Goal: Information Seeking & Learning: Compare options

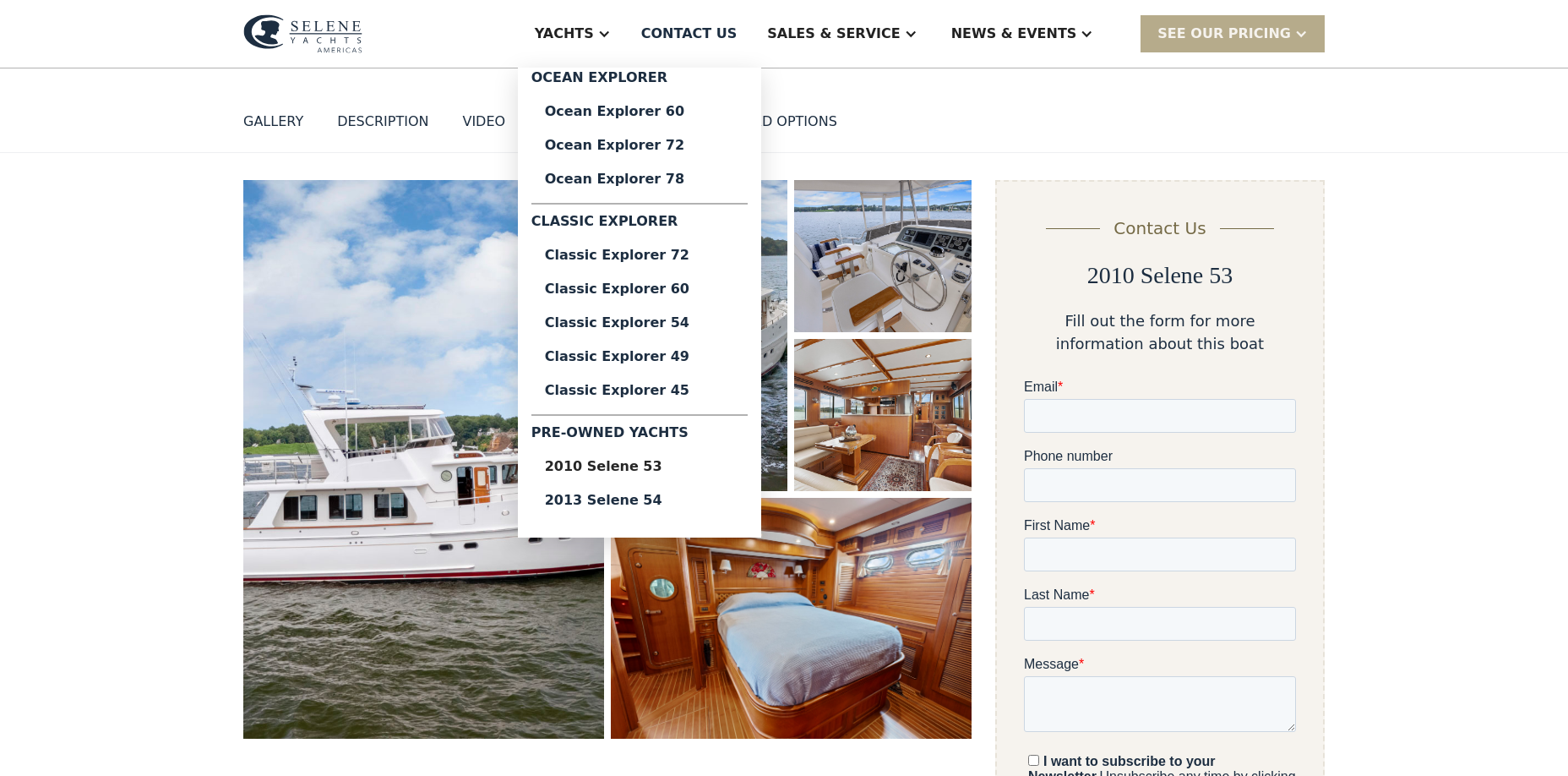
click at [594, 31] on div "Yachts" at bounding box center [564, 34] width 59 height 20
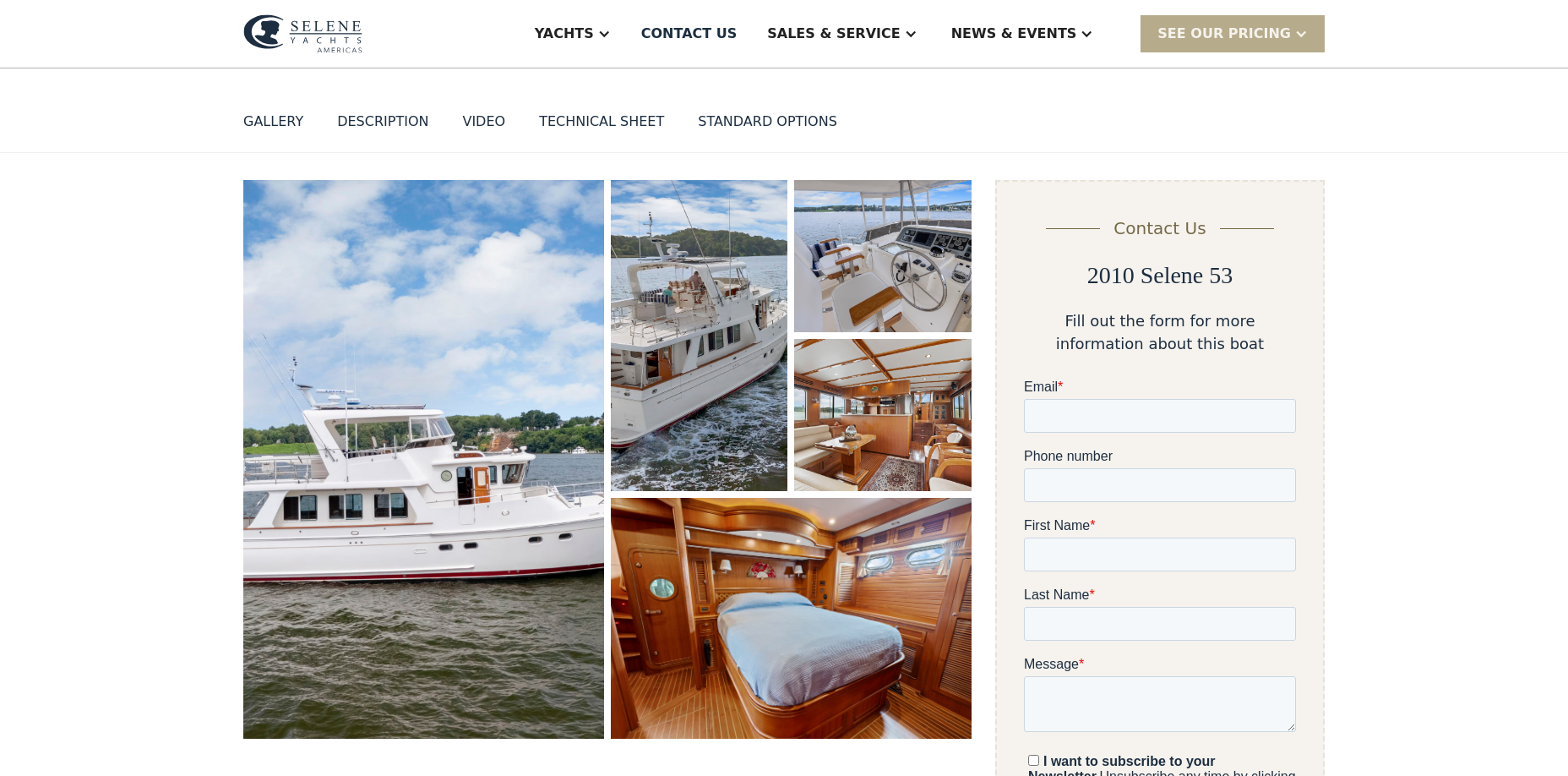
click at [594, 31] on div "Yachts" at bounding box center [564, 34] width 59 height 20
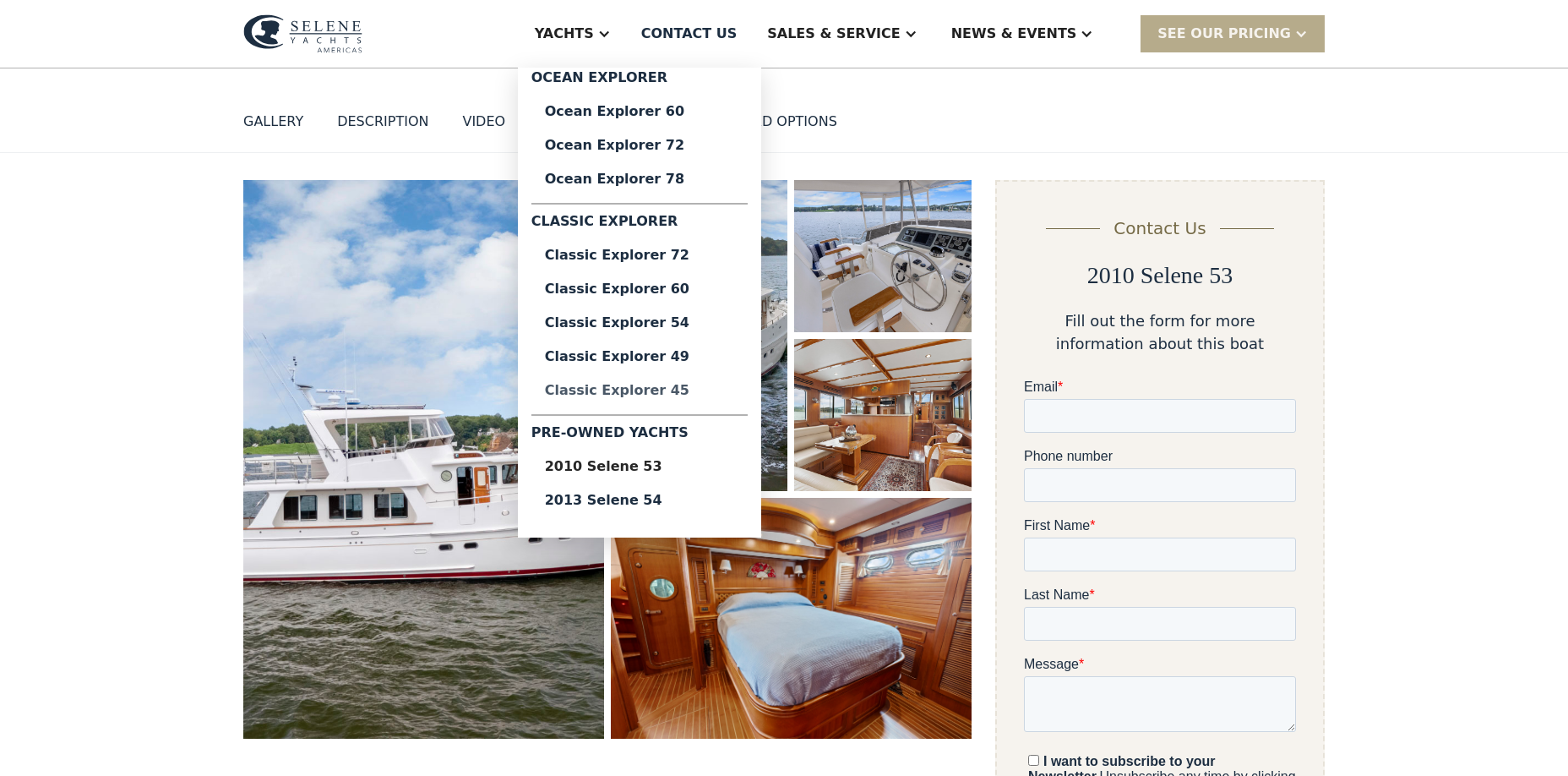
click at [688, 384] on div "Classic Explorer 45" at bounding box center [640, 390] width 190 height 14
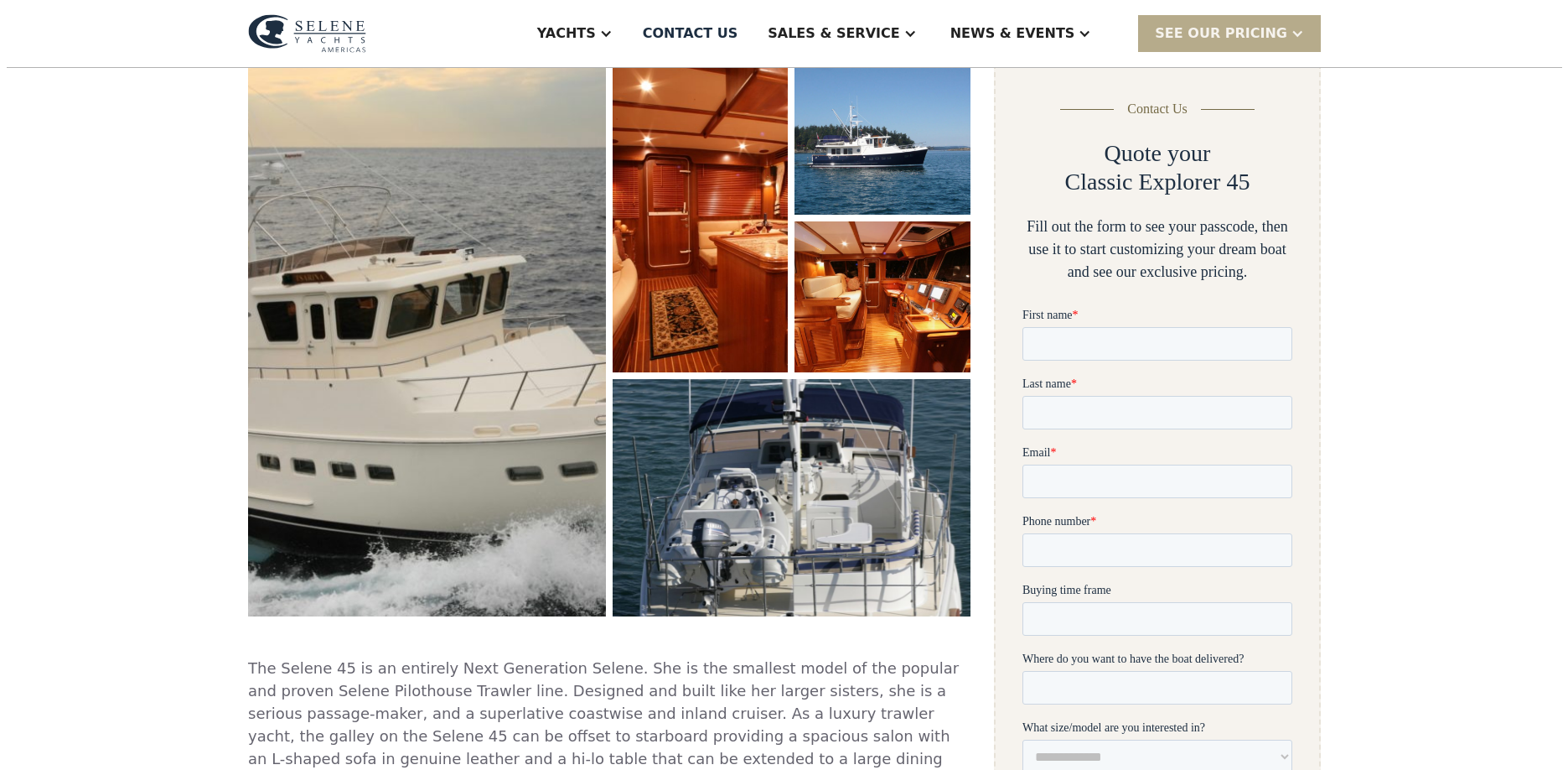
scroll to position [168, 0]
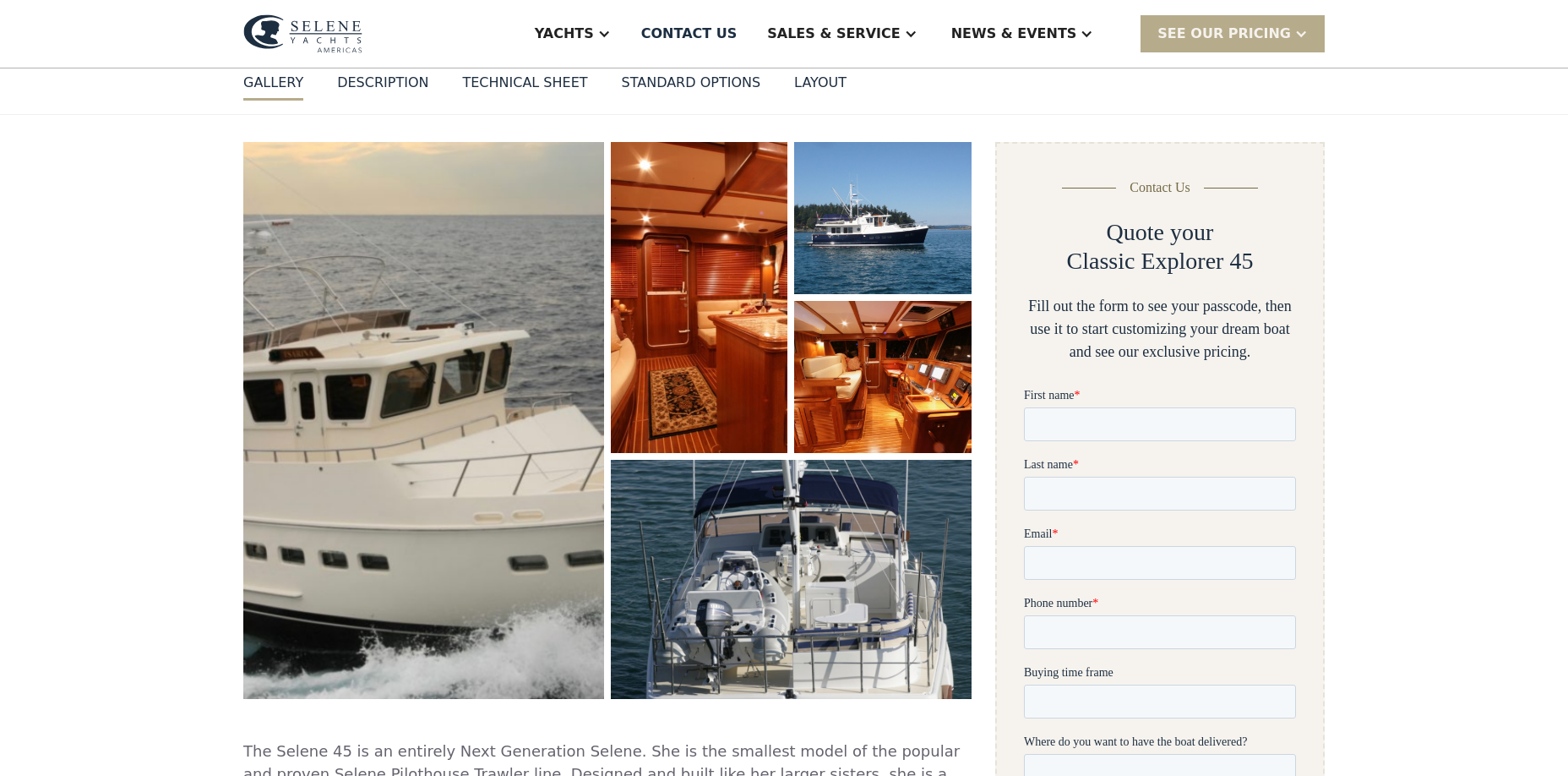
click at [499, 306] on img "open lightbox" at bounding box center [424, 420] width 383 height 591
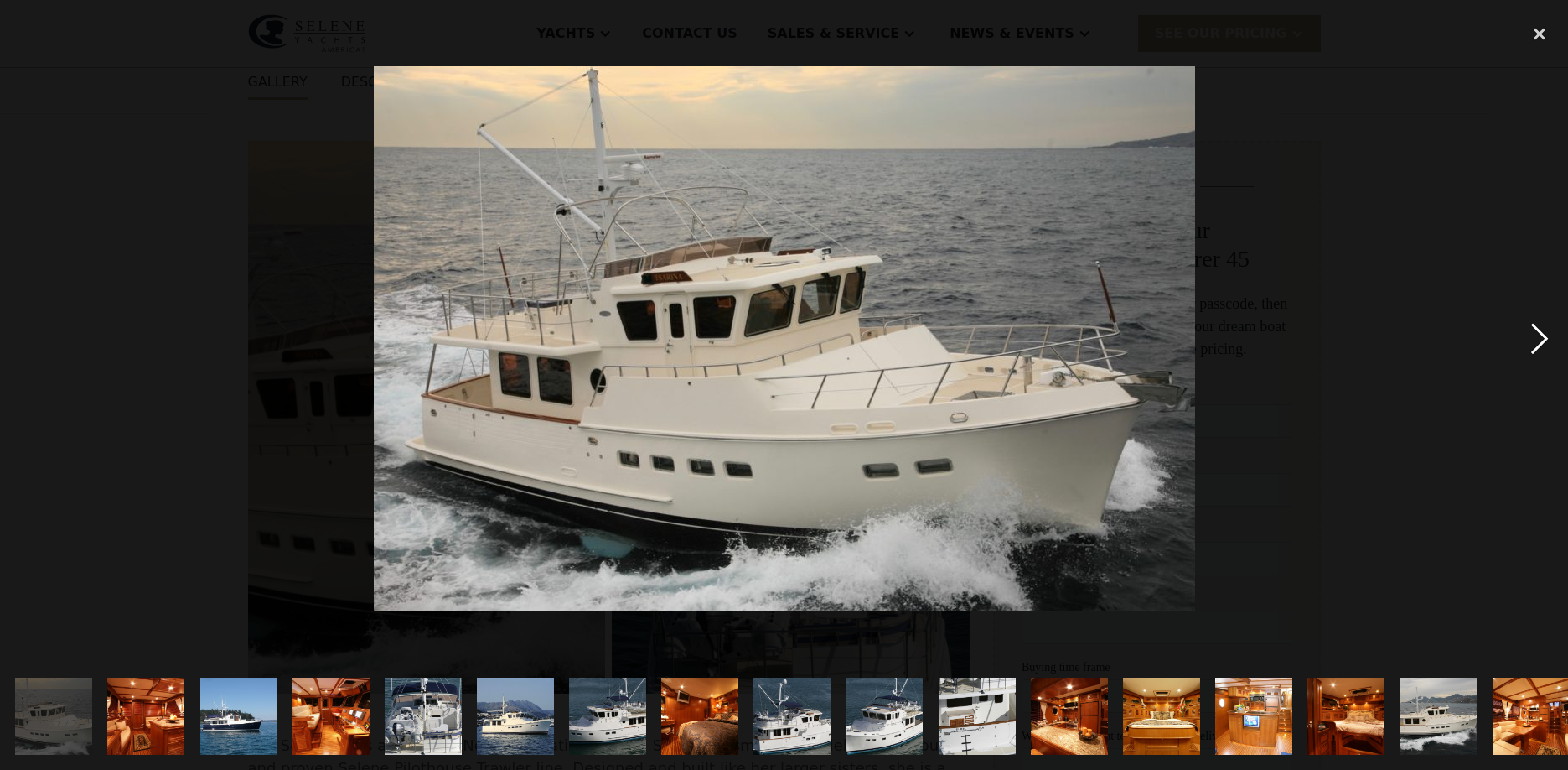
click at [1538, 335] on div "next image" at bounding box center [1539, 339] width 57 height 647
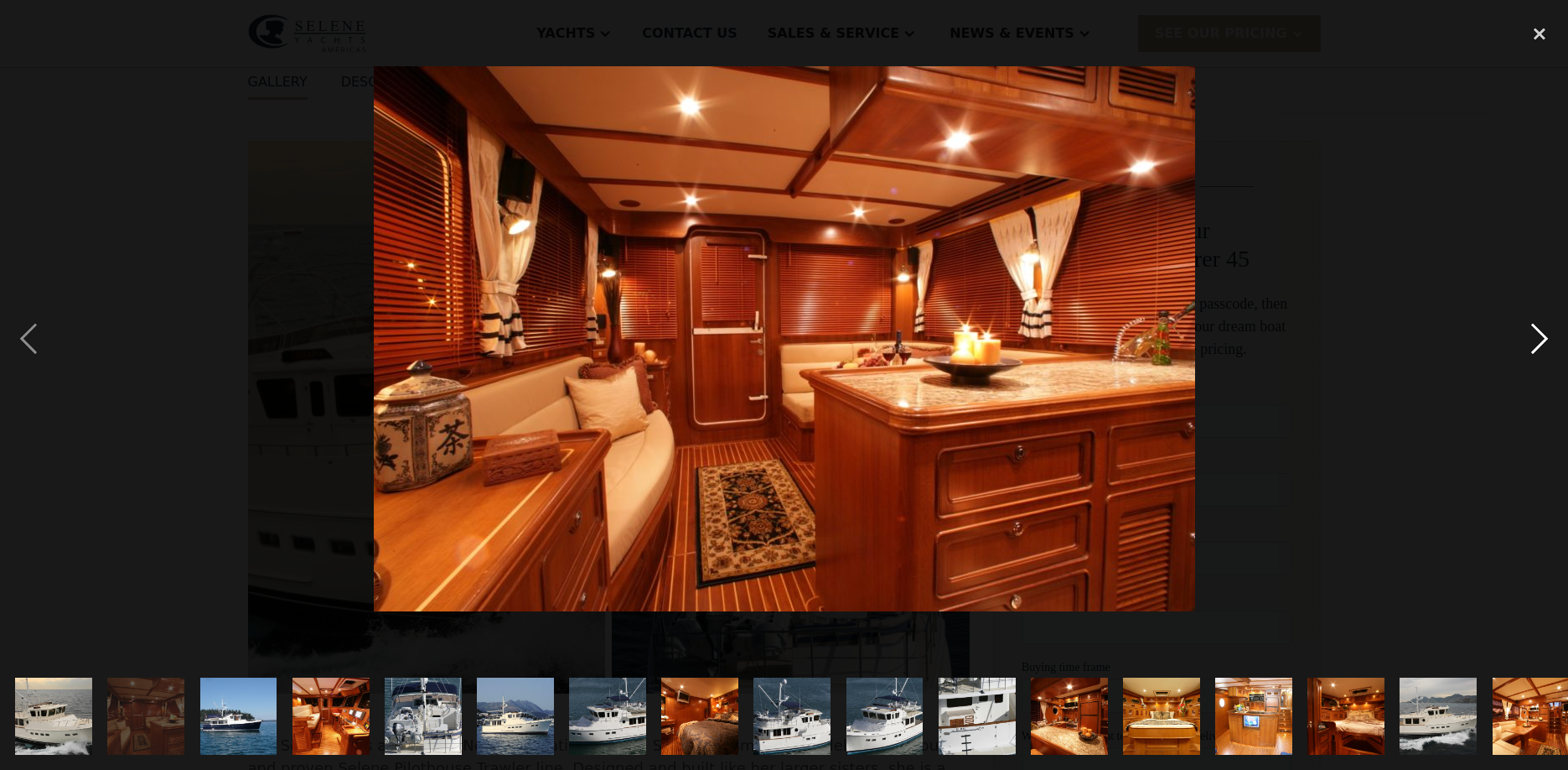
click at [1538, 335] on div "next image" at bounding box center [1539, 339] width 57 height 647
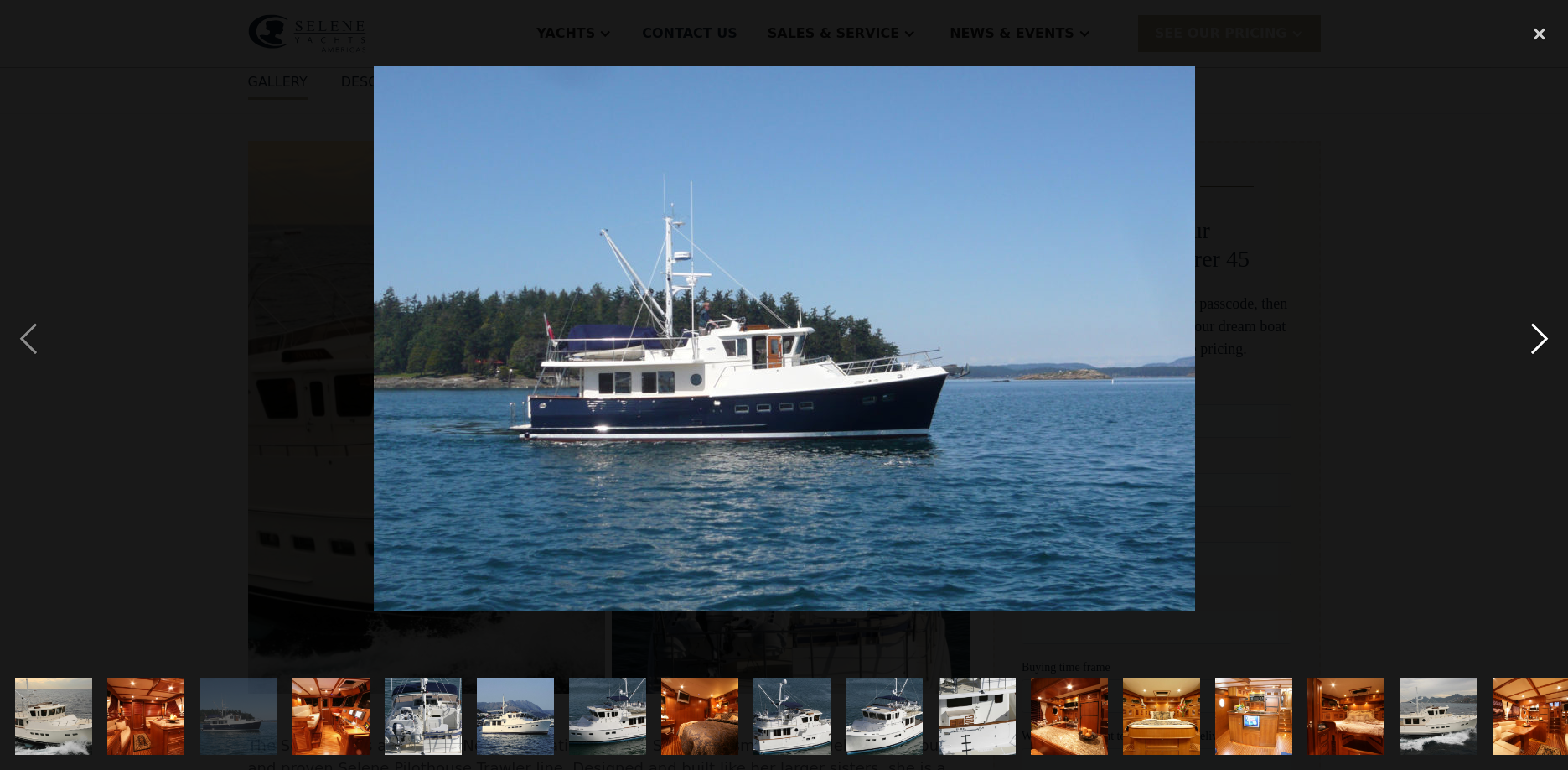
click at [1538, 335] on div "next image" at bounding box center [1539, 339] width 57 height 647
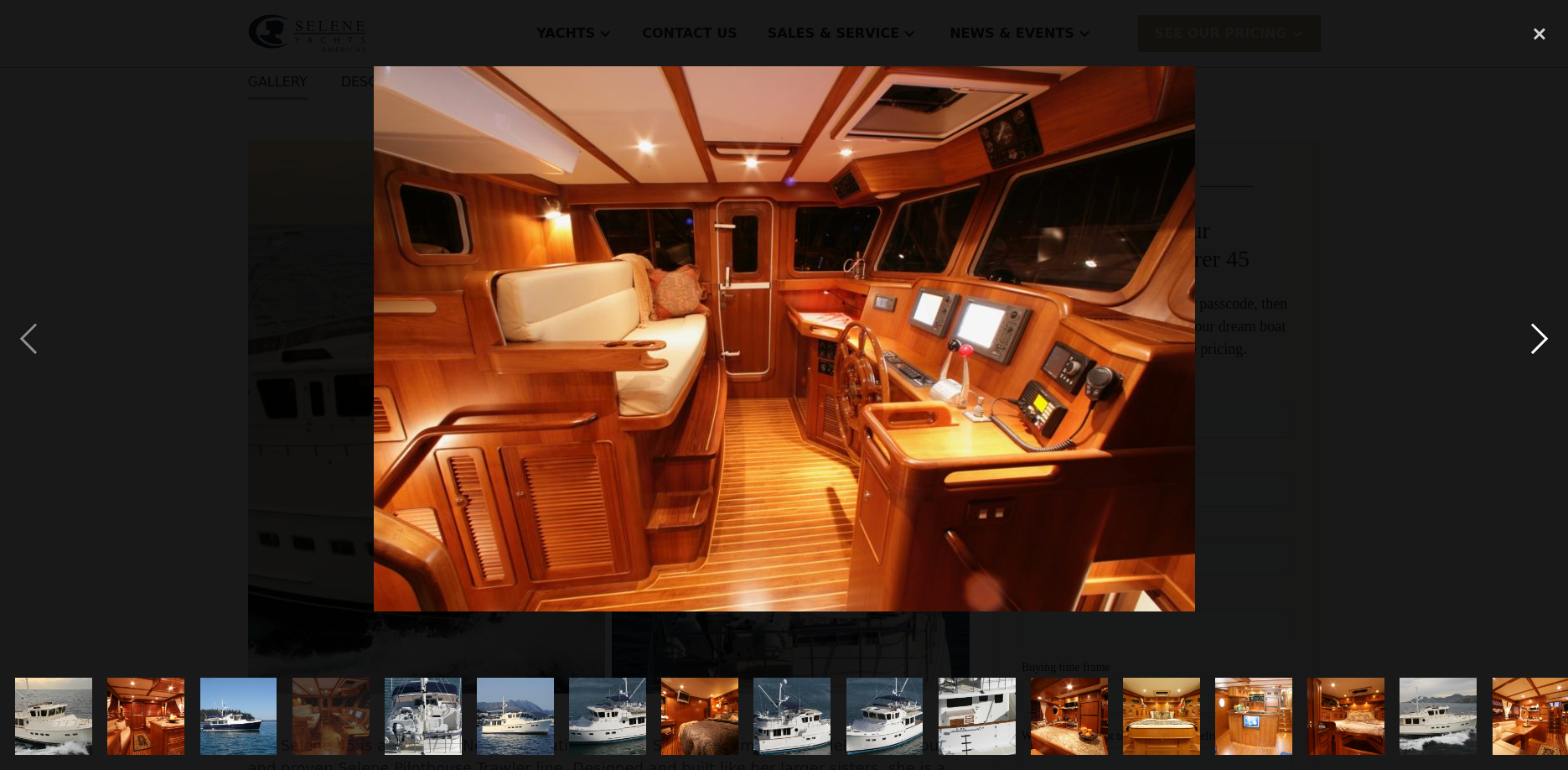
click at [1538, 335] on div "next image" at bounding box center [1539, 339] width 57 height 647
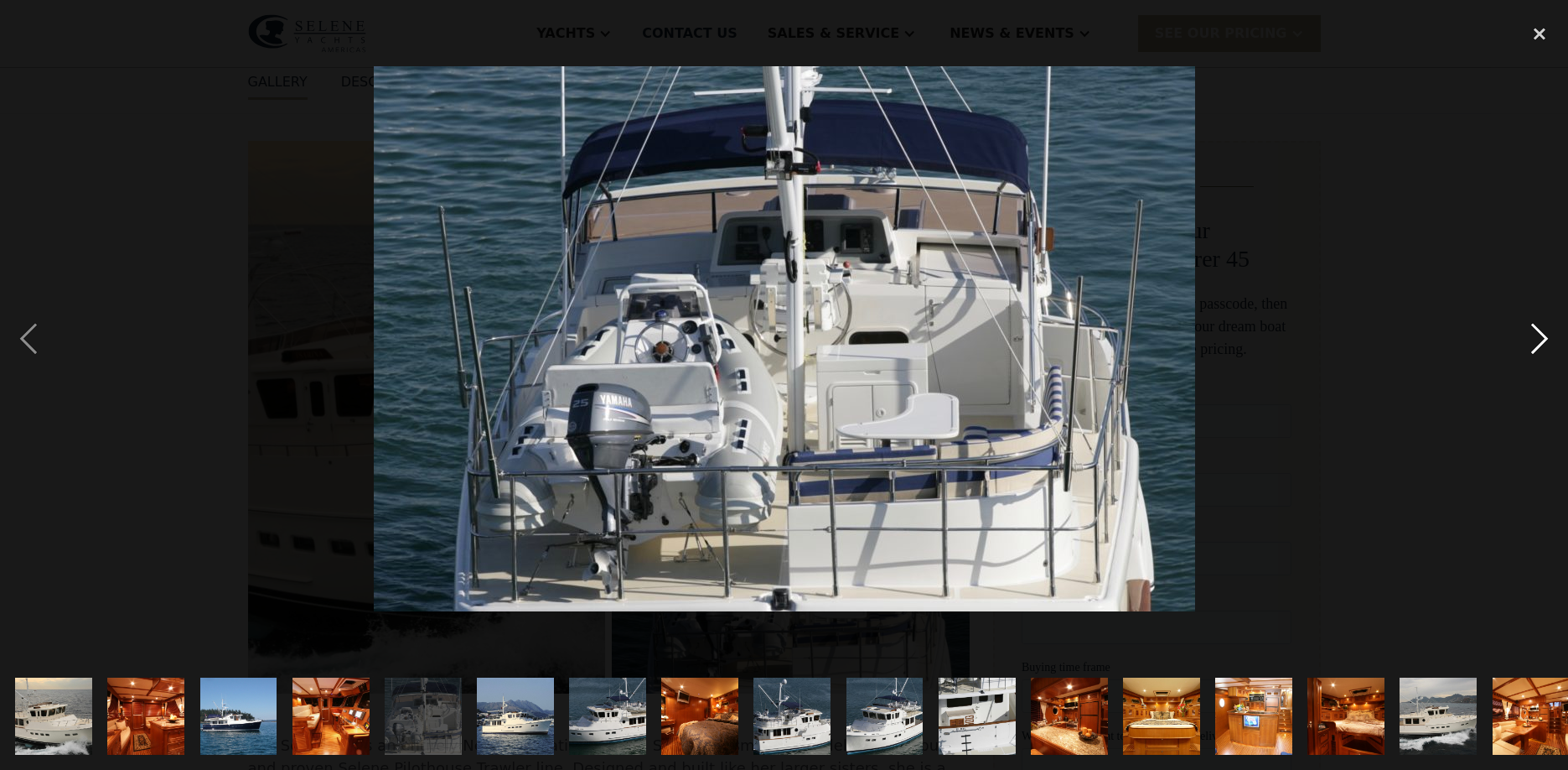
click at [1538, 335] on div "next image" at bounding box center [1539, 339] width 57 height 647
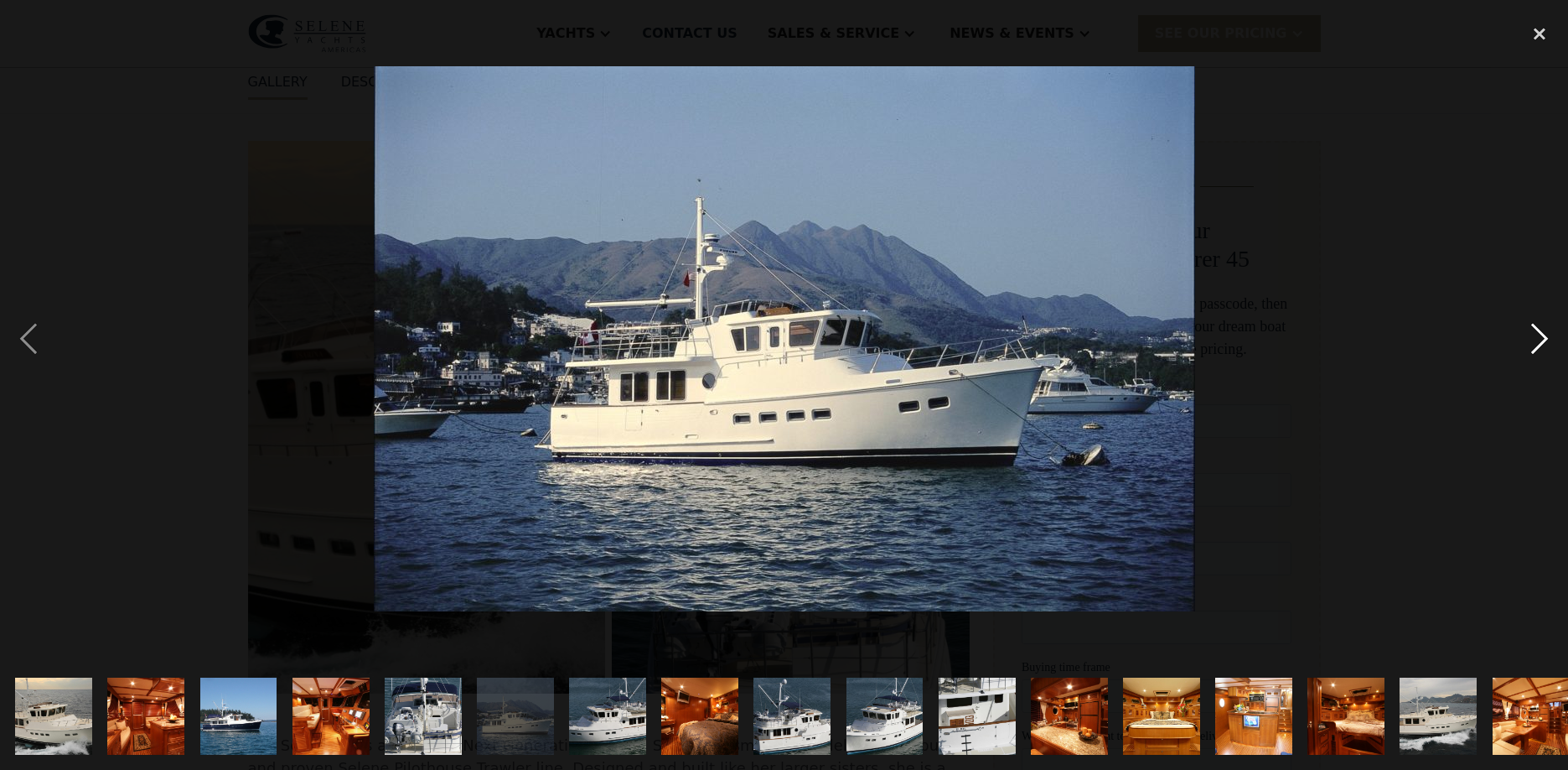
click at [1538, 335] on div "next image" at bounding box center [1539, 339] width 57 height 647
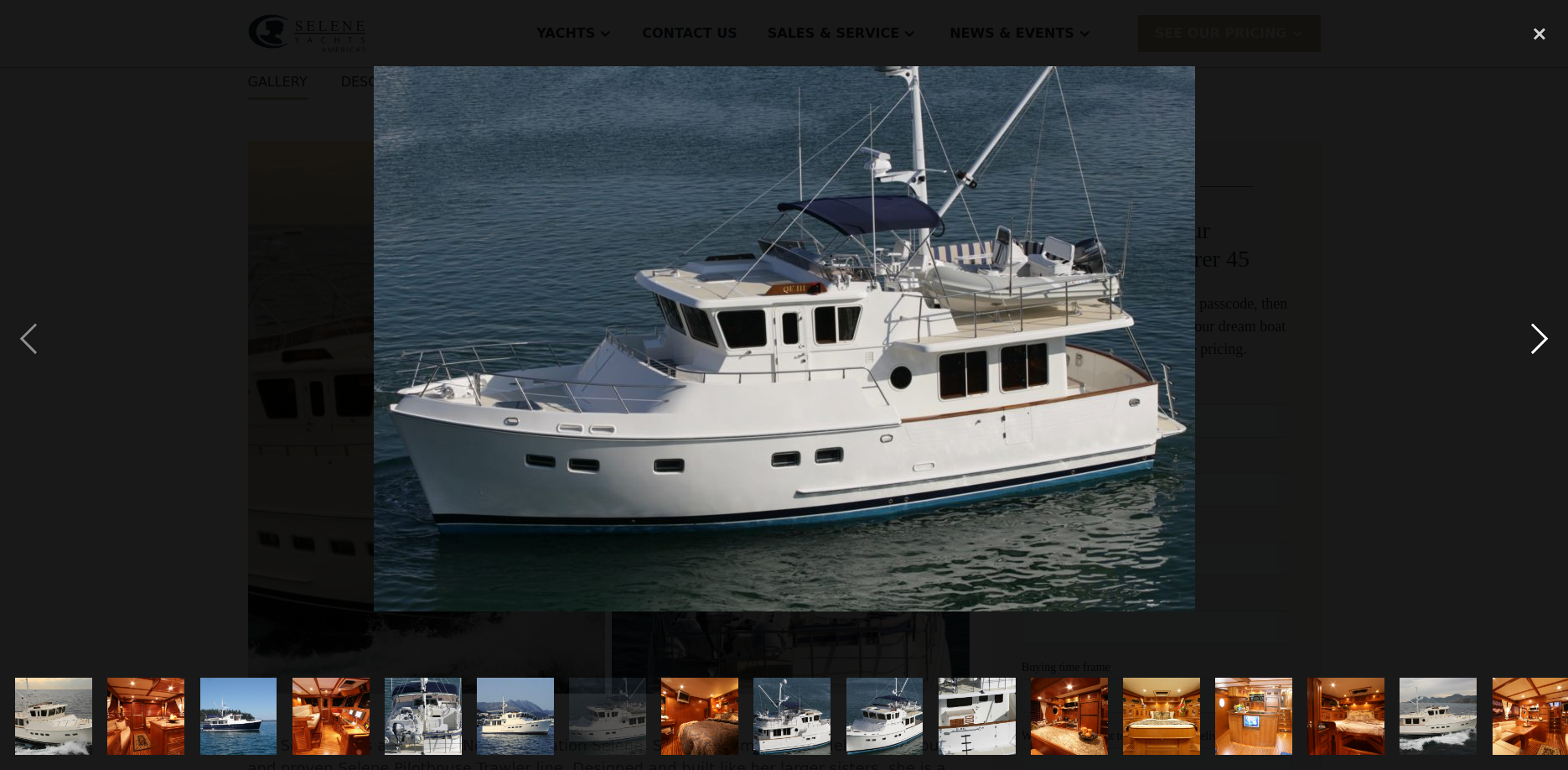
click at [1538, 335] on div "next image" at bounding box center [1539, 339] width 57 height 647
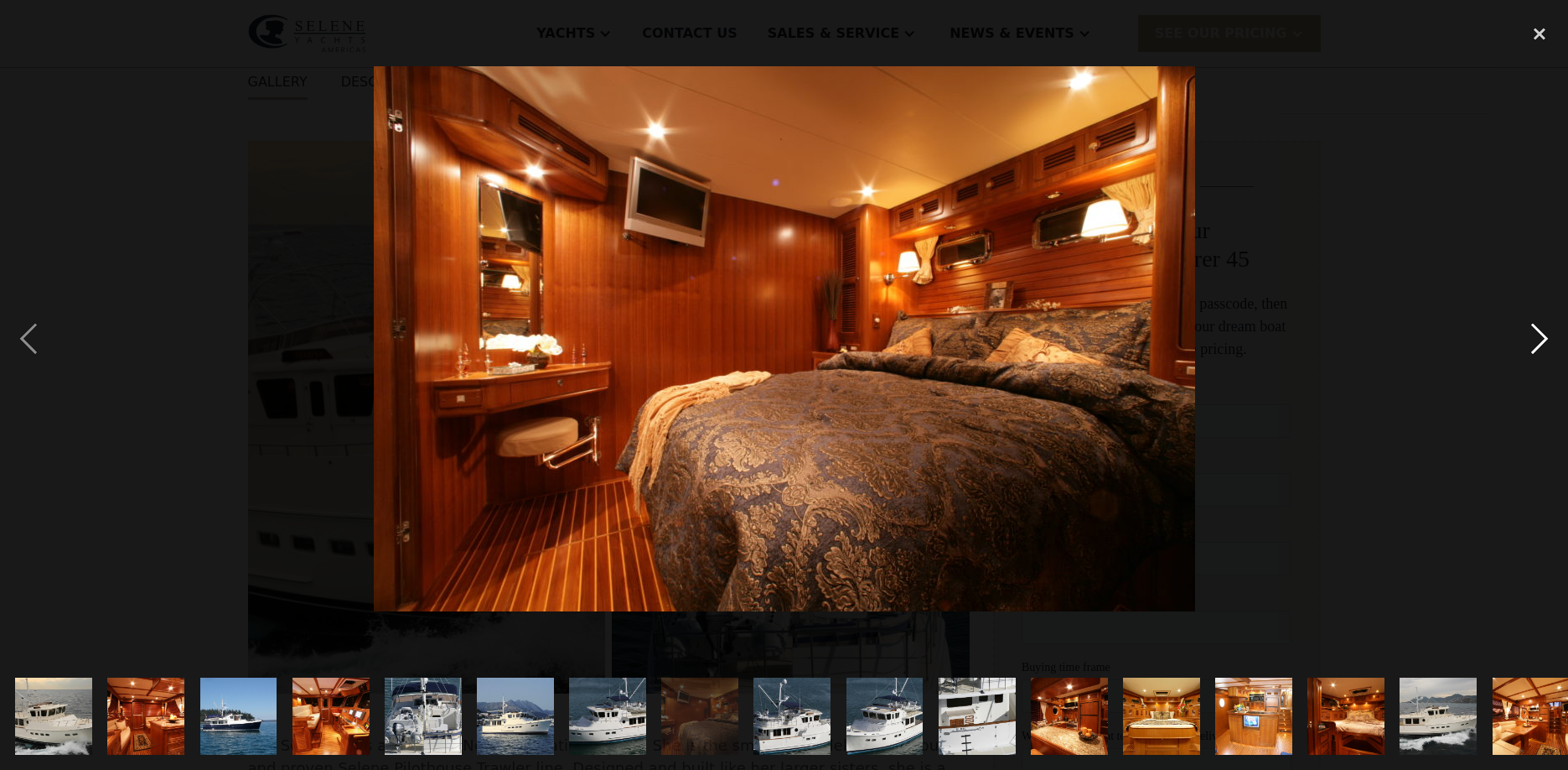
click at [1538, 335] on div "next image" at bounding box center [1539, 339] width 57 height 647
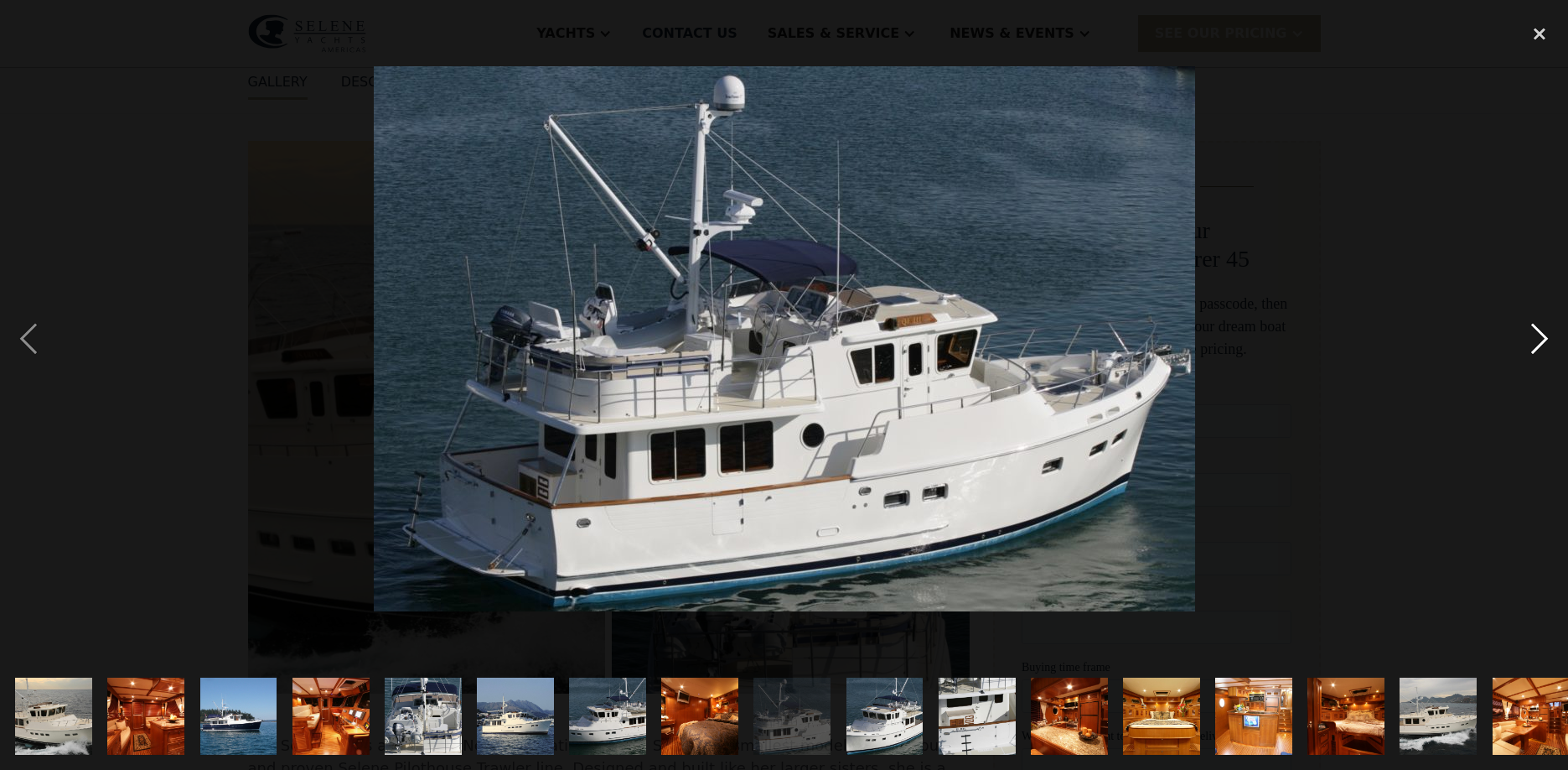
click at [1538, 335] on div "next image" at bounding box center [1539, 339] width 57 height 647
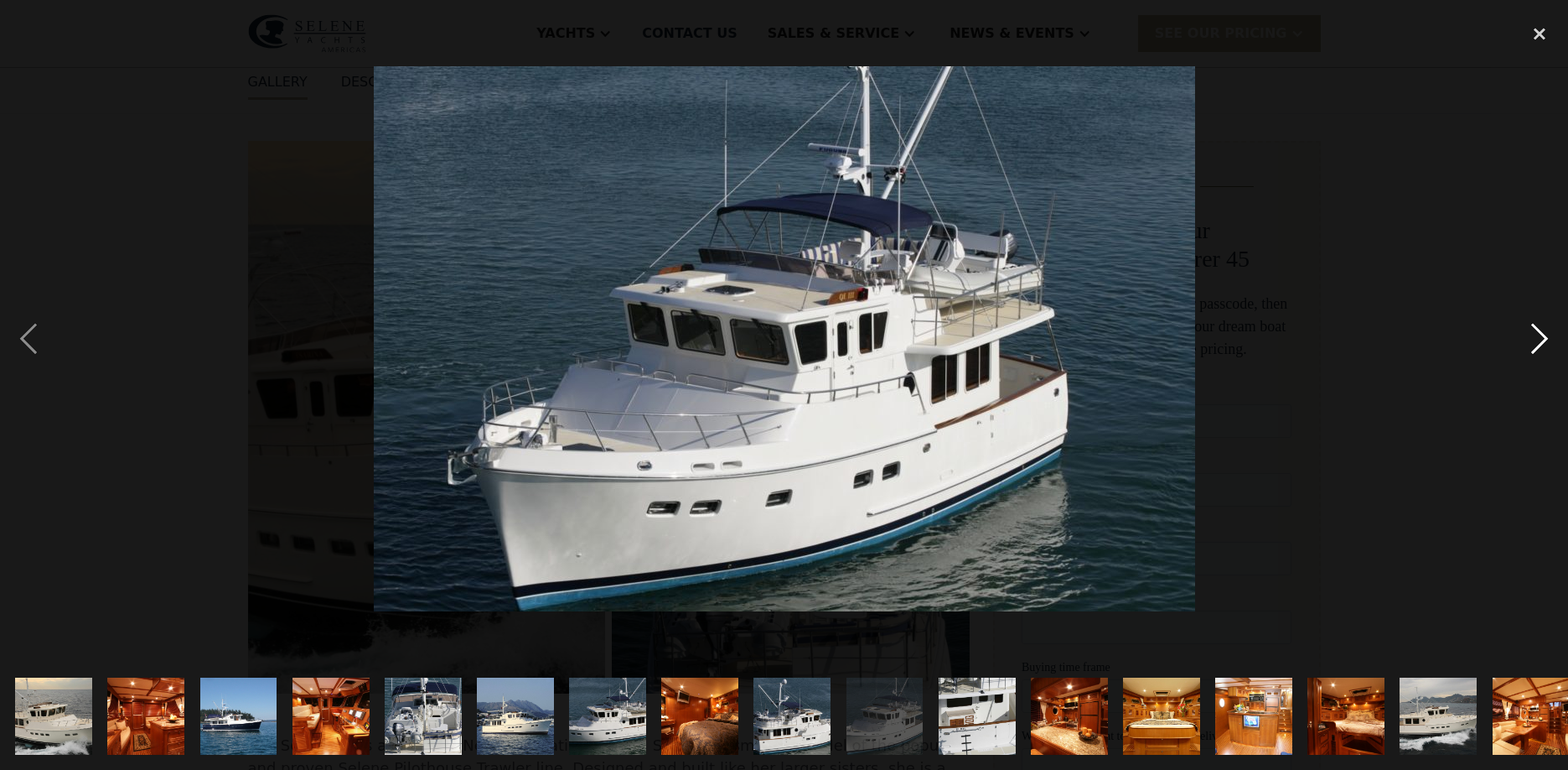
click at [1538, 335] on div "next image" at bounding box center [1539, 339] width 57 height 647
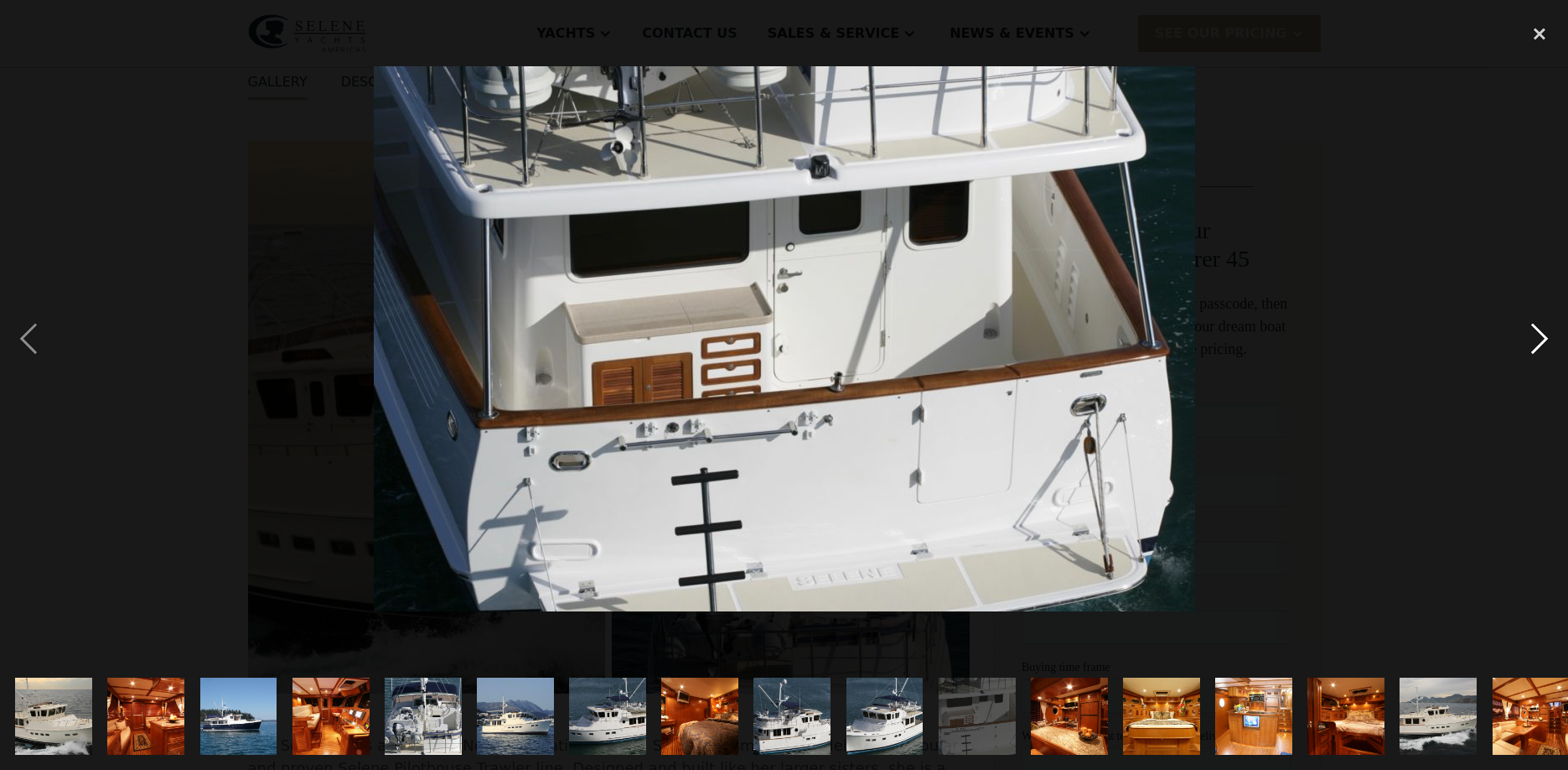
click at [1538, 335] on div "next image" at bounding box center [1539, 339] width 57 height 647
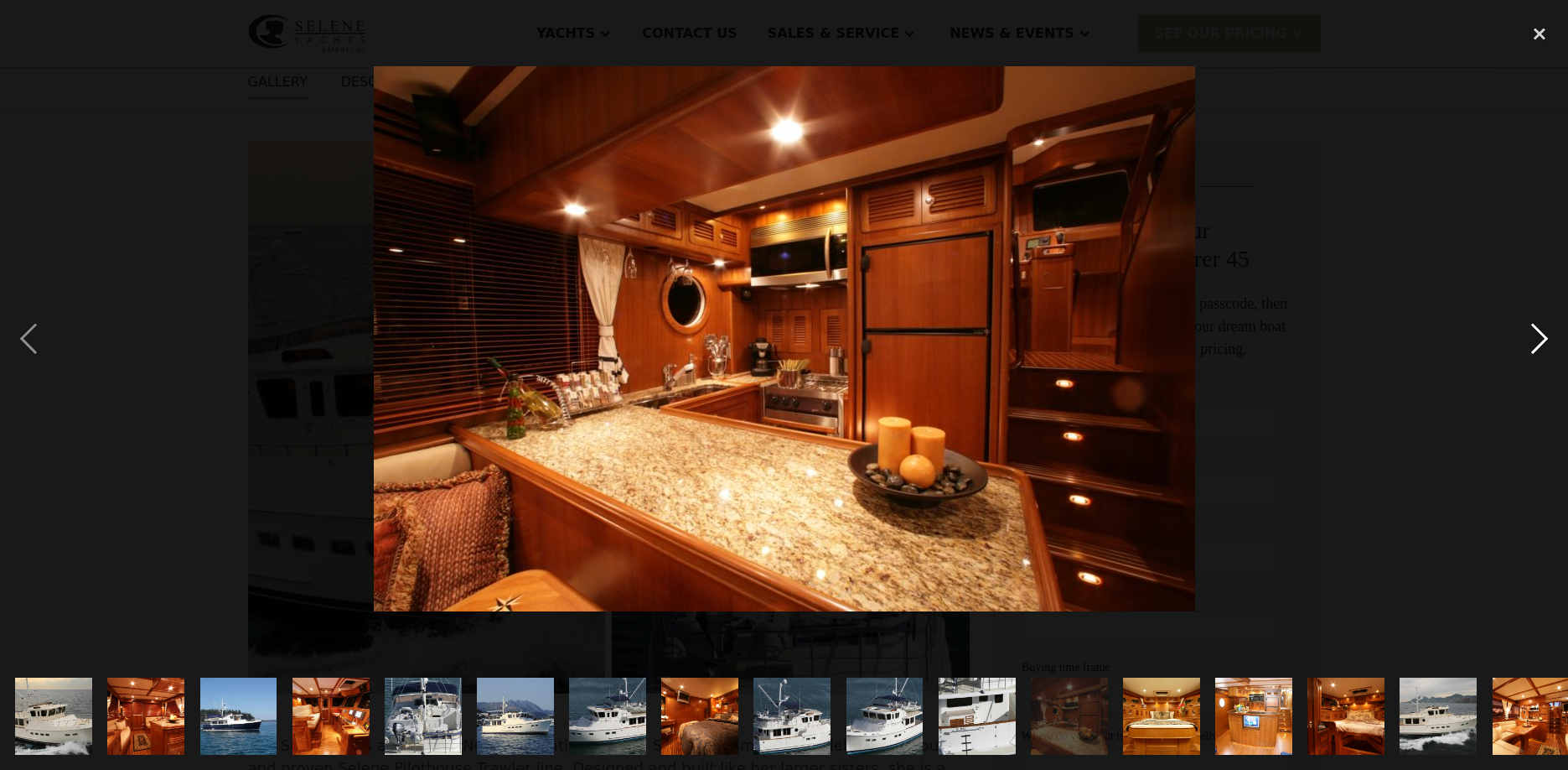
click at [1538, 335] on div "next image" at bounding box center [1539, 339] width 57 height 647
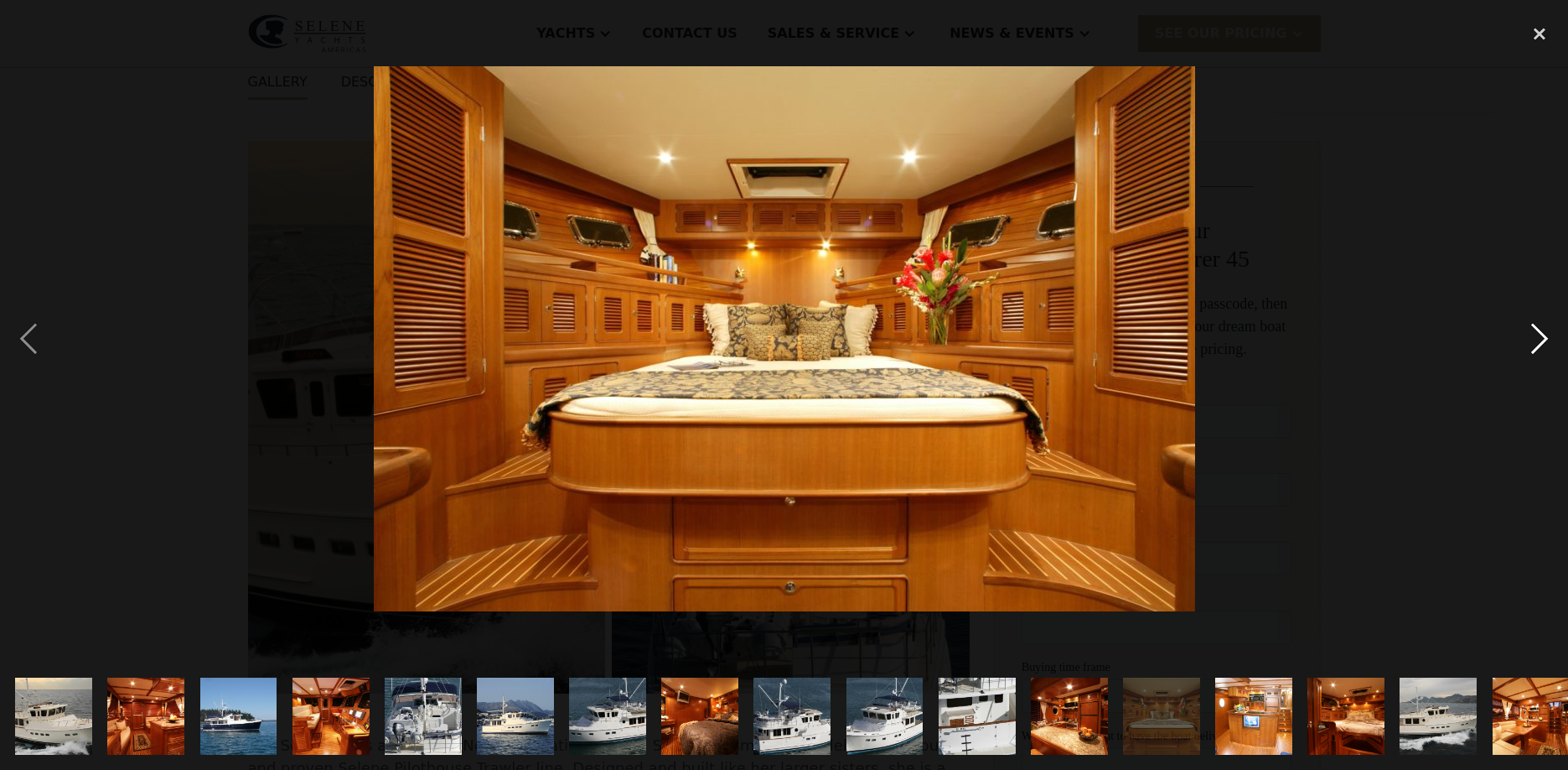
click at [1538, 335] on div "next image" at bounding box center [1539, 339] width 57 height 647
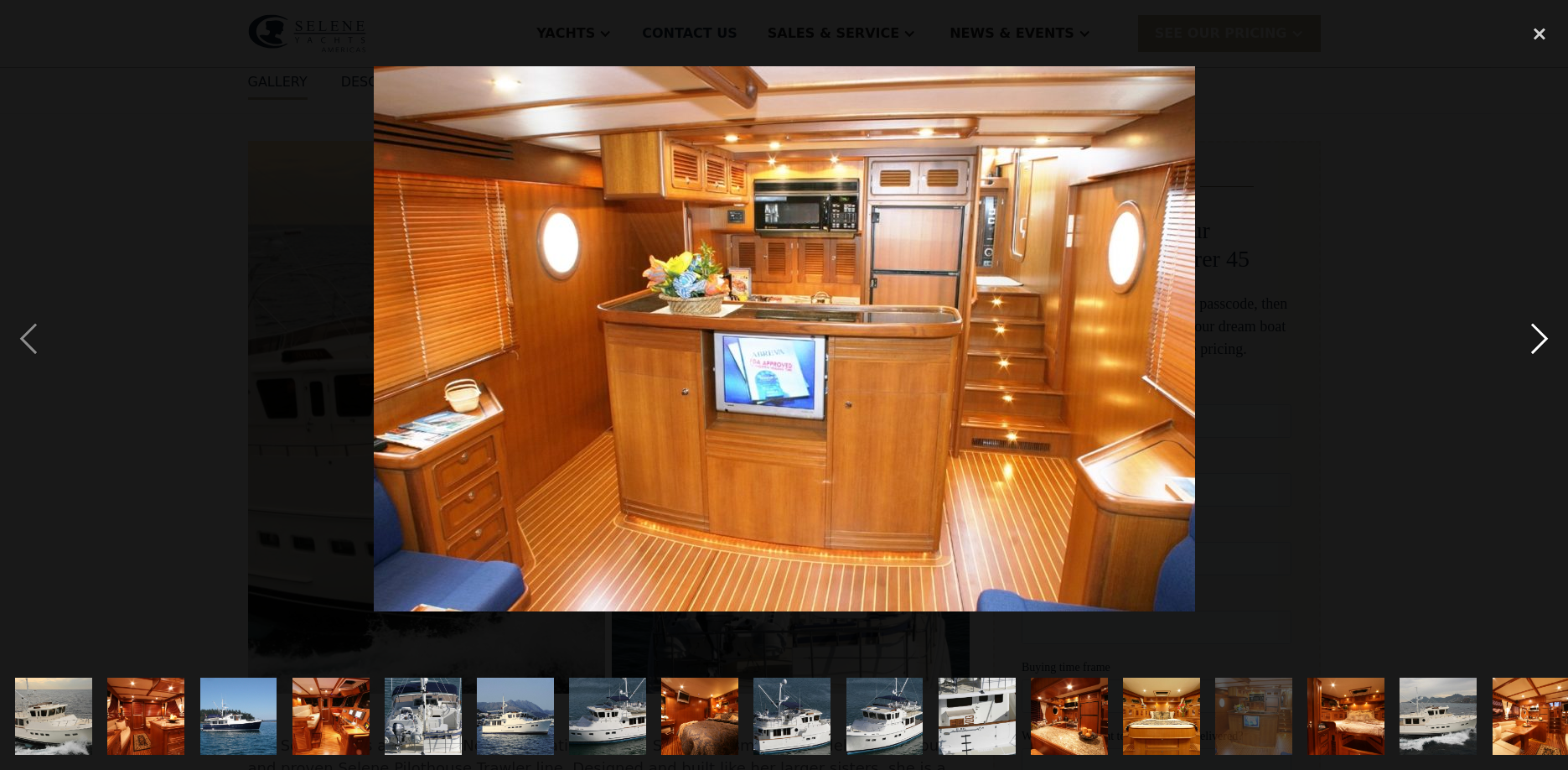
click at [1538, 335] on div "next image" at bounding box center [1539, 339] width 57 height 647
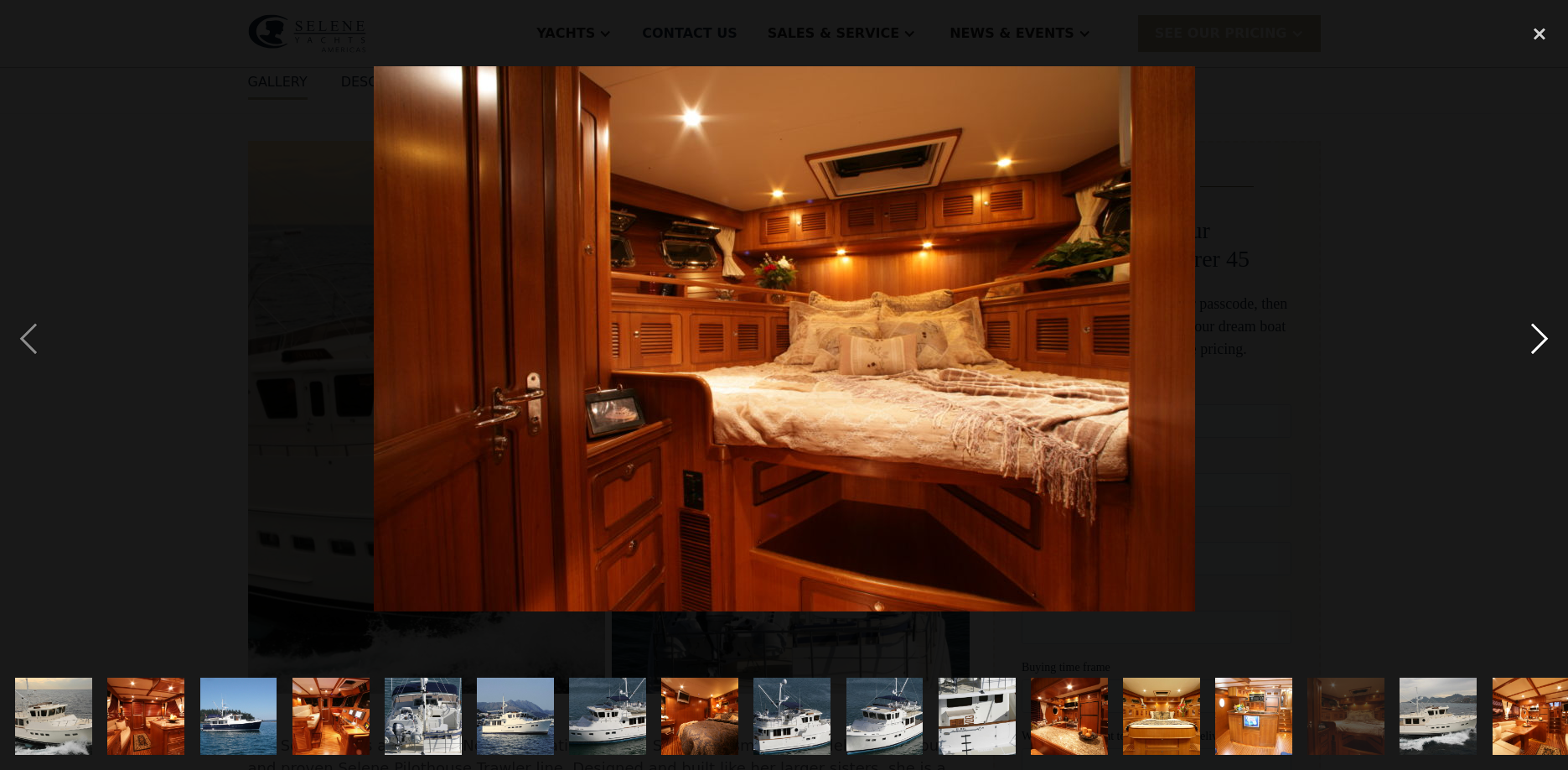
click at [1538, 335] on div "next image" at bounding box center [1539, 339] width 57 height 647
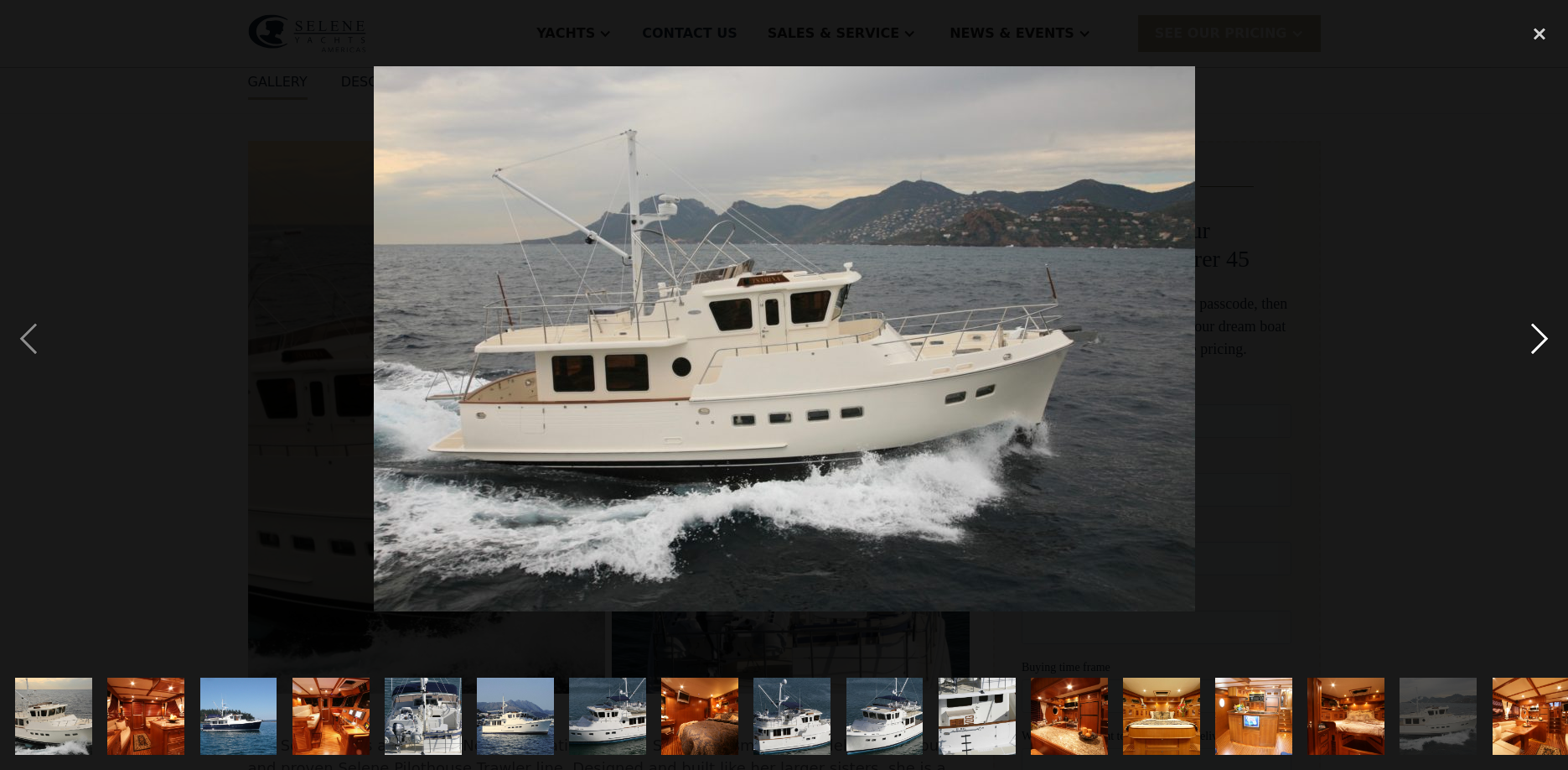
click at [1538, 335] on div "next image" at bounding box center [1539, 339] width 57 height 647
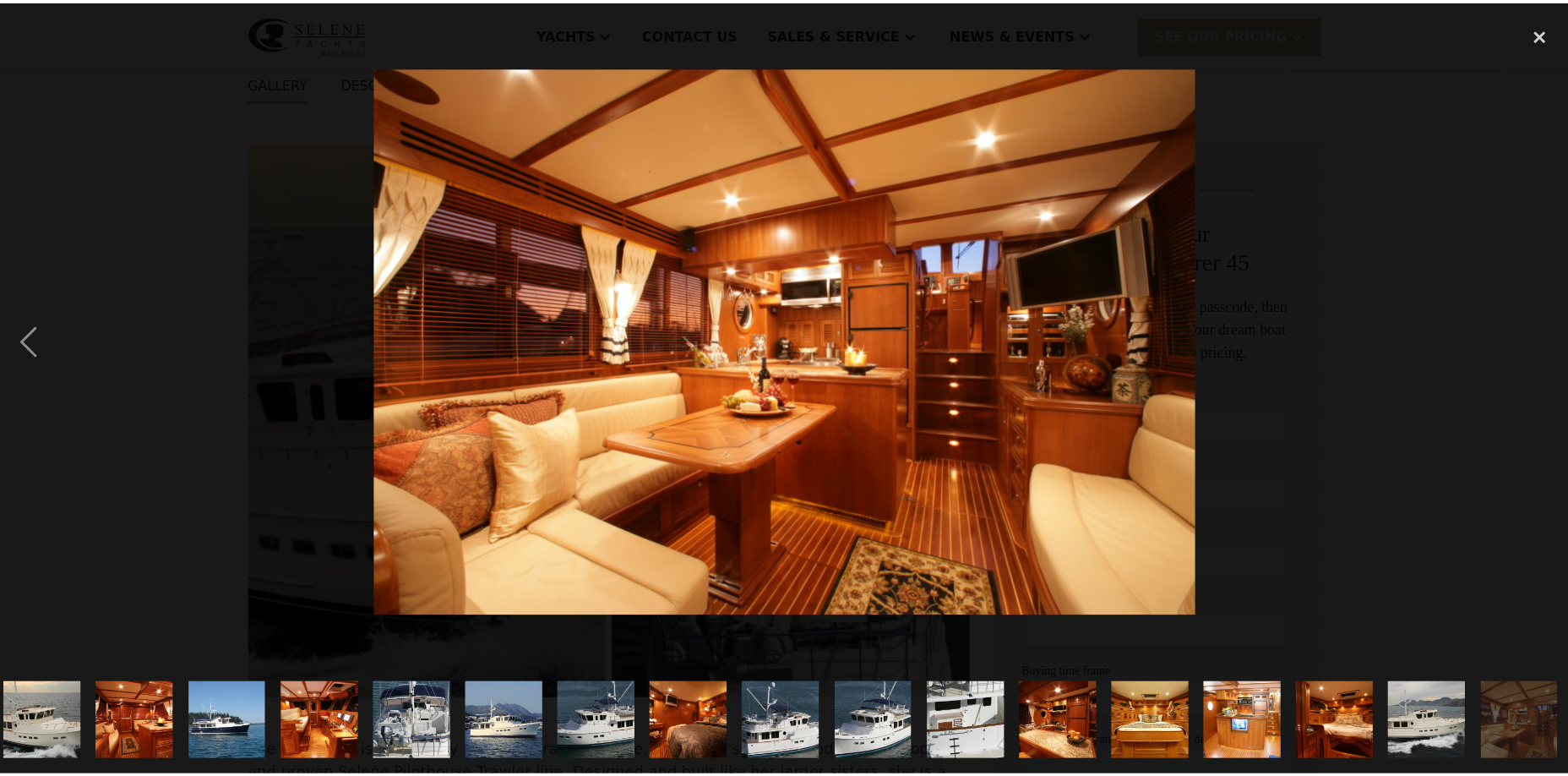
scroll to position [0, 17]
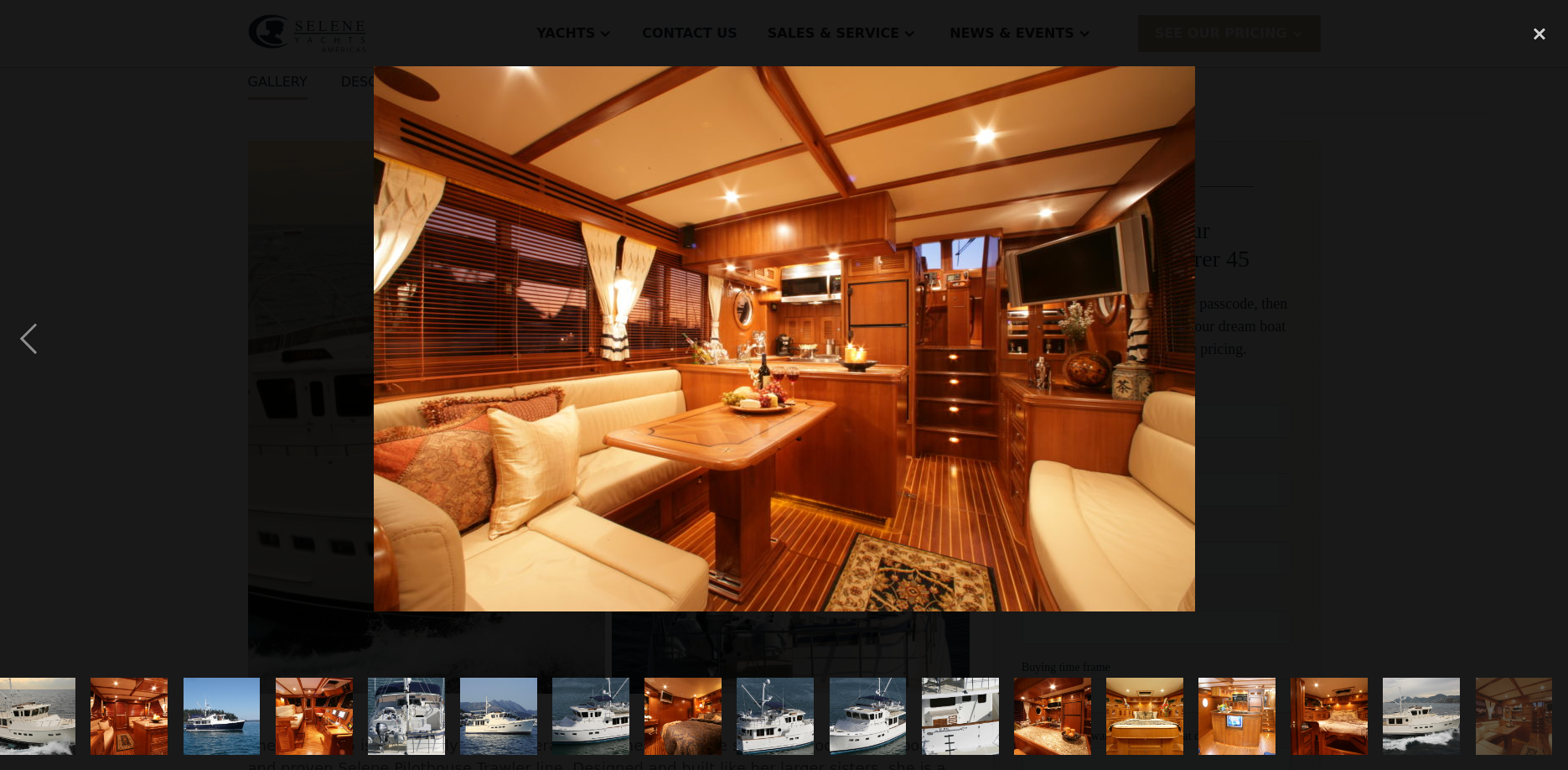
click at [1538, 335] on div "next image" at bounding box center [1539, 339] width 57 height 647
click at [1546, 31] on div "close lightbox" at bounding box center [1539, 33] width 57 height 37
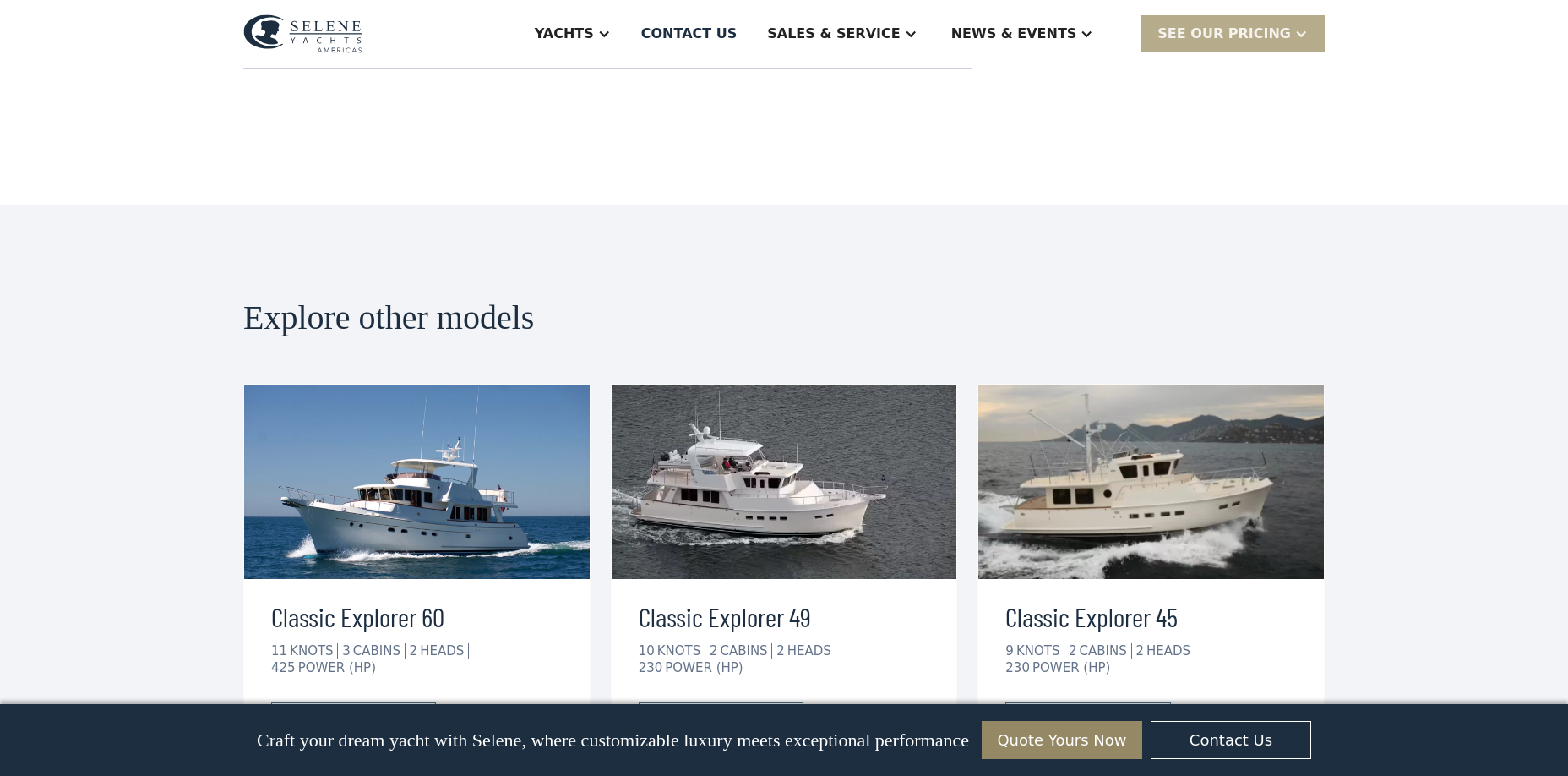
scroll to position [2818, 0]
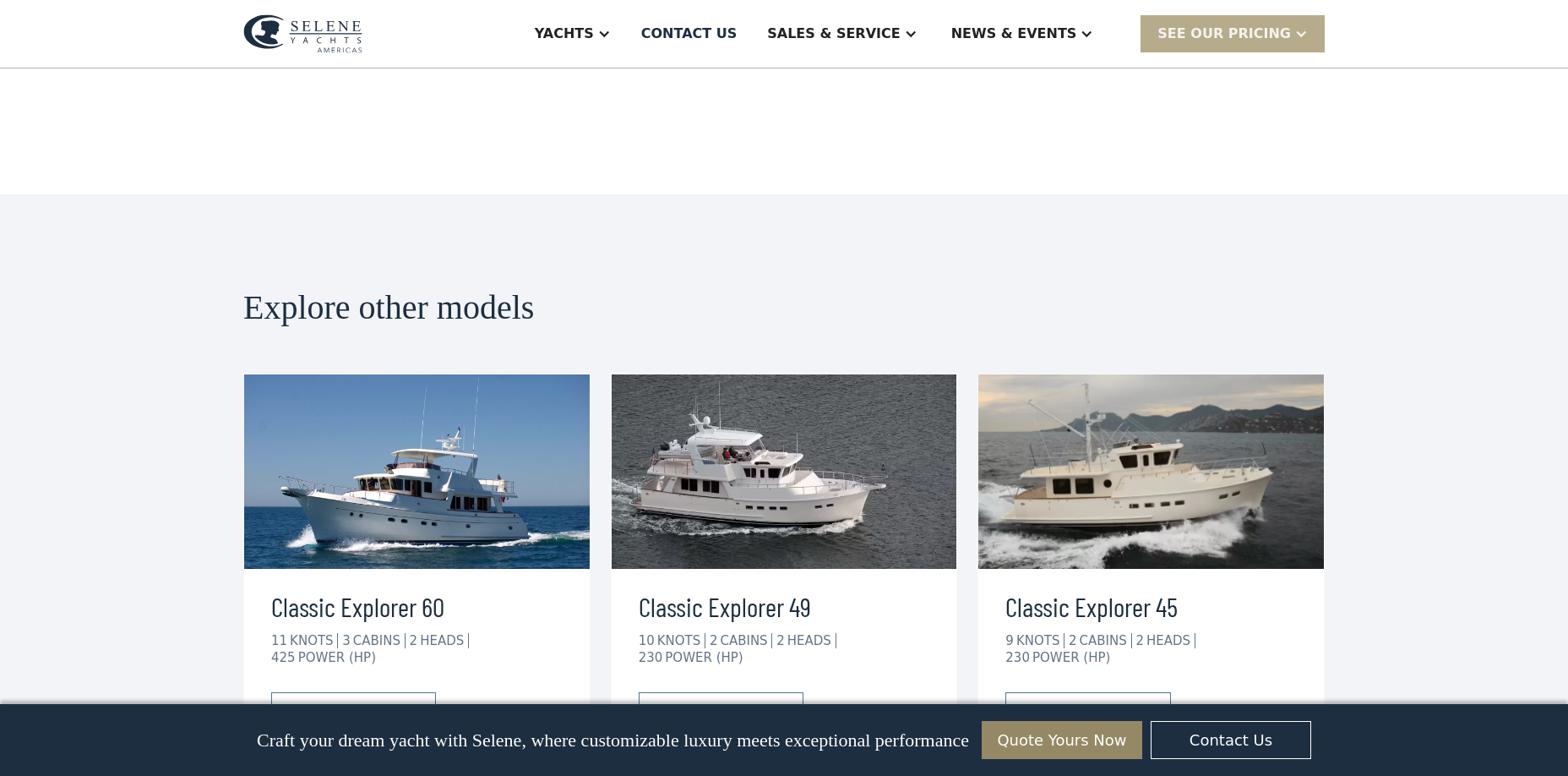
click at [724, 437] on img at bounding box center [784, 472] width 346 height 194
click at [713, 700] on div "view details" at bounding box center [707, 710] width 94 height 20
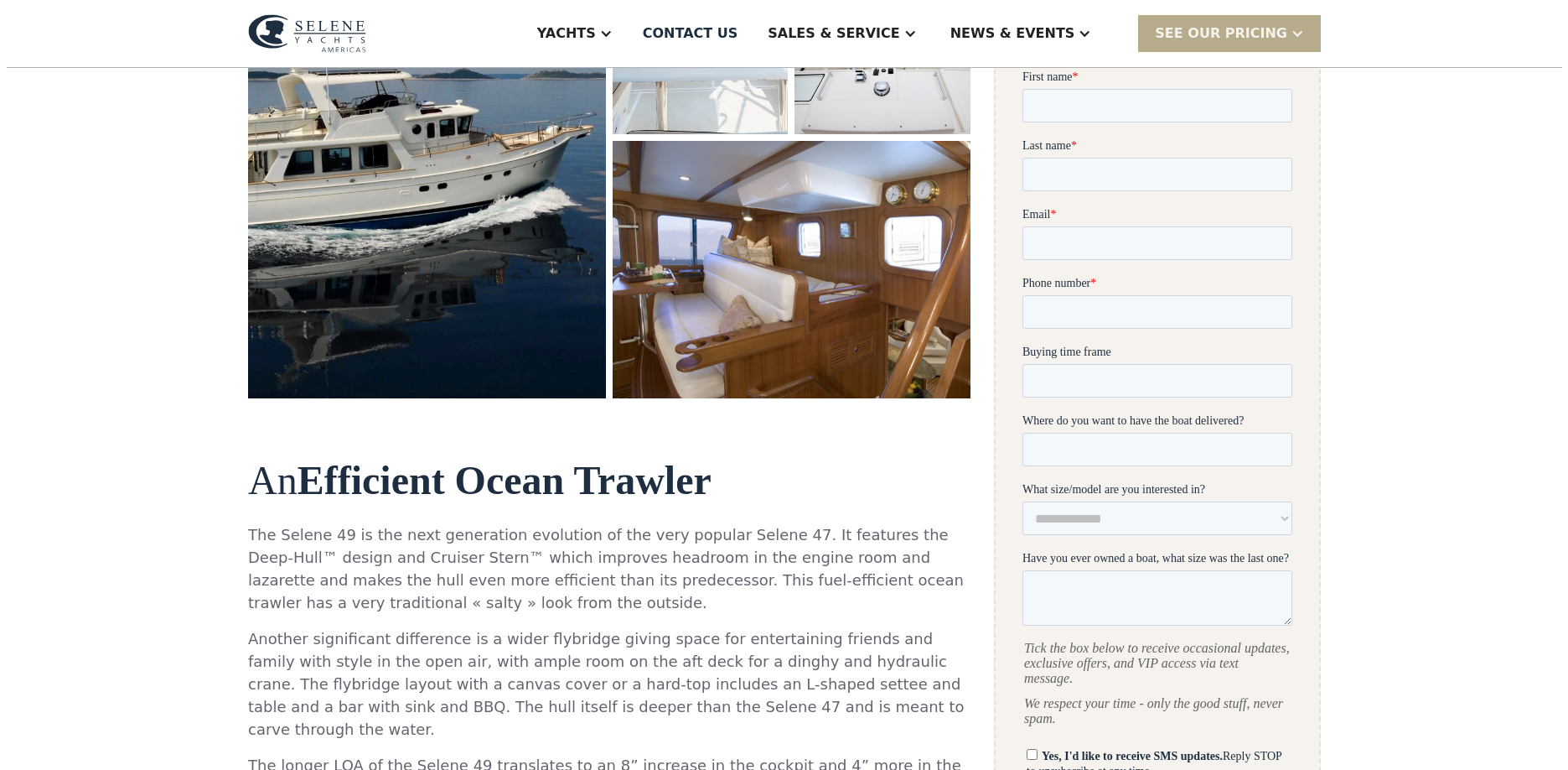
scroll to position [149, 0]
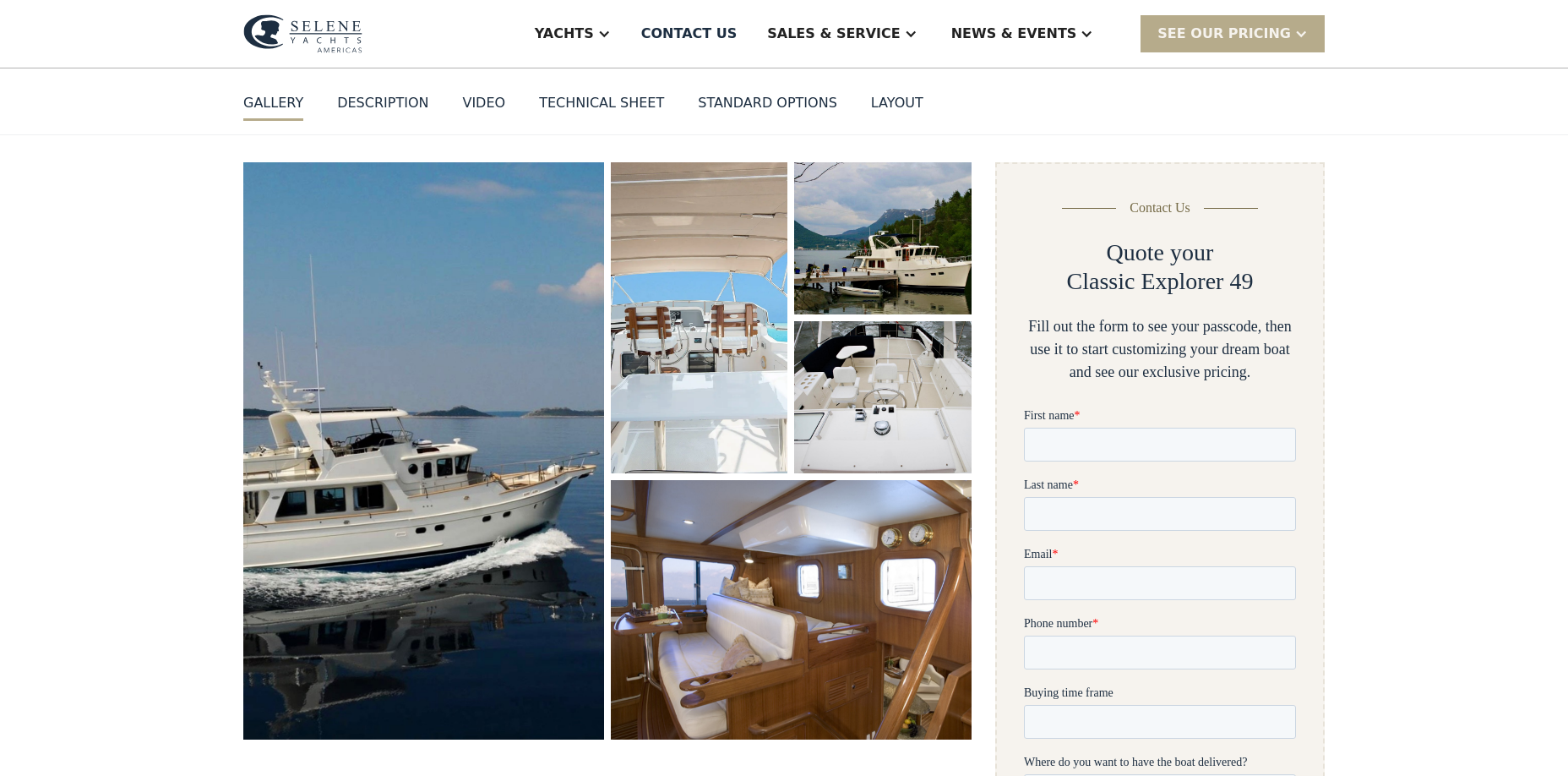
click at [426, 435] on img "open lightbox" at bounding box center [424, 451] width 371 height 594
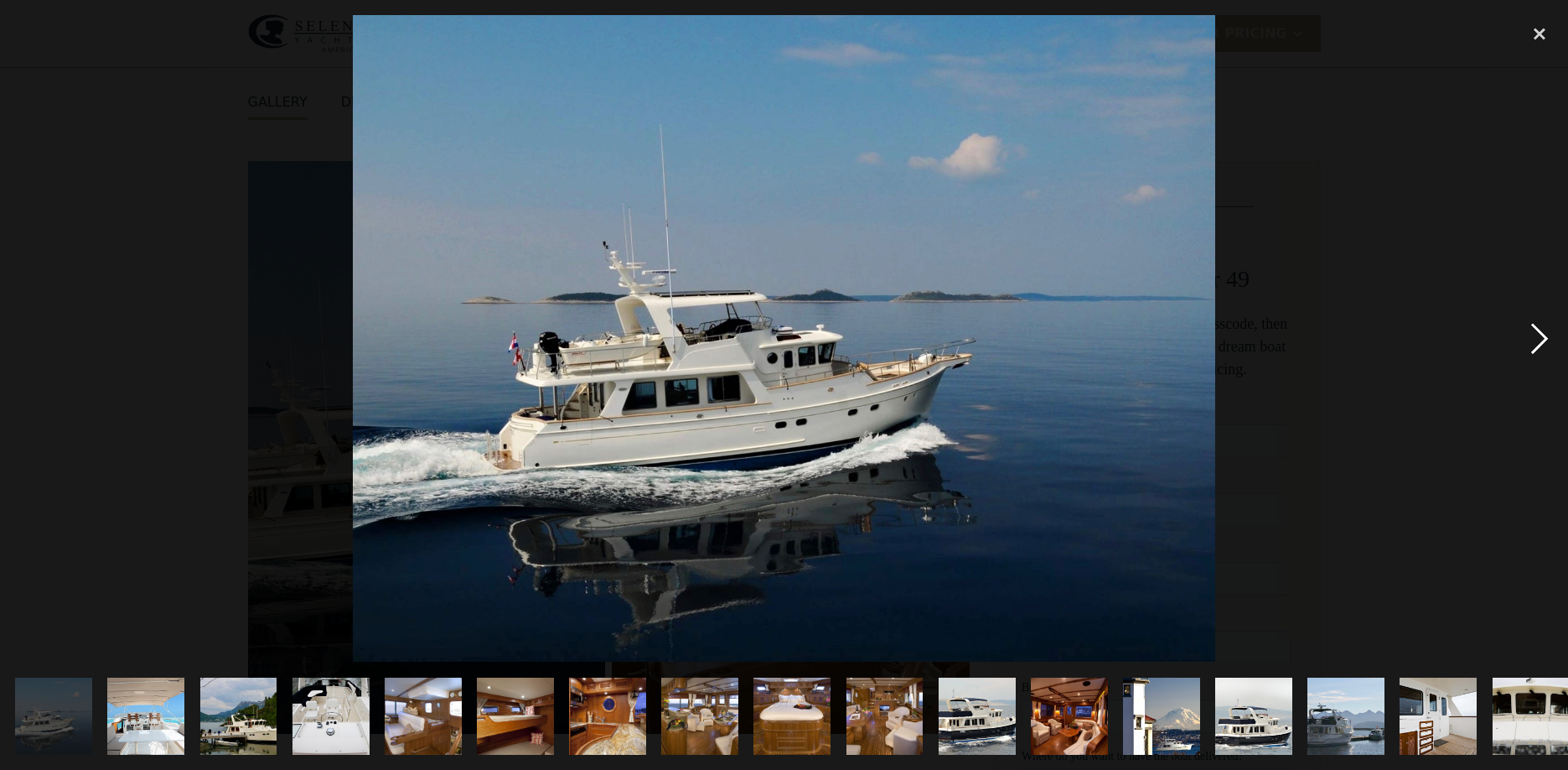
click at [1541, 334] on div "next image" at bounding box center [1539, 339] width 57 height 647
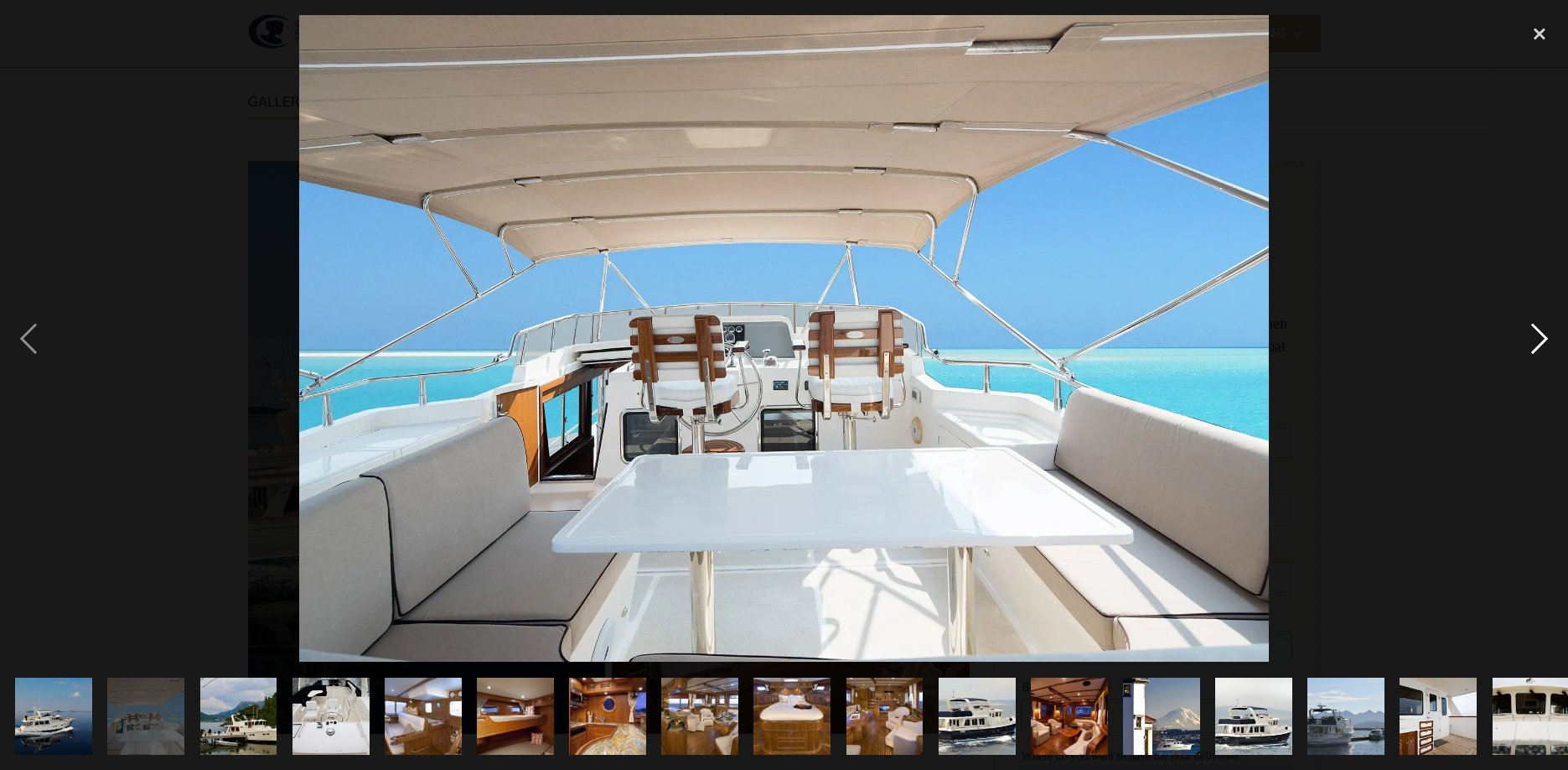
click at [1541, 334] on div "next image" at bounding box center [1539, 339] width 57 height 647
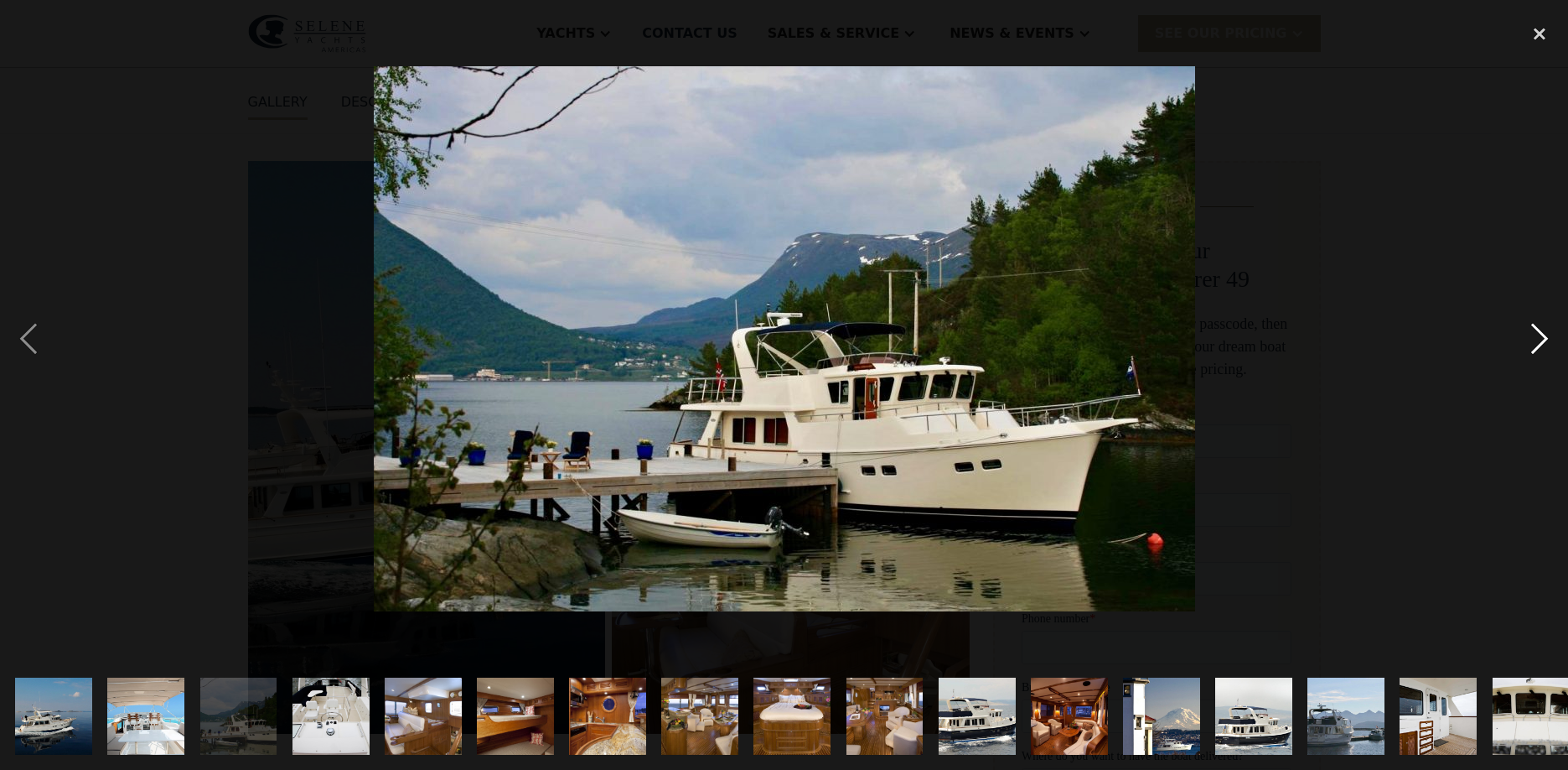
click at [1541, 334] on div "next image" at bounding box center [1539, 339] width 57 height 647
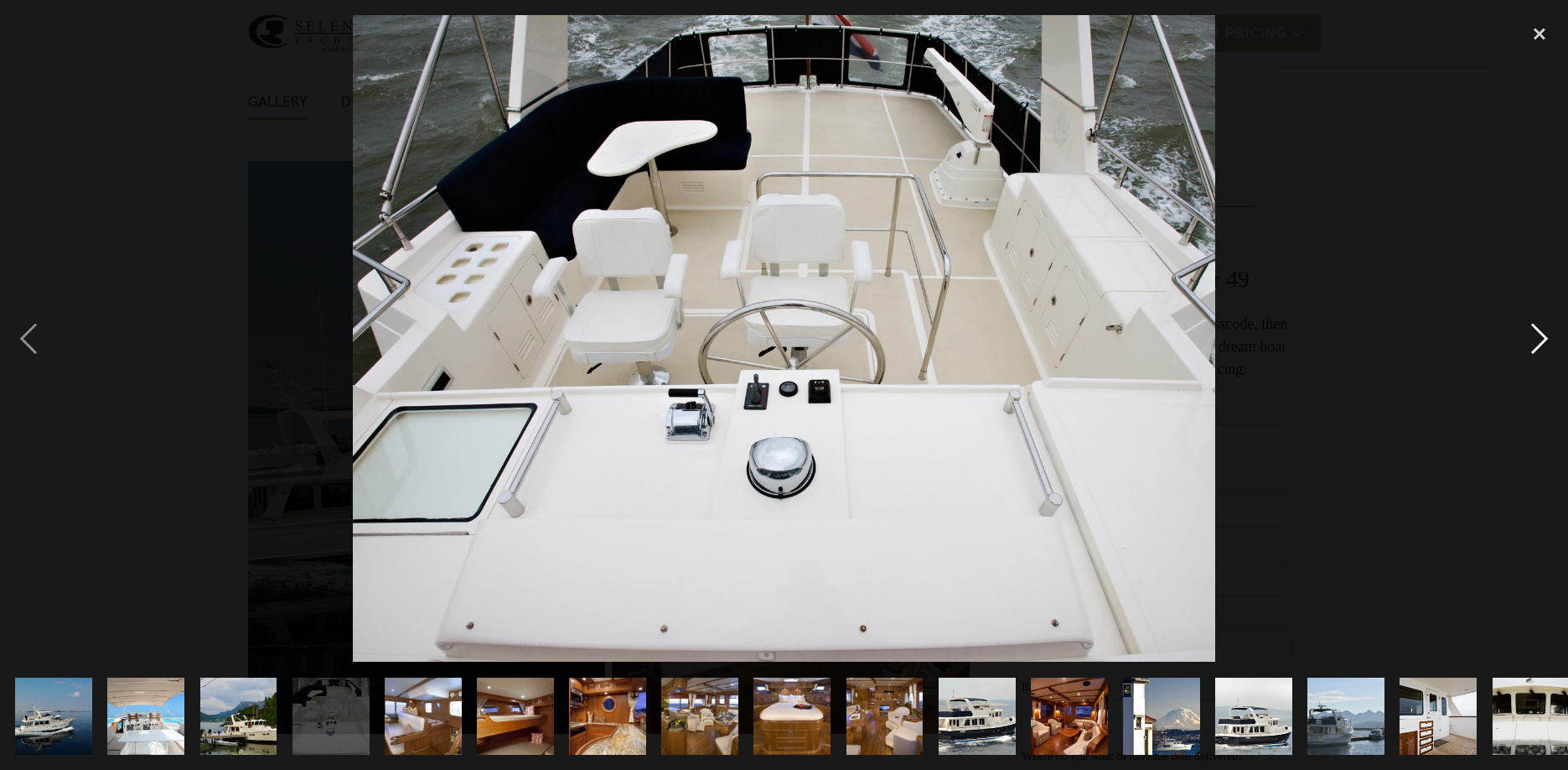
click at [1541, 334] on div "next image" at bounding box center [1539, 339] width 57 height 647
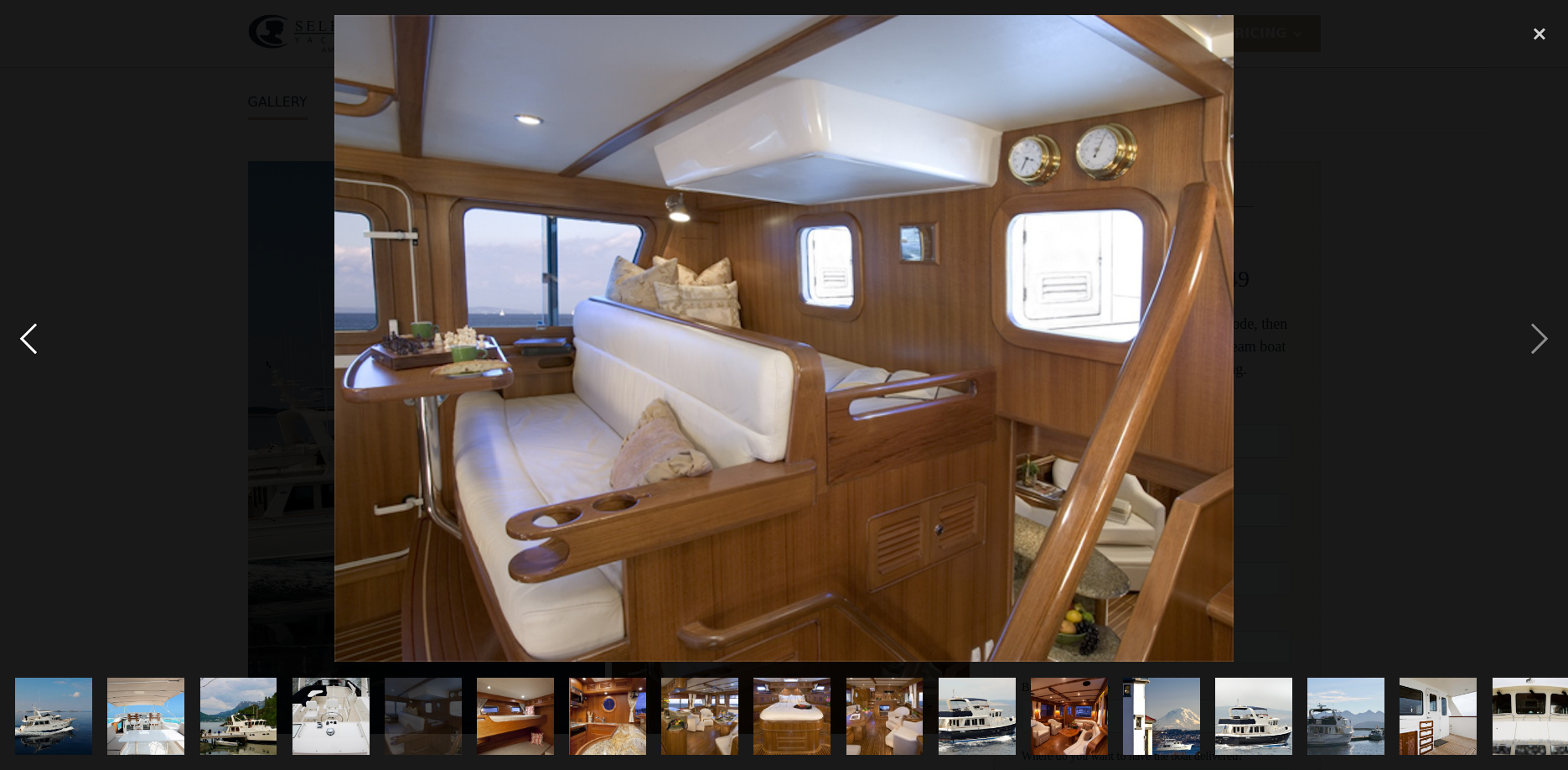
click at [22, 349] on div "previous image" at bounding box center [28, 339] width 57 height 647
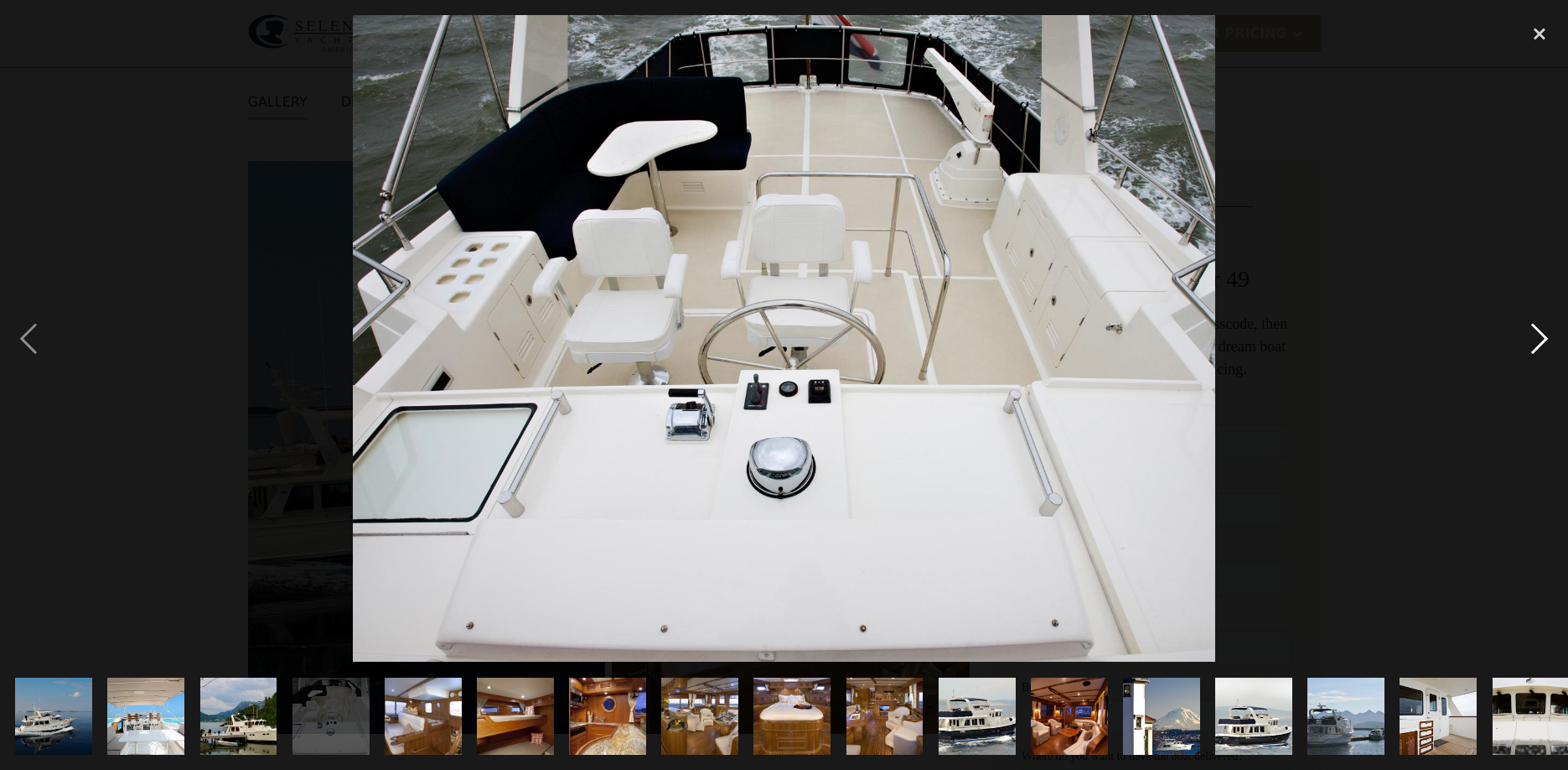
click at [1543, 335] on div "next image" at bounding box center [1539, 339] width 57 height 647
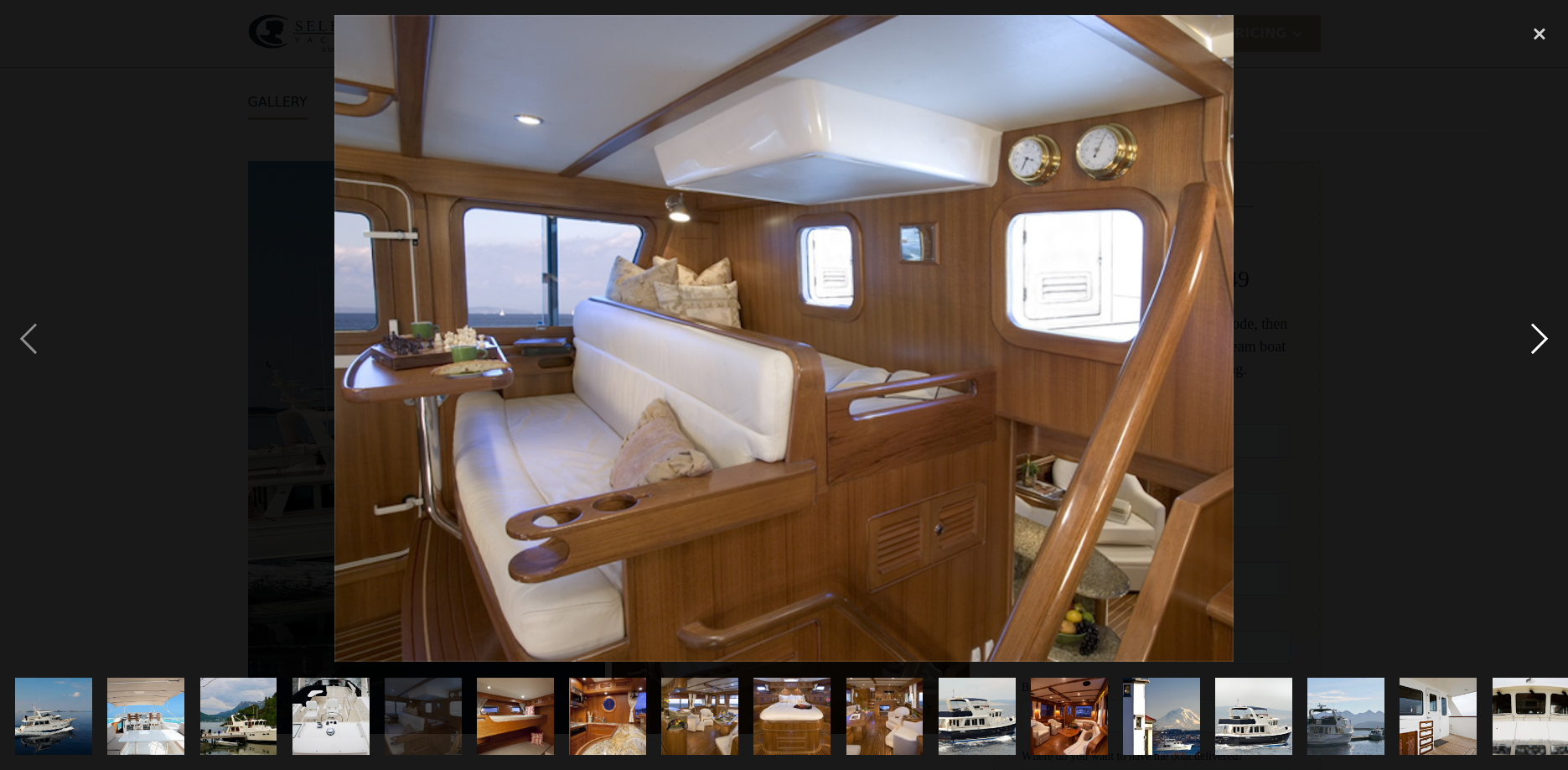
click at [1543, 335] on div "next image" at bounding box center [1539, 339] width 57 height 647
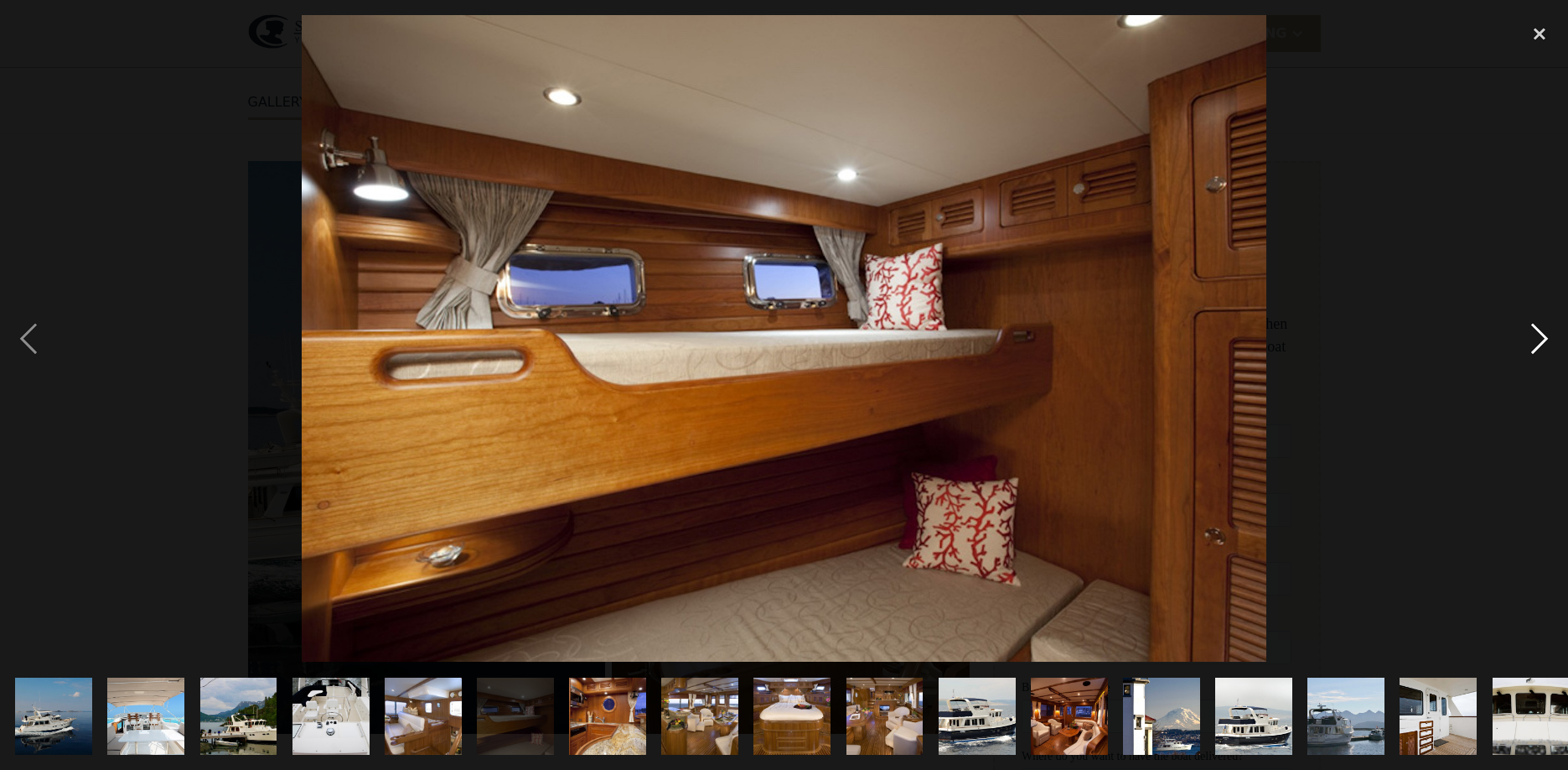
click at [1543, 335] on div "next image" at bounding box center [1539, 339] width 57 height 647
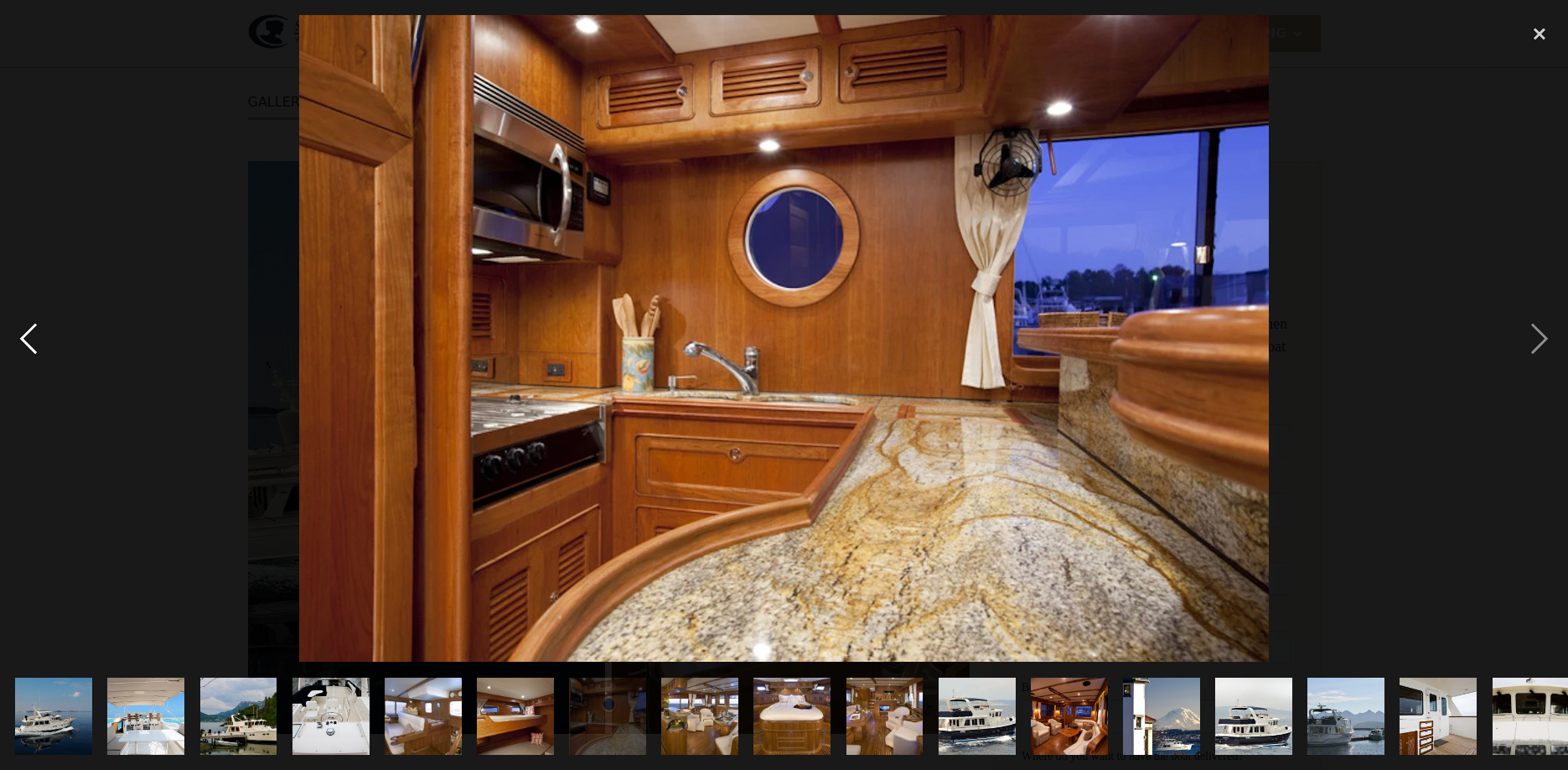
click at [14, 334] on div "previous image" at bounding box center [28, 339] width 57 height 647
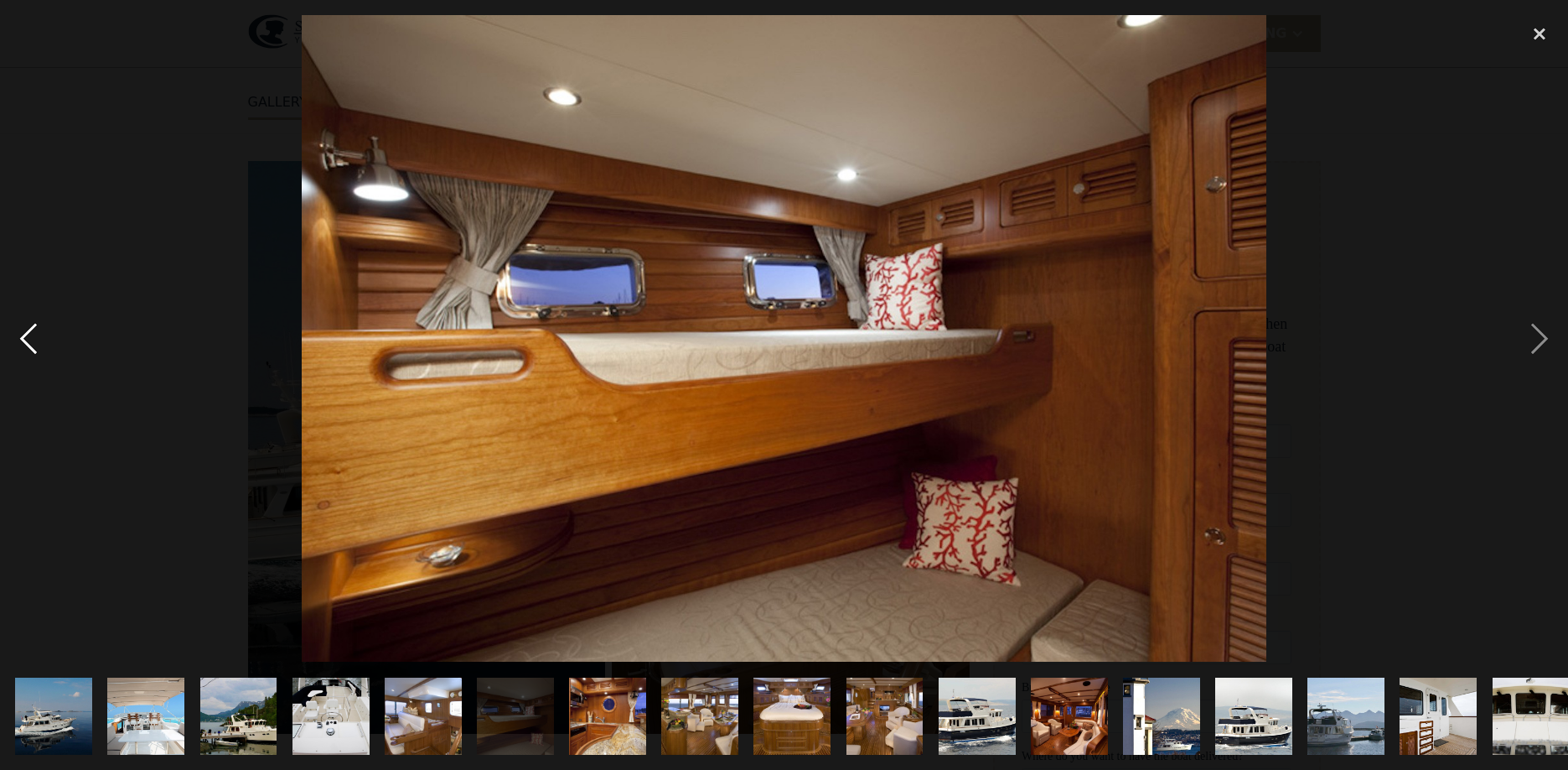
click at [17, 335] on div "previous image" at bounding box center [28, 339] width 57 height 647
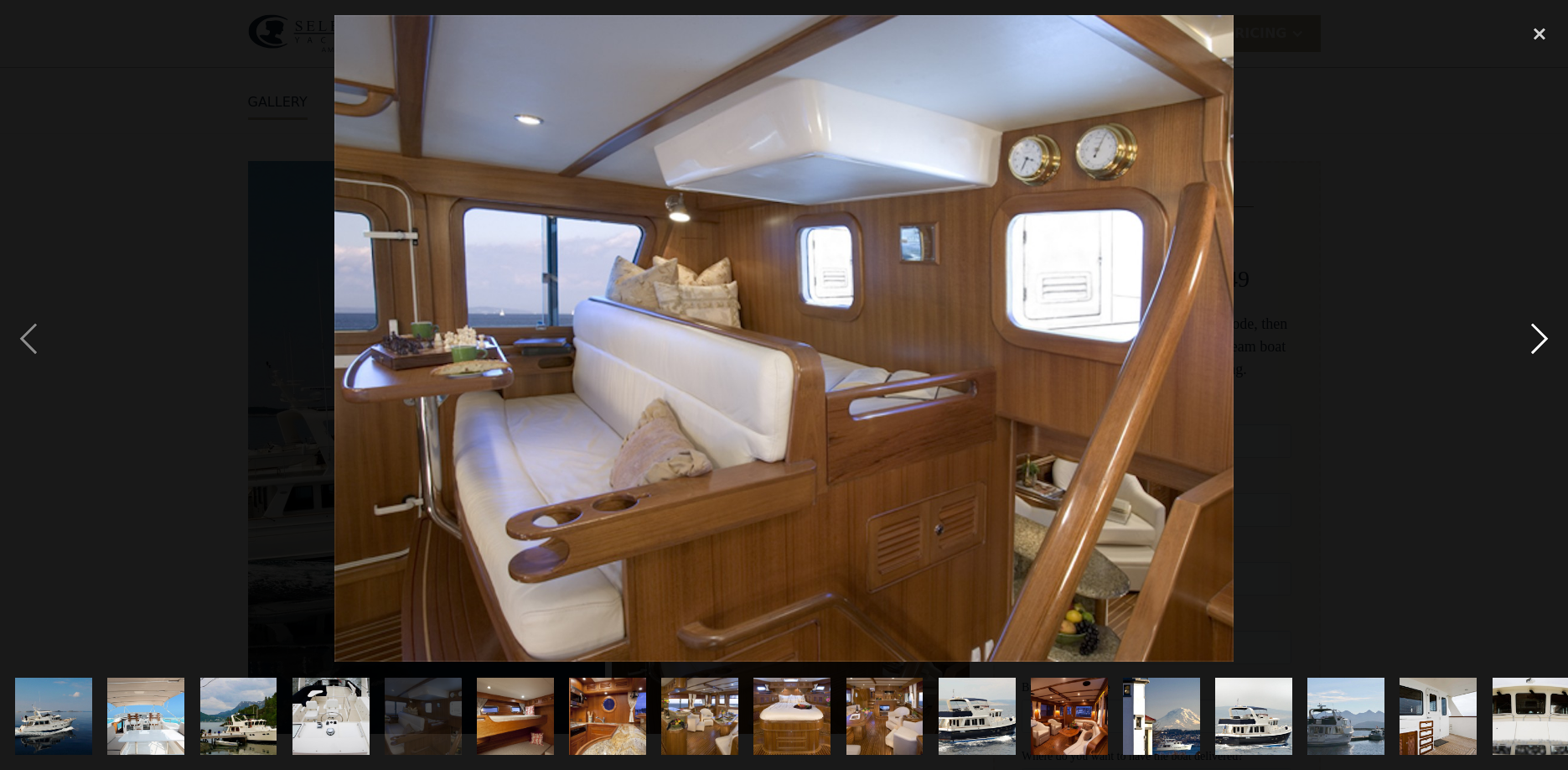
click at [1545, 335] on div "next image" at bounding box center [1539, 339] width 57 height 647
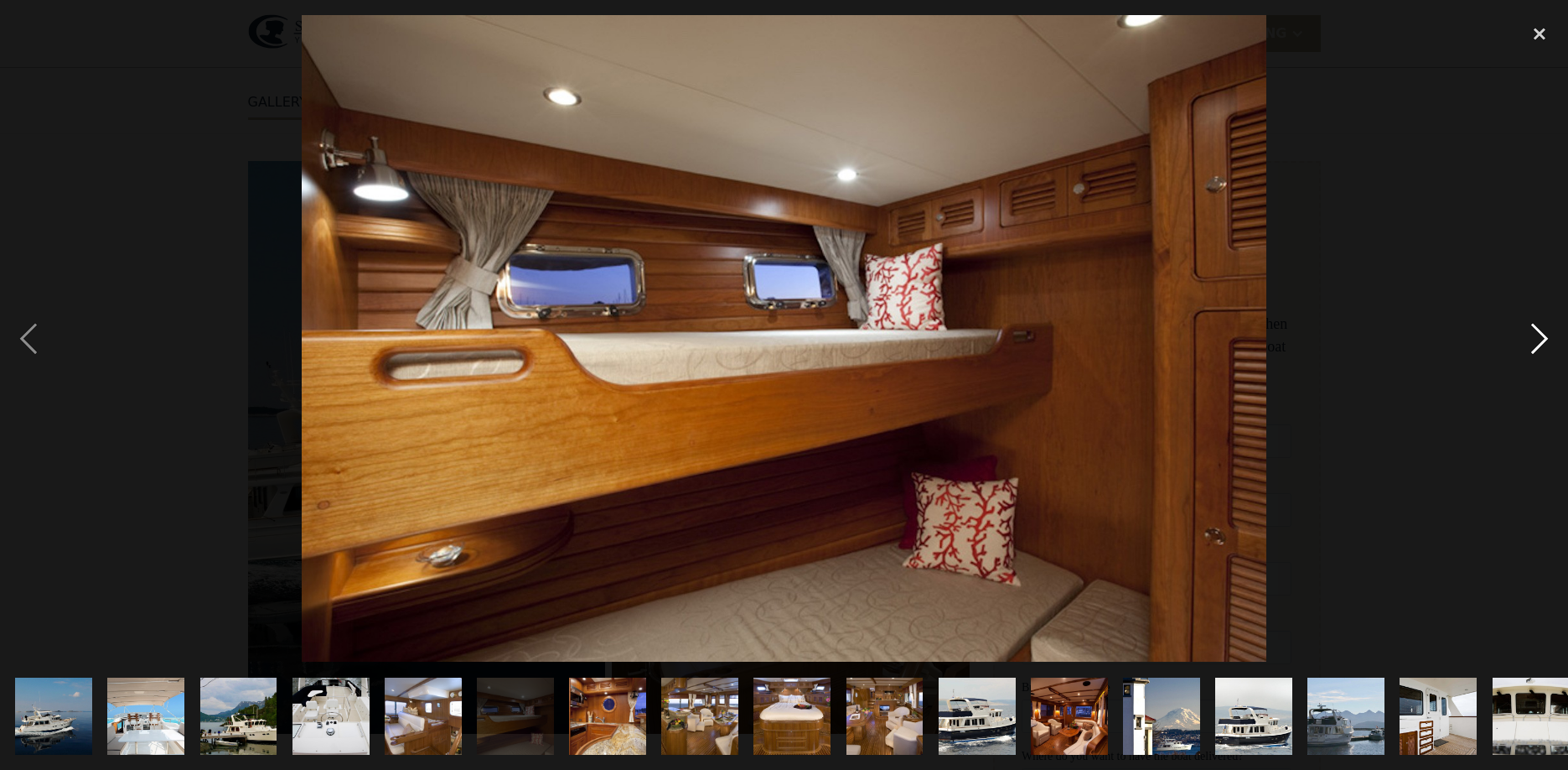
click at [1545, 335] on div "next image" at bounding box center [1539, 339] width 57 height 647
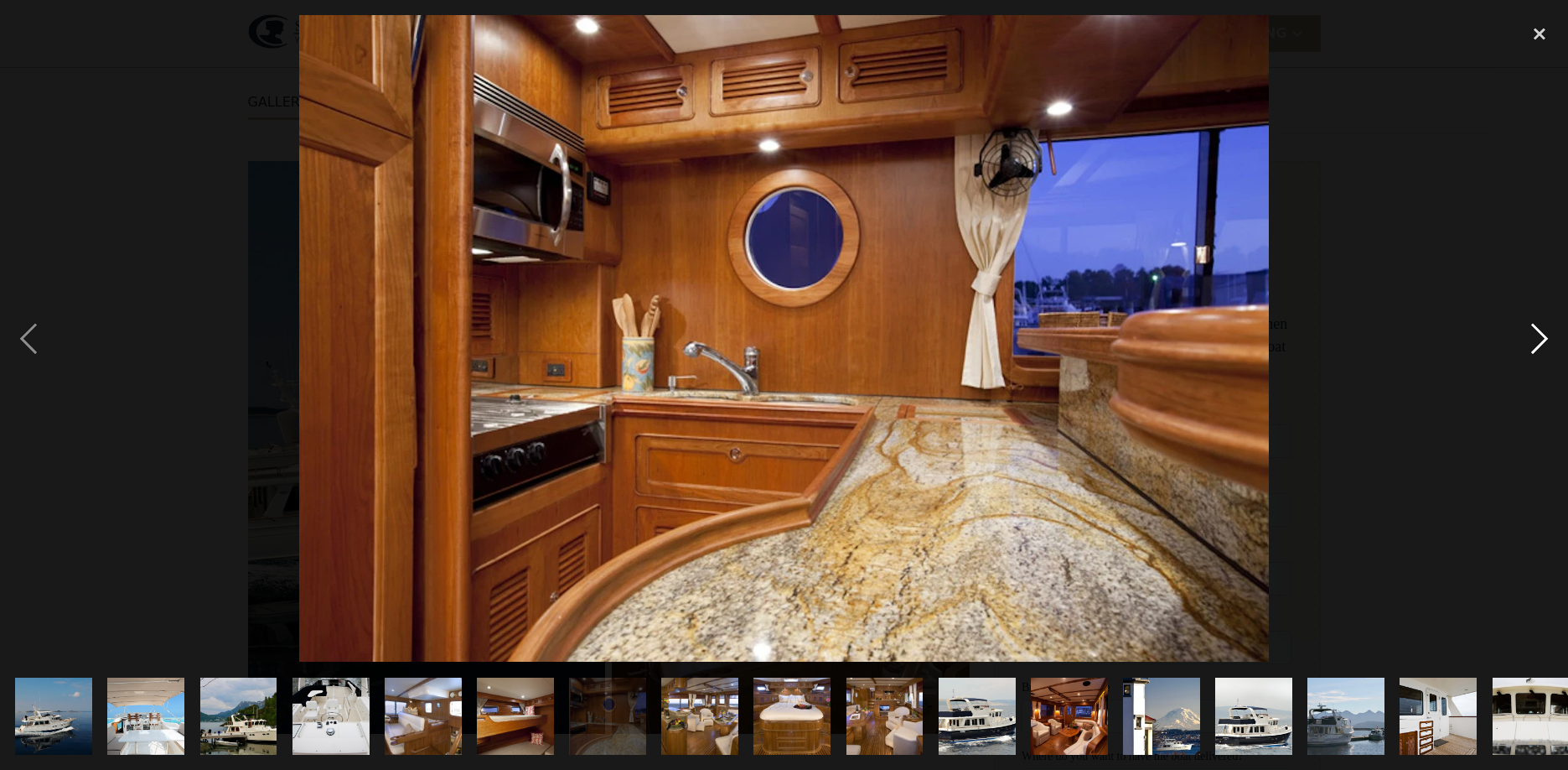
click at [1545, 335] on div "next image" at bounding box center [1539, 339] width 57 height 647
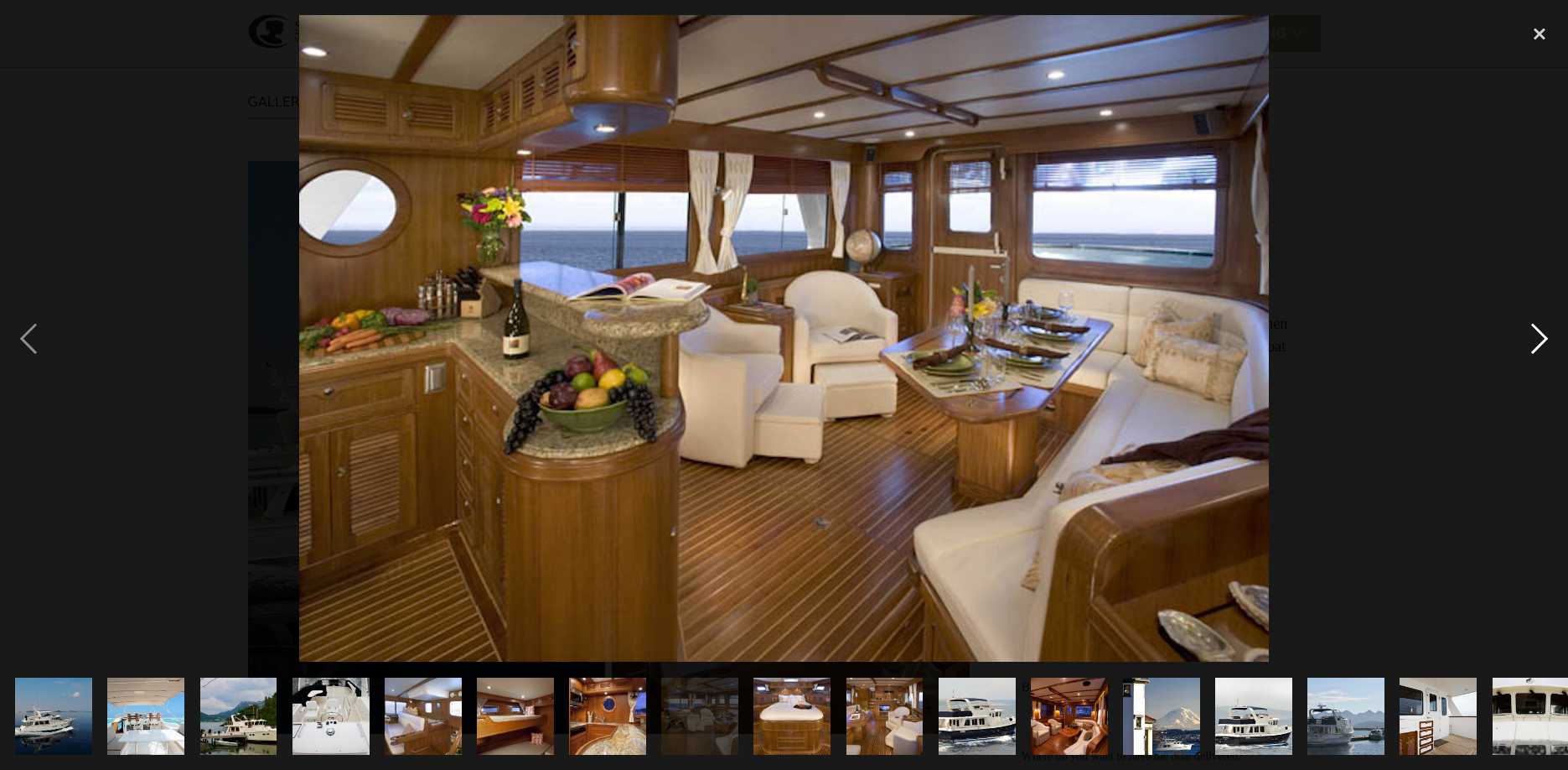
click at [1545, 335] on div "next image" at bounding box center [1539, 339] width 57 height 647
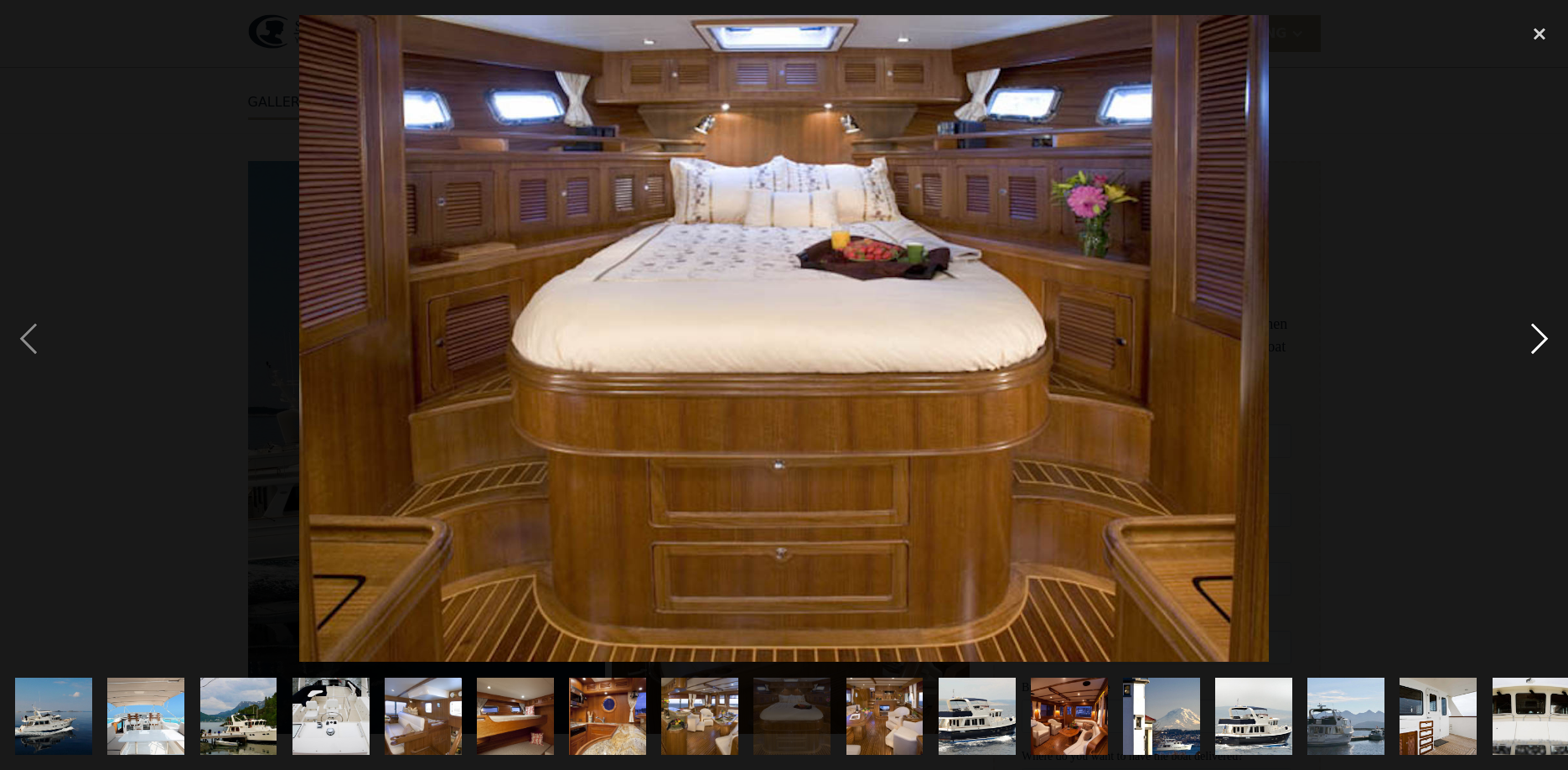
click at [1545, 335] on div "next image" at bounding box center [1539, 339] width 57 height 647
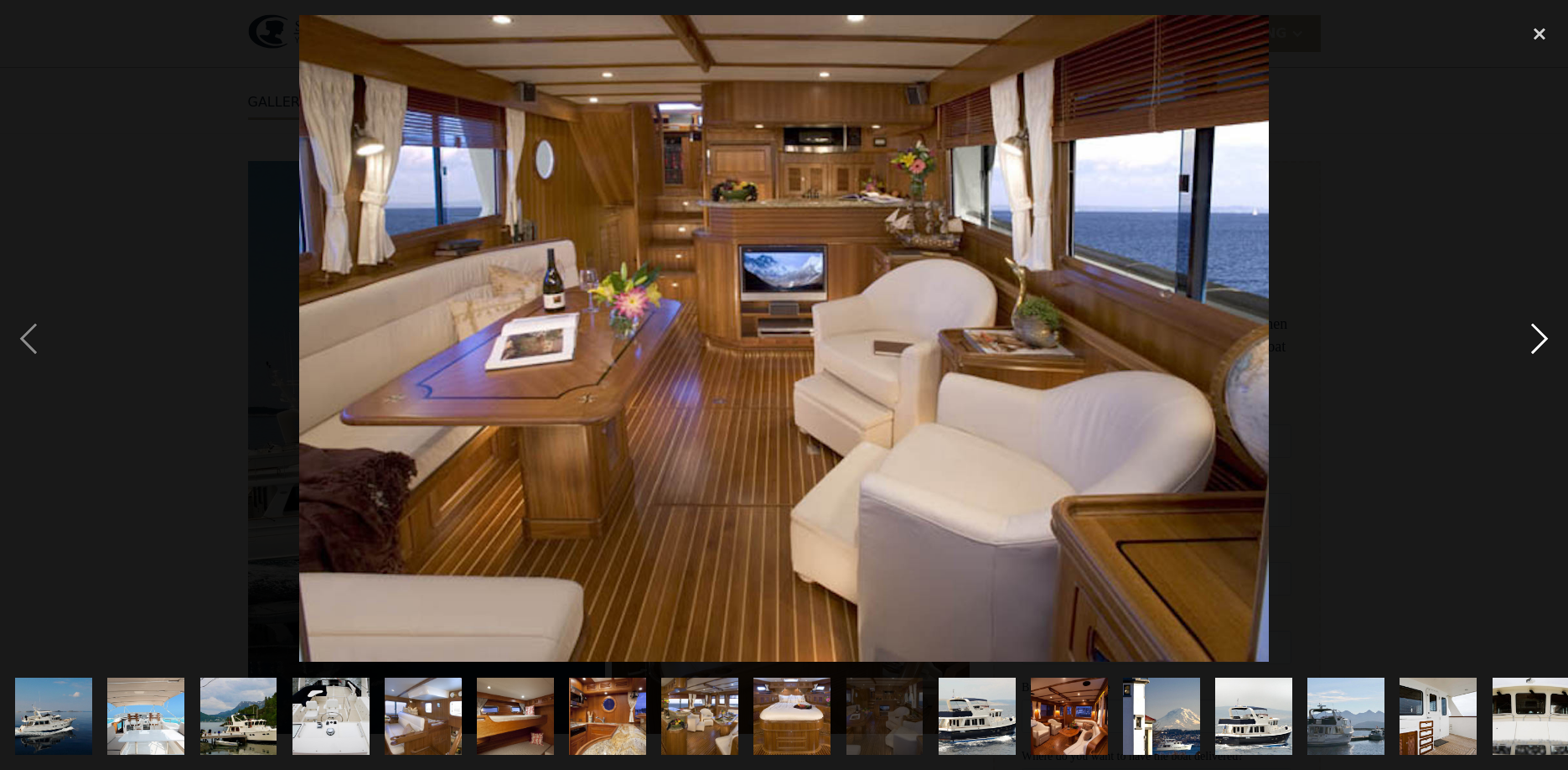
click at [1545, 335] on div "next image" at bounding box center [1539, 339] width 57 height 647
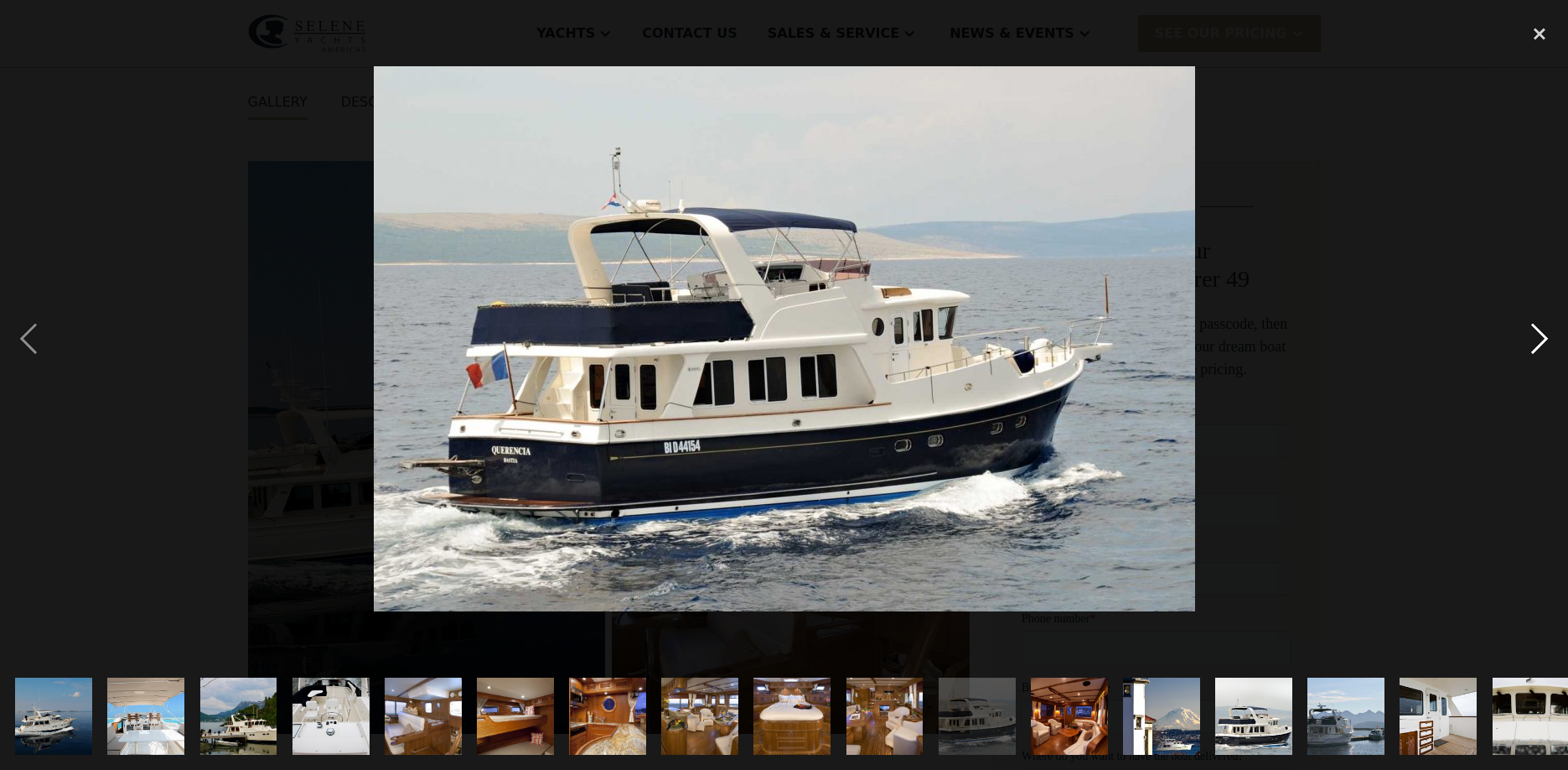
click at [1545, 335] on div "next image" at bounding box center [1539, 339] width 57 height 647
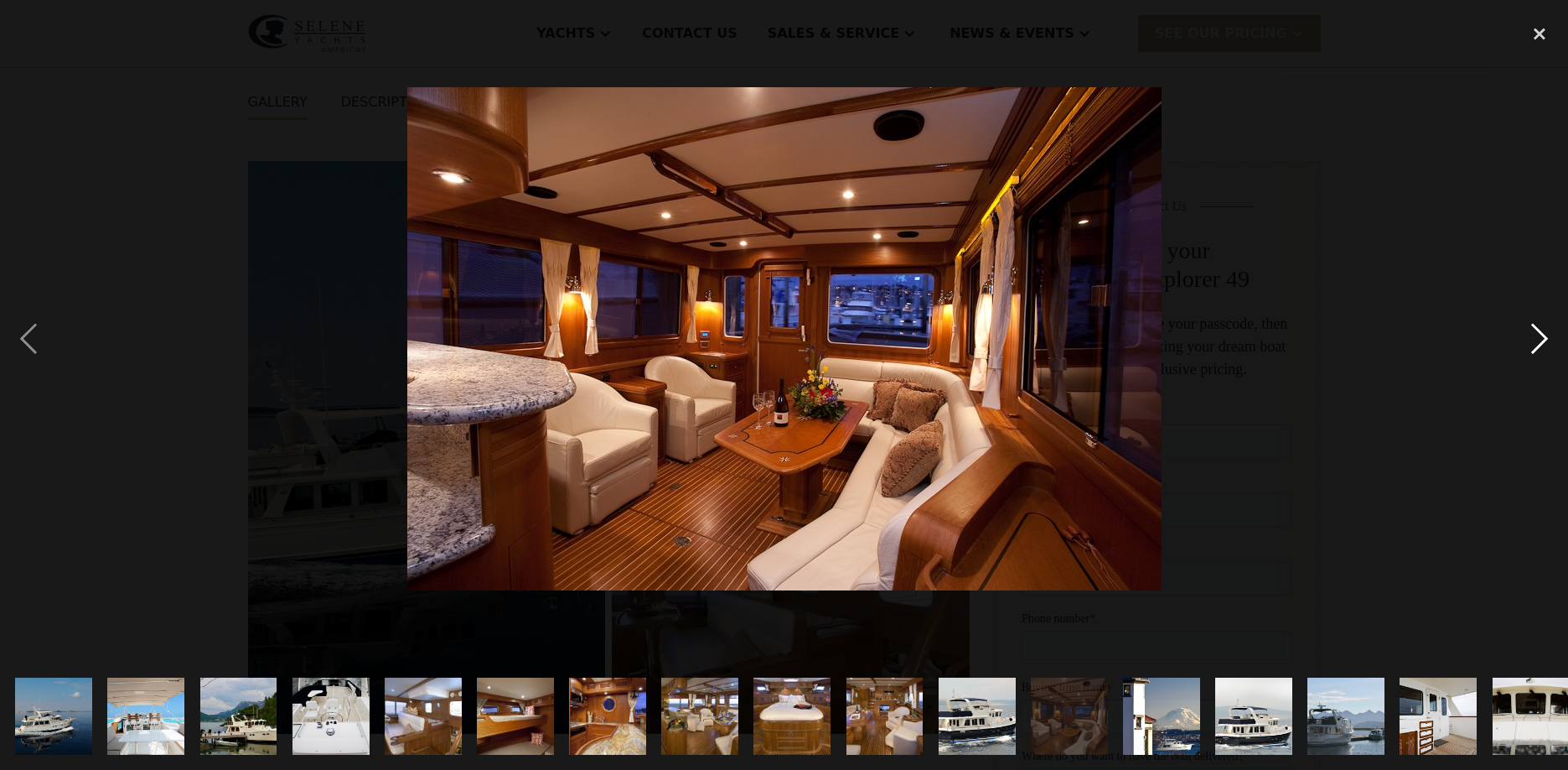
click at [1545, 335] on div "next image" at bounding box center [1539, 339] width 57 height 647
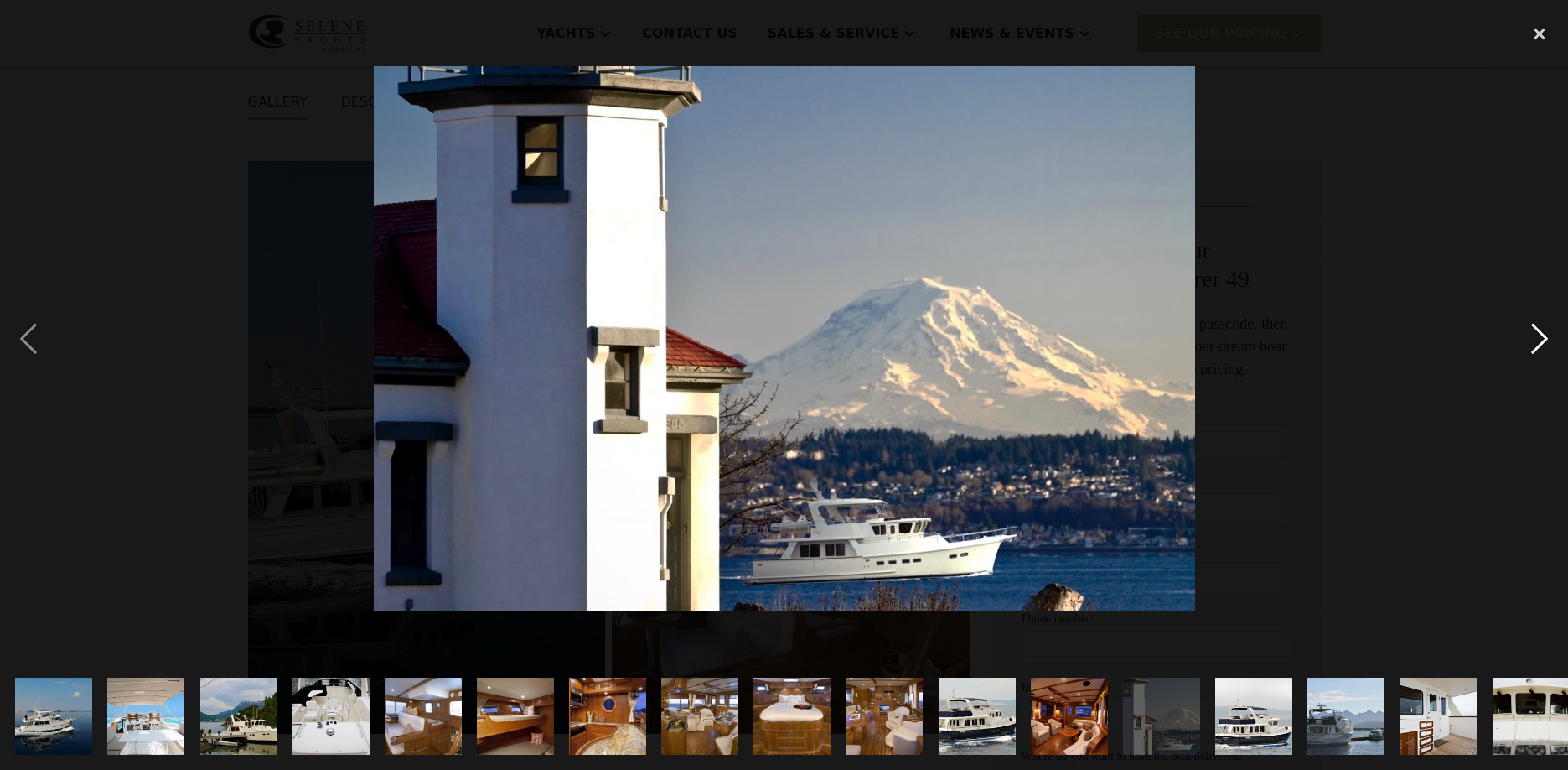
click at [1545, 335] on div "next image" at bounding box center [1539, 339] width 57 height 647
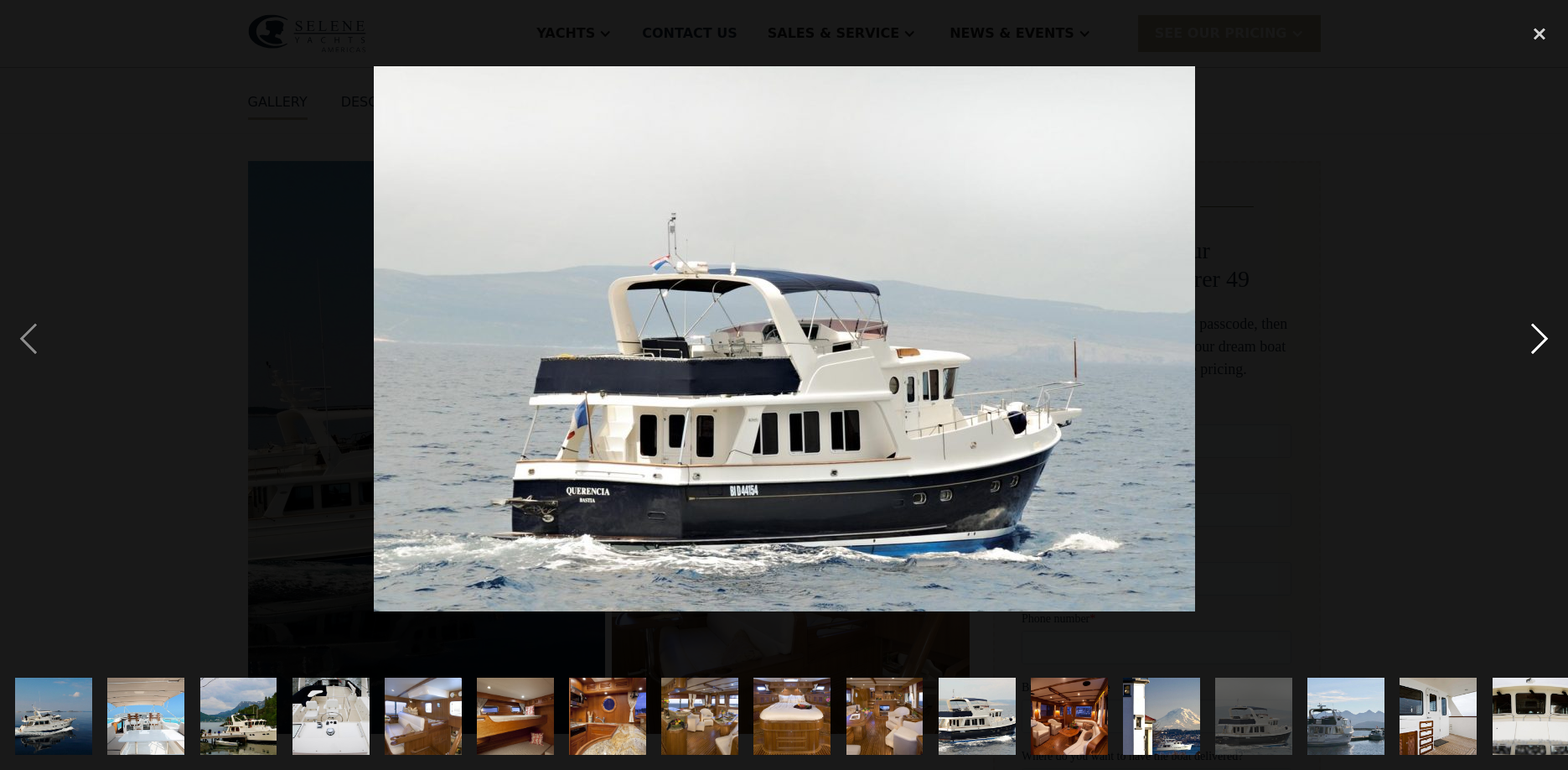
click at [1545, 335] on div "next image" at bounding box center [1539, 339] width 57 height 647
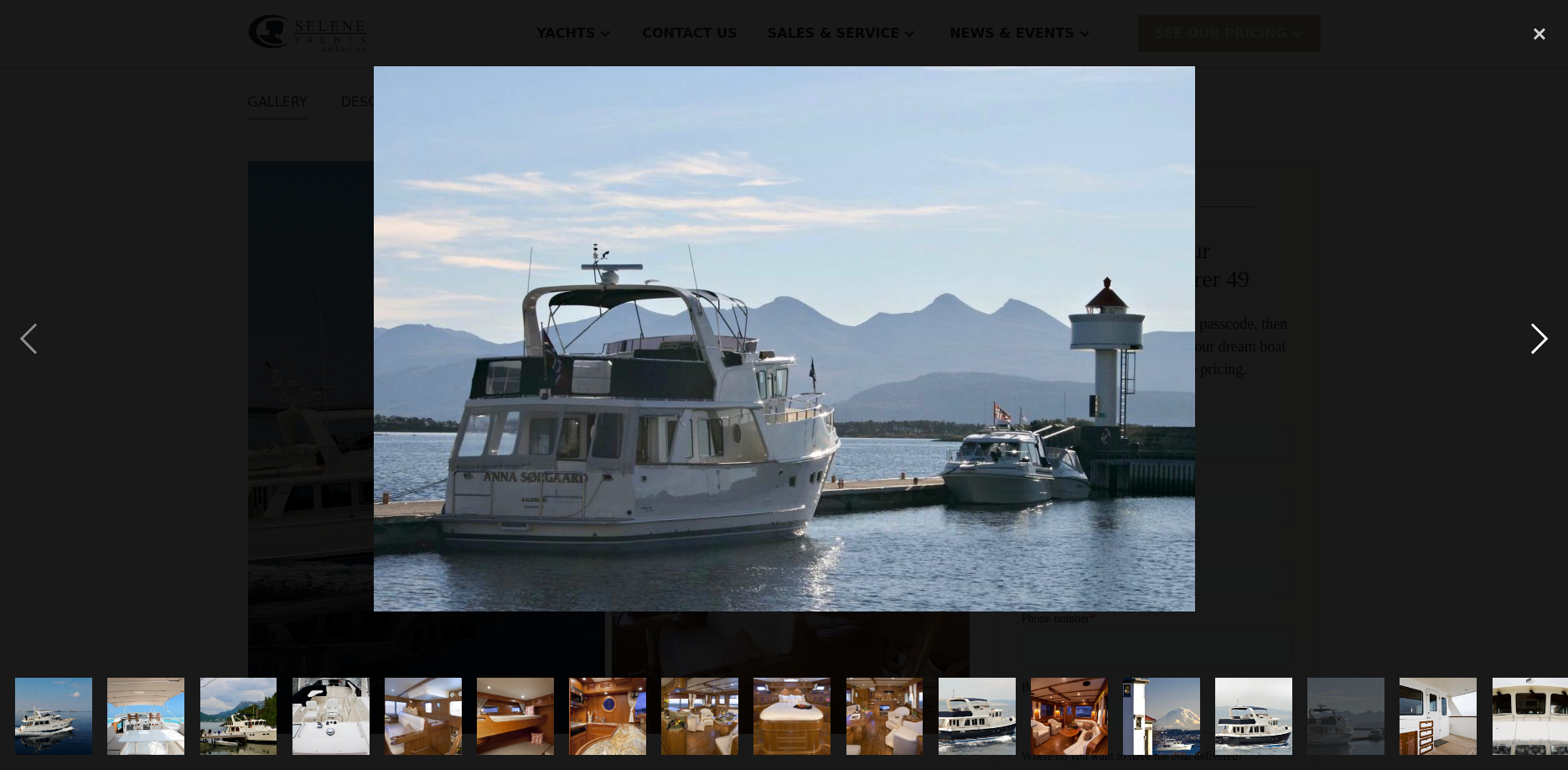
click at [1545, 335] on div "next image" at bounding box center [1539, 339] width 57 height 647
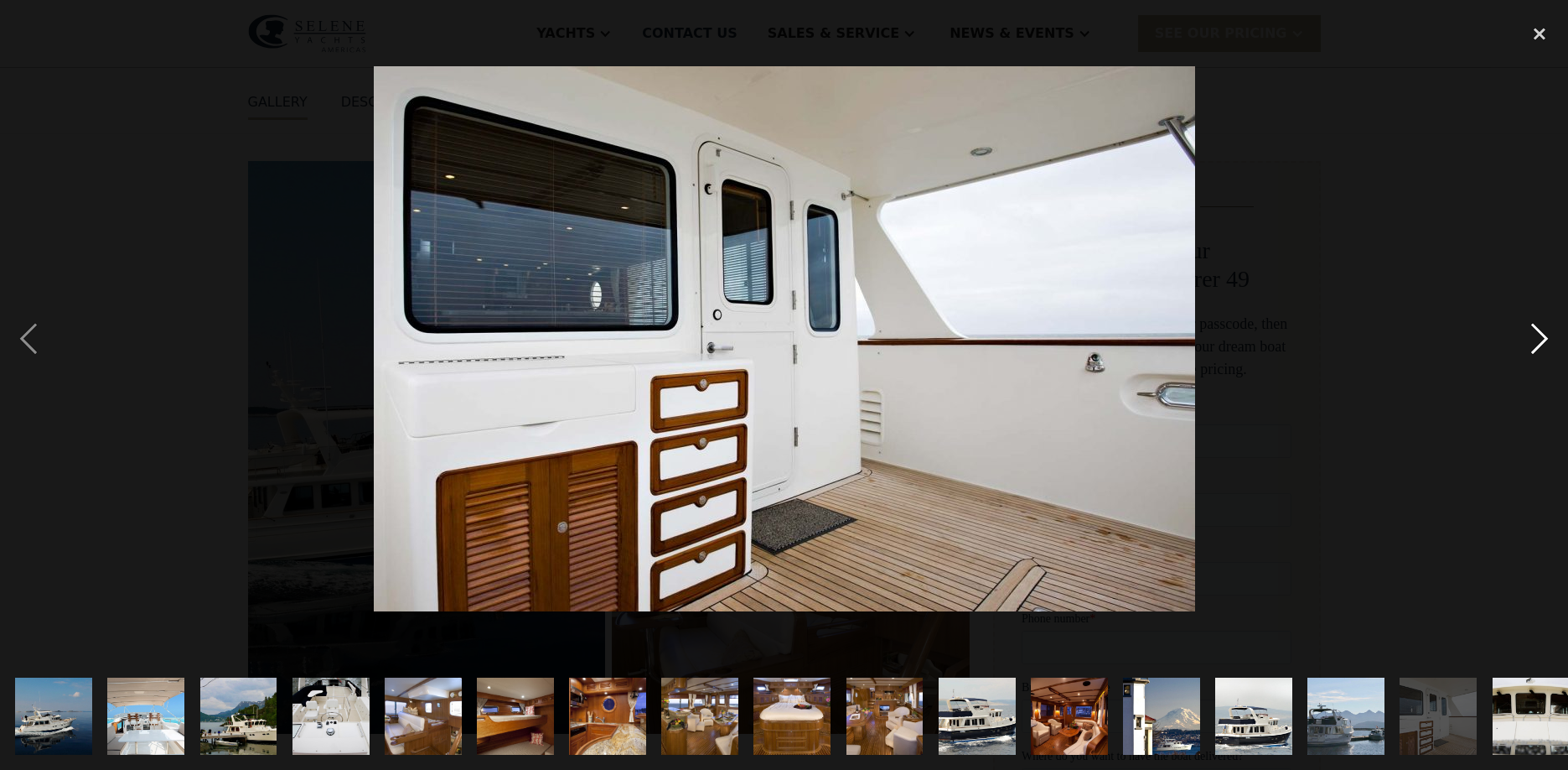
click at [1545, 335] on div "next image" at bounding box center [1539, 339] width 57 height 647
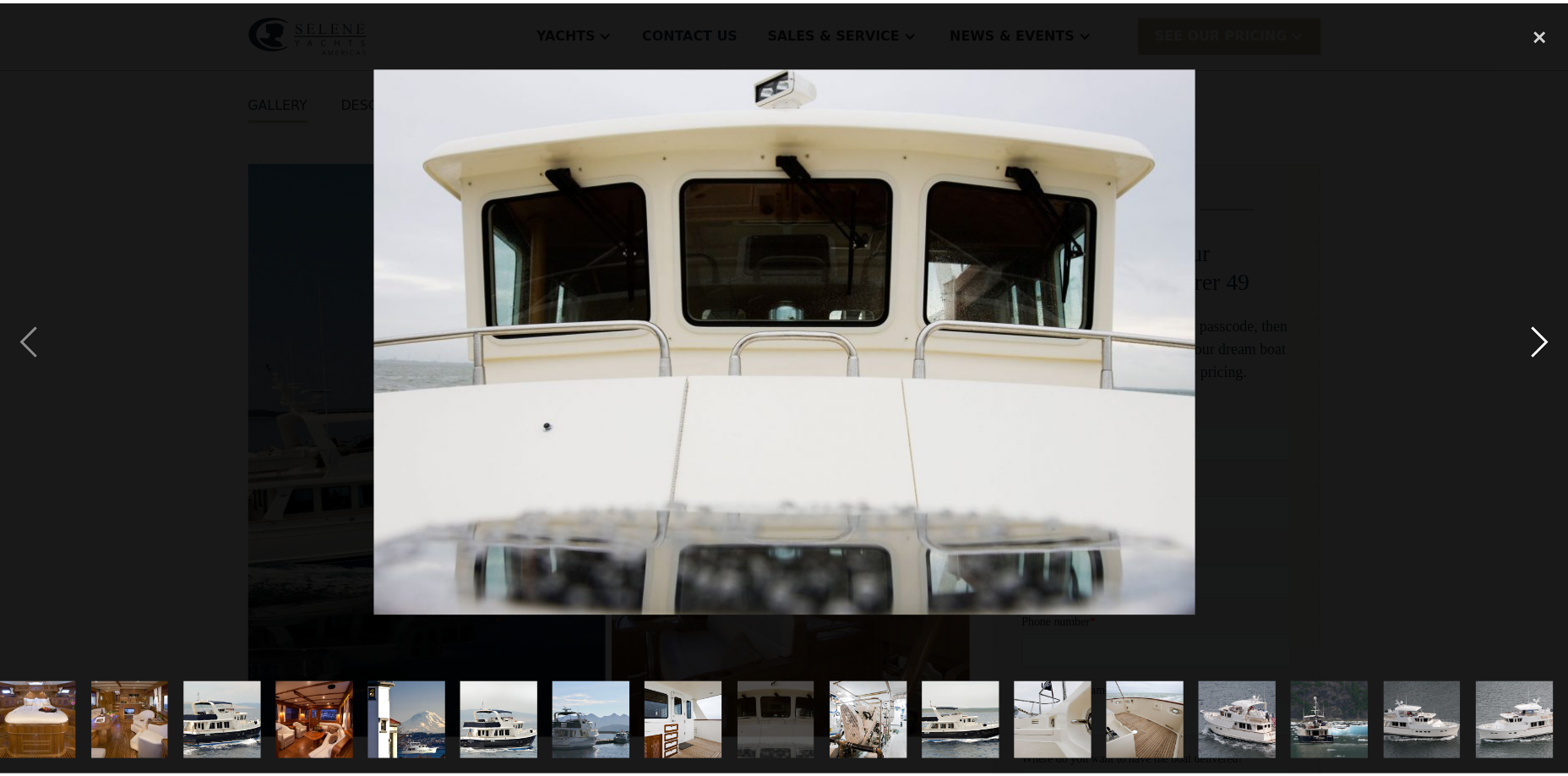
scroll to position [0, 761]
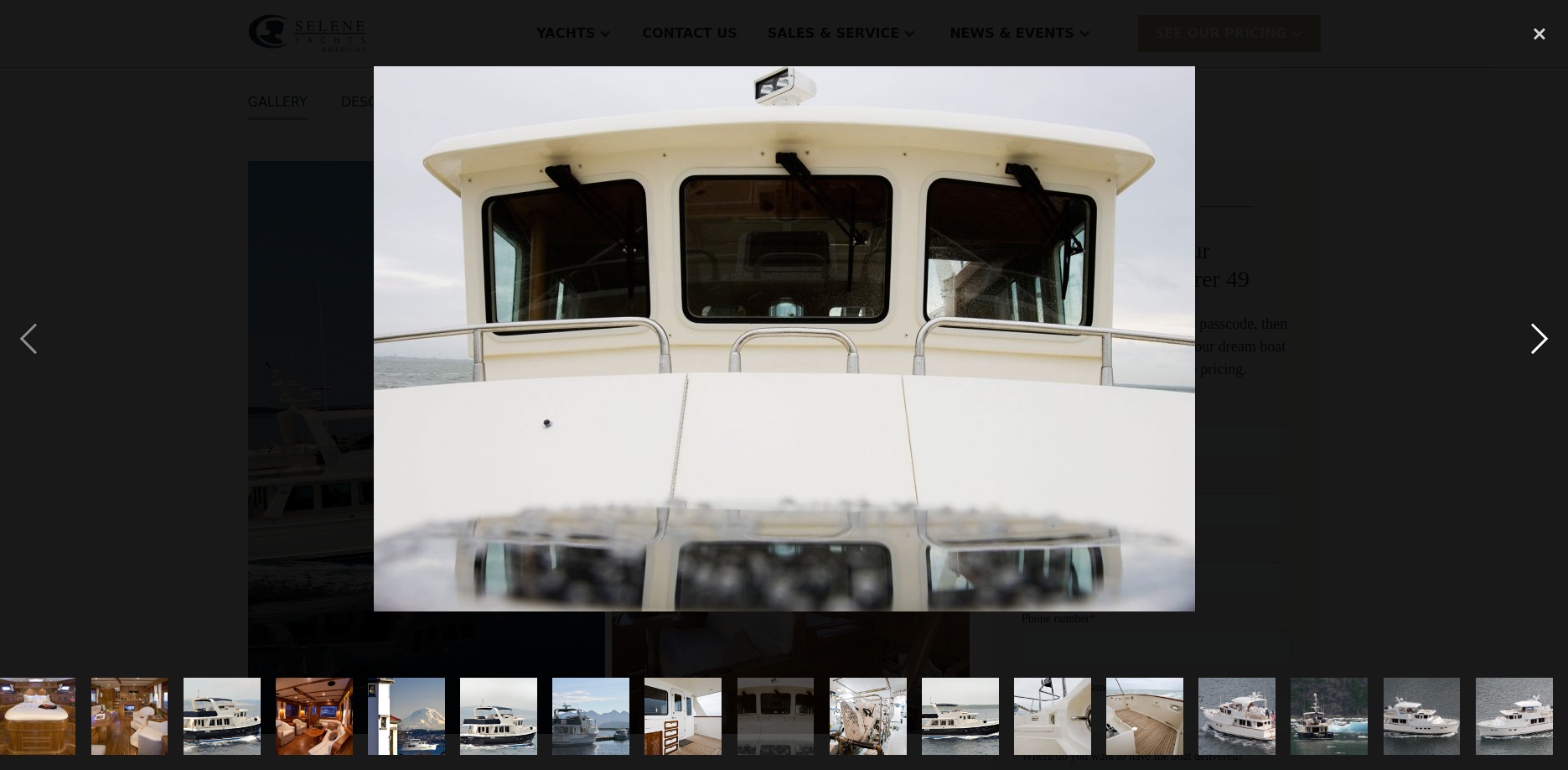
click at [1545, 335] on div "next image" at bounding box center [1539, 339] width 57 height 647
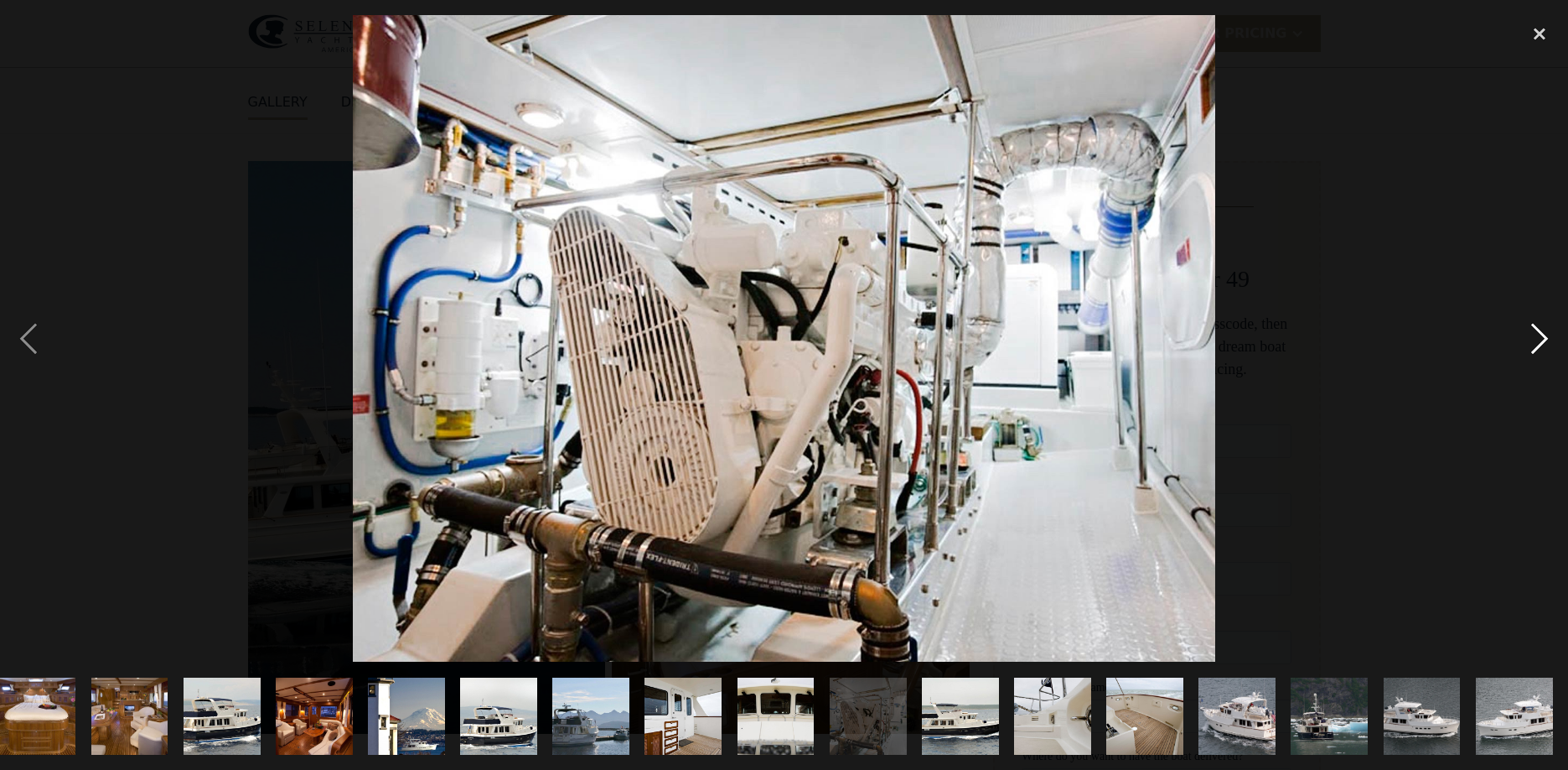
click at [1545, 335] on div "next image" at bounding box center [1539, 339] width 57 height 647
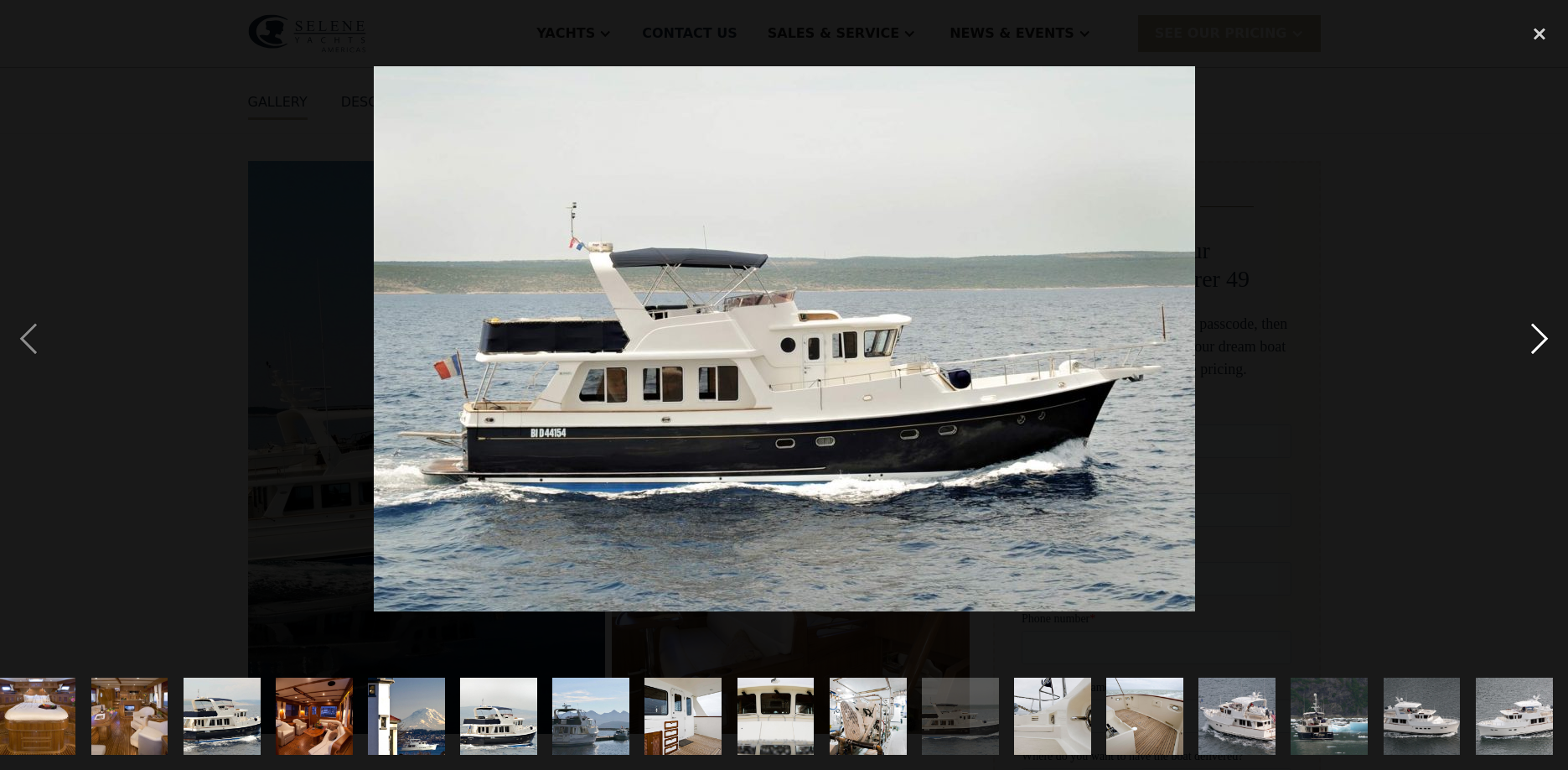
click at [1544, 333] on div "next image" at bounding box center [1539, 339] width 57 height 647
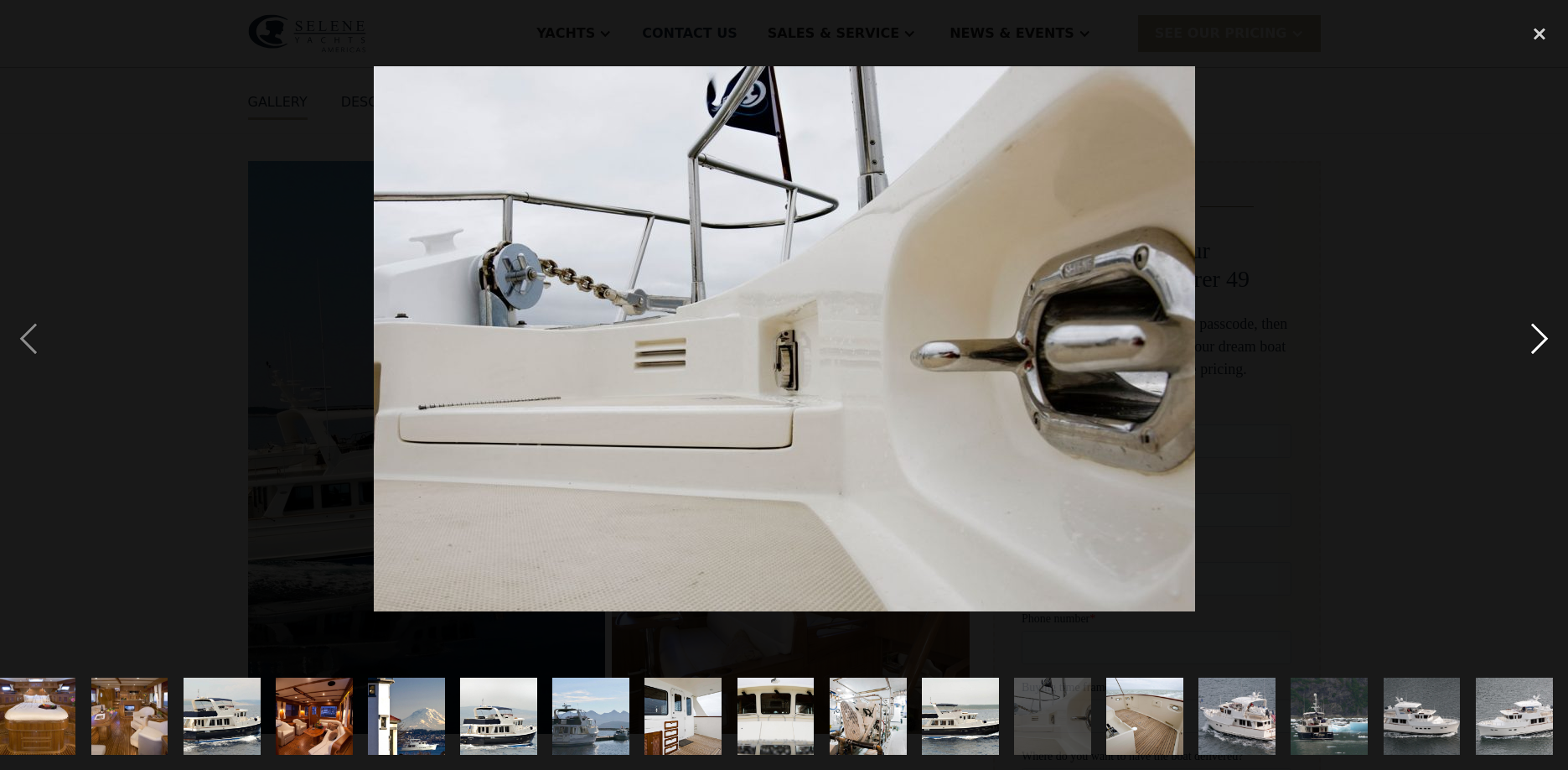
click at [1544, 333] on div "next image" at bounding box center [1539, 339] width 57 height 647
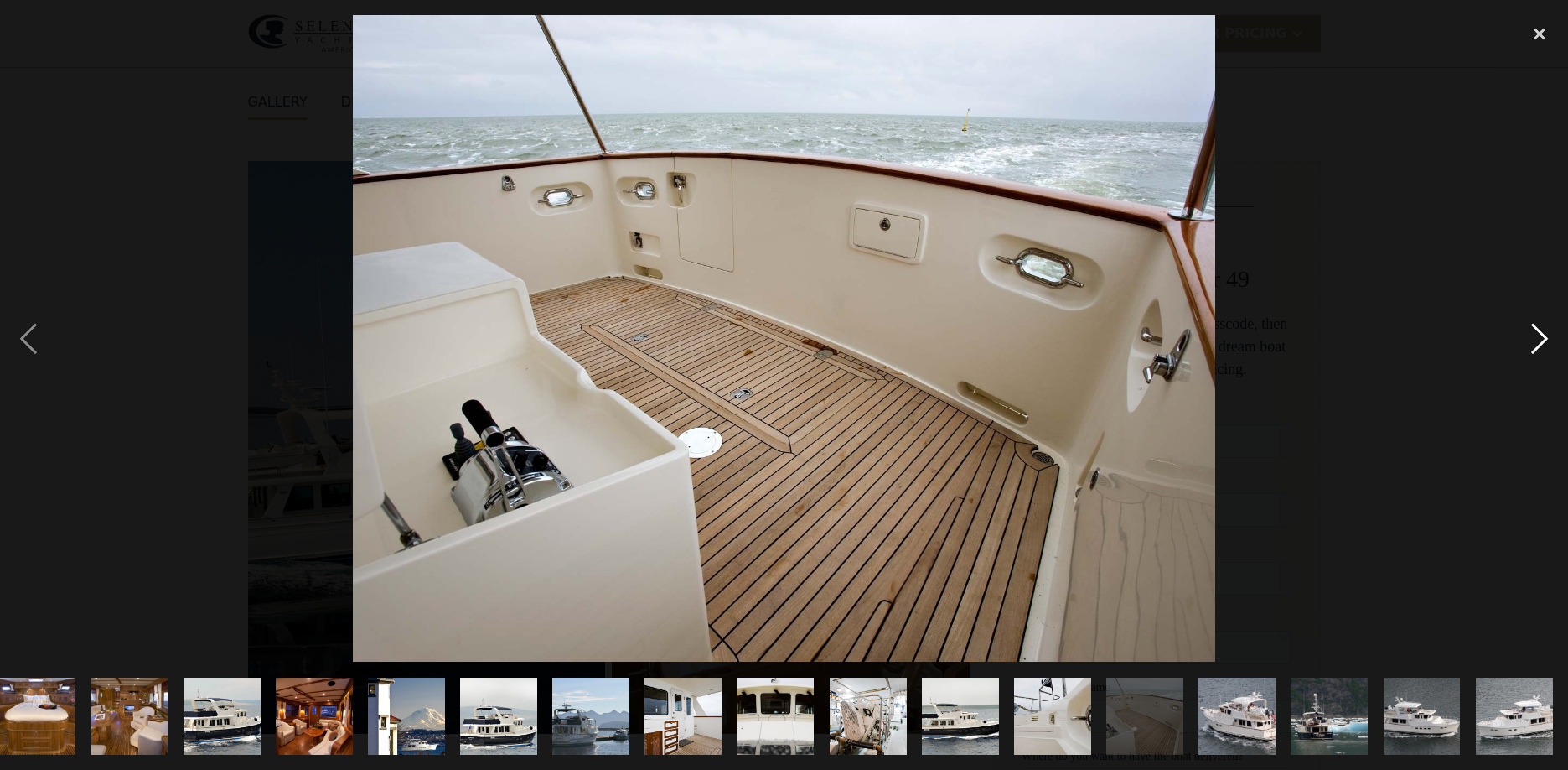
click at [1544, 333] on div "next image" at bounding box center [1539, 339] width 57 height 647
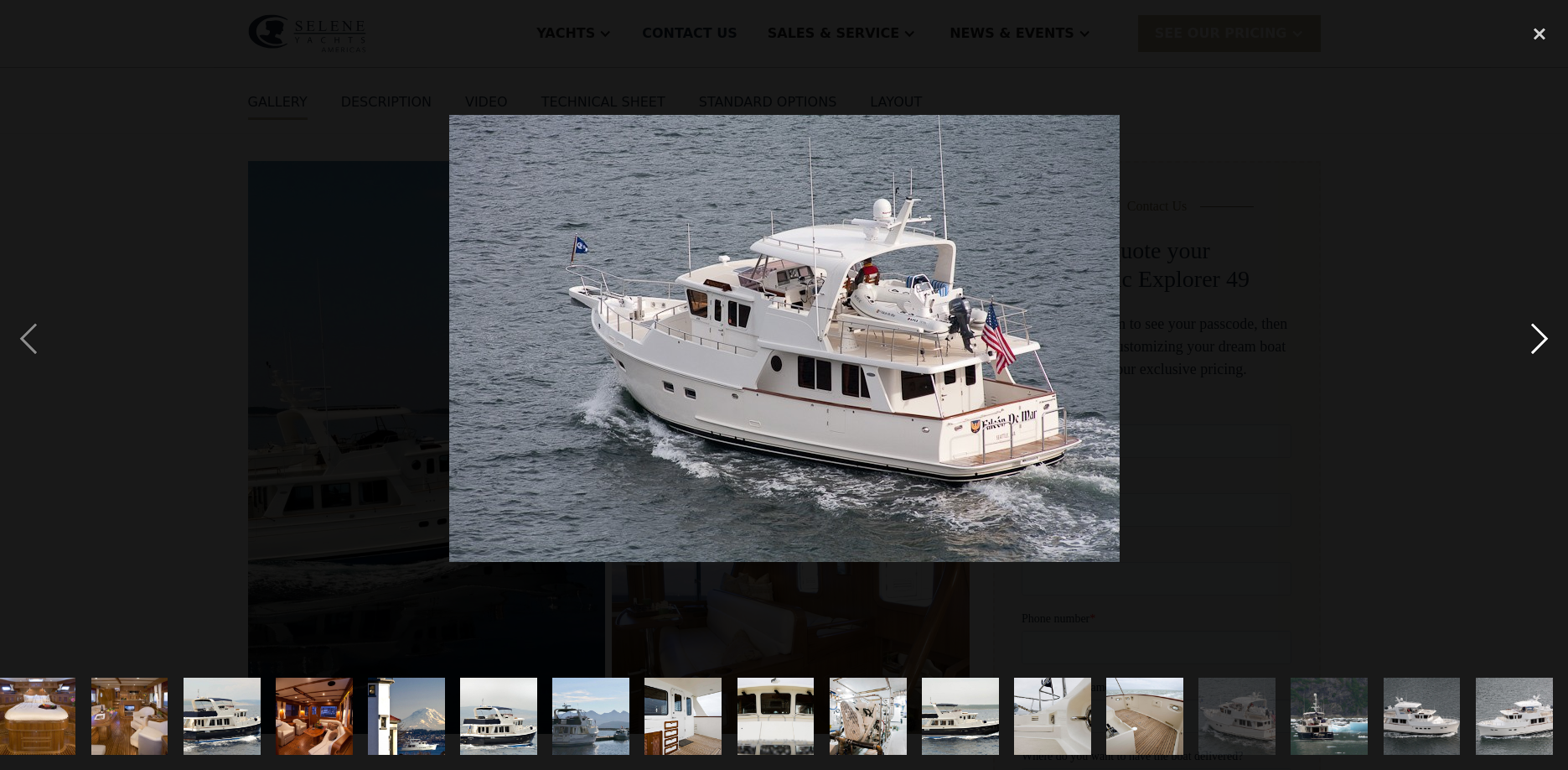
click at [1544, 333] on div "next image" at bounding box center [1539, 339] width 57 height 647
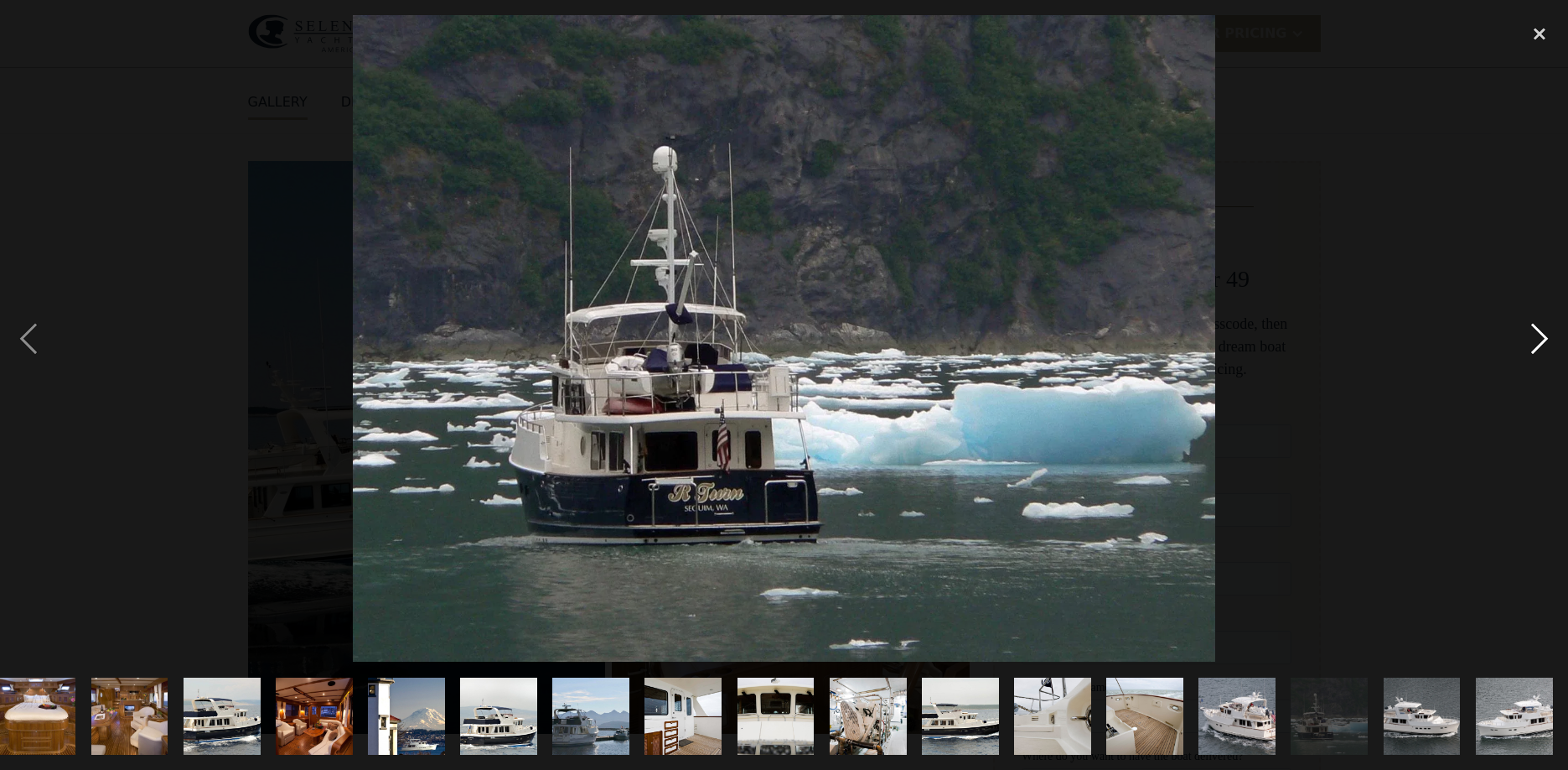
click at [1544, 333] on div "next image" at bounding box center [1539, 339] width 57 height 647
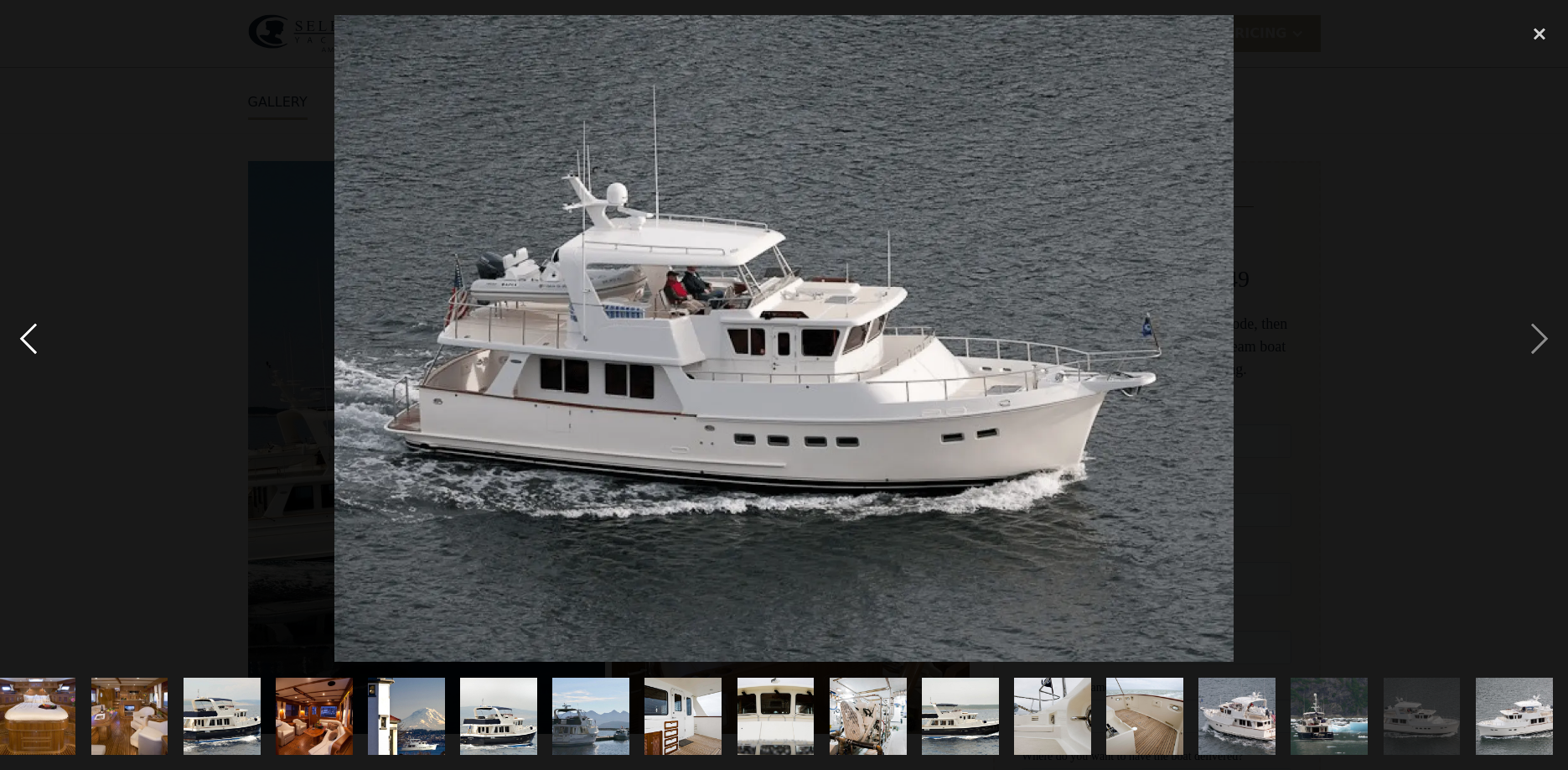
click at [22, 351] on div "previous image" at bounding box center [28, 339] width 57 height 647
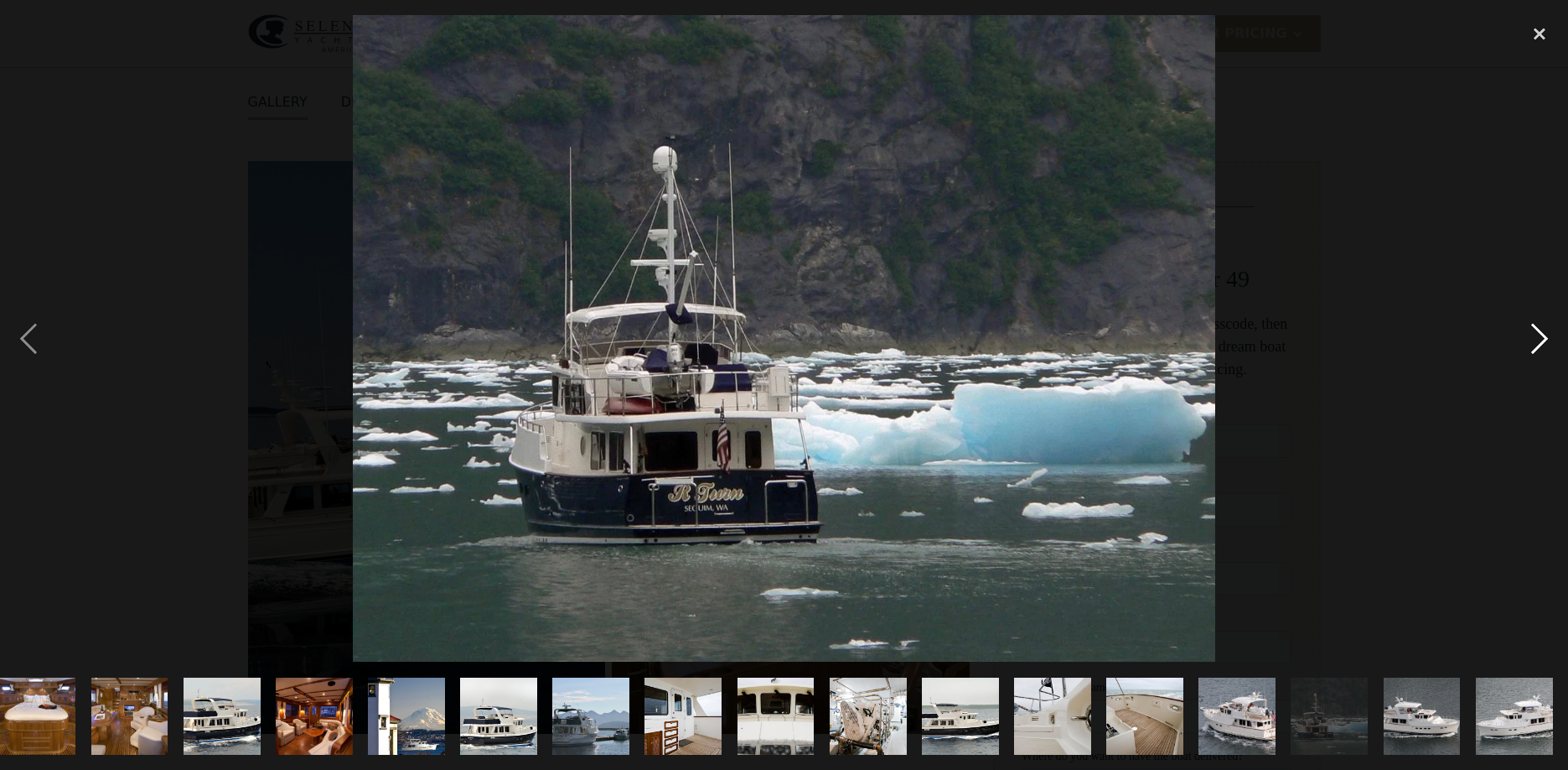
click at [1541, 339] on div "next image" at bounding box center [1539, 339] width 57 height 647
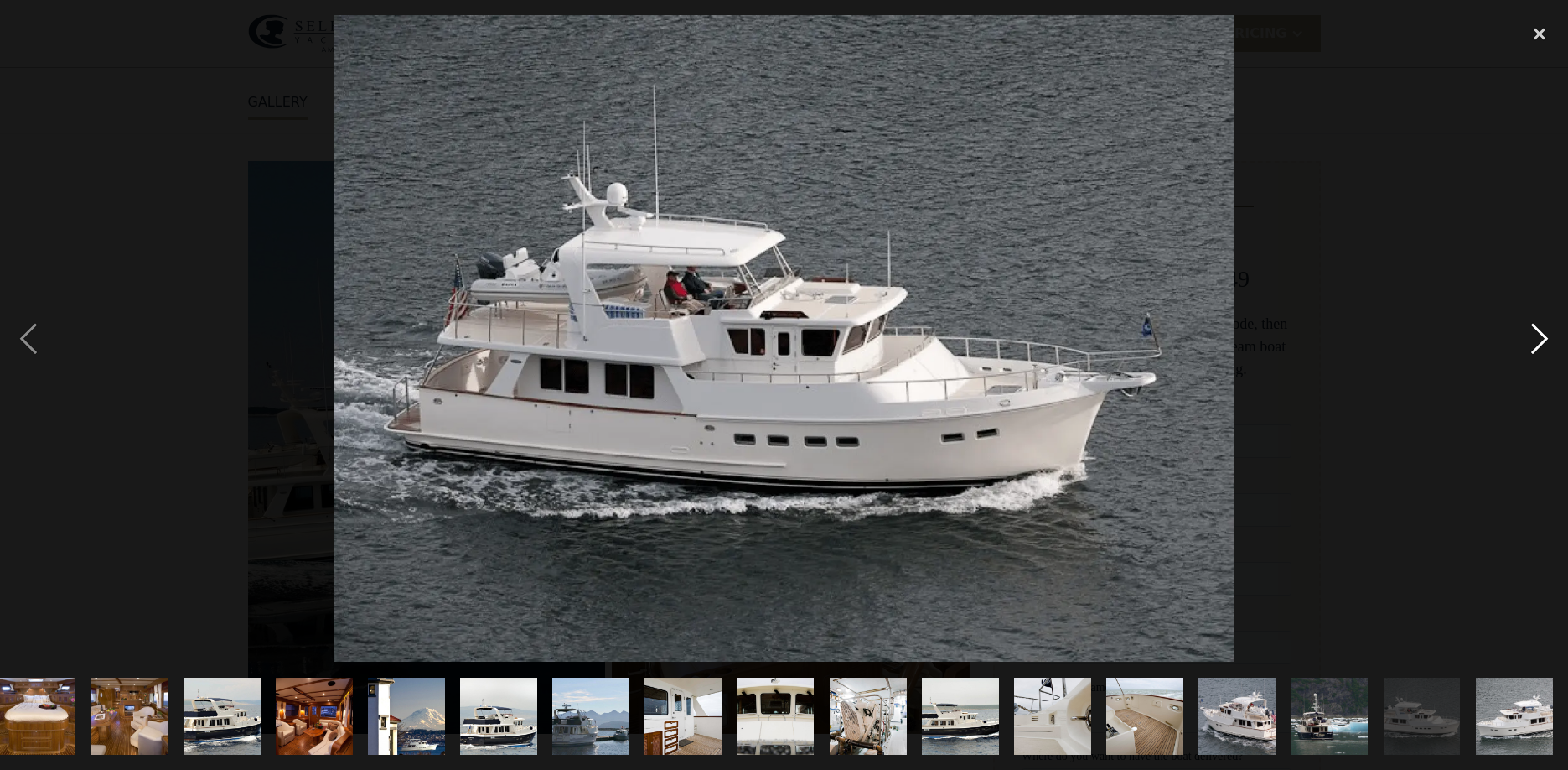
click at [1541, 339] on div "next image" at bounding box center [1539, 339] width 57 height 647
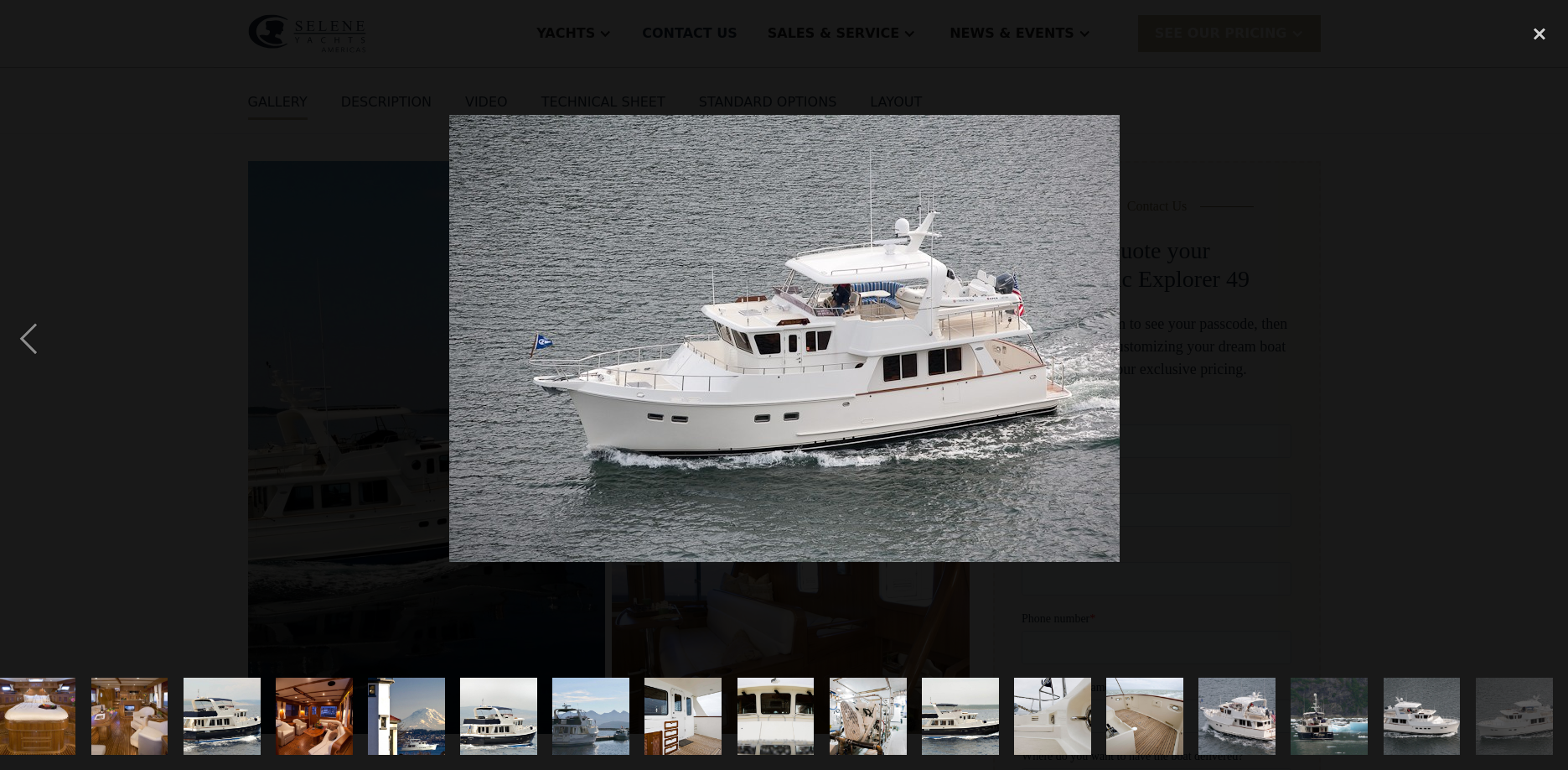
click at [1541, 339] on div "next image" at bounding box center [1539, 339] width 57 height 647
click at [1544, 37] on div "close lightbox" at bounding box center [1539, 33] width 57 height 37
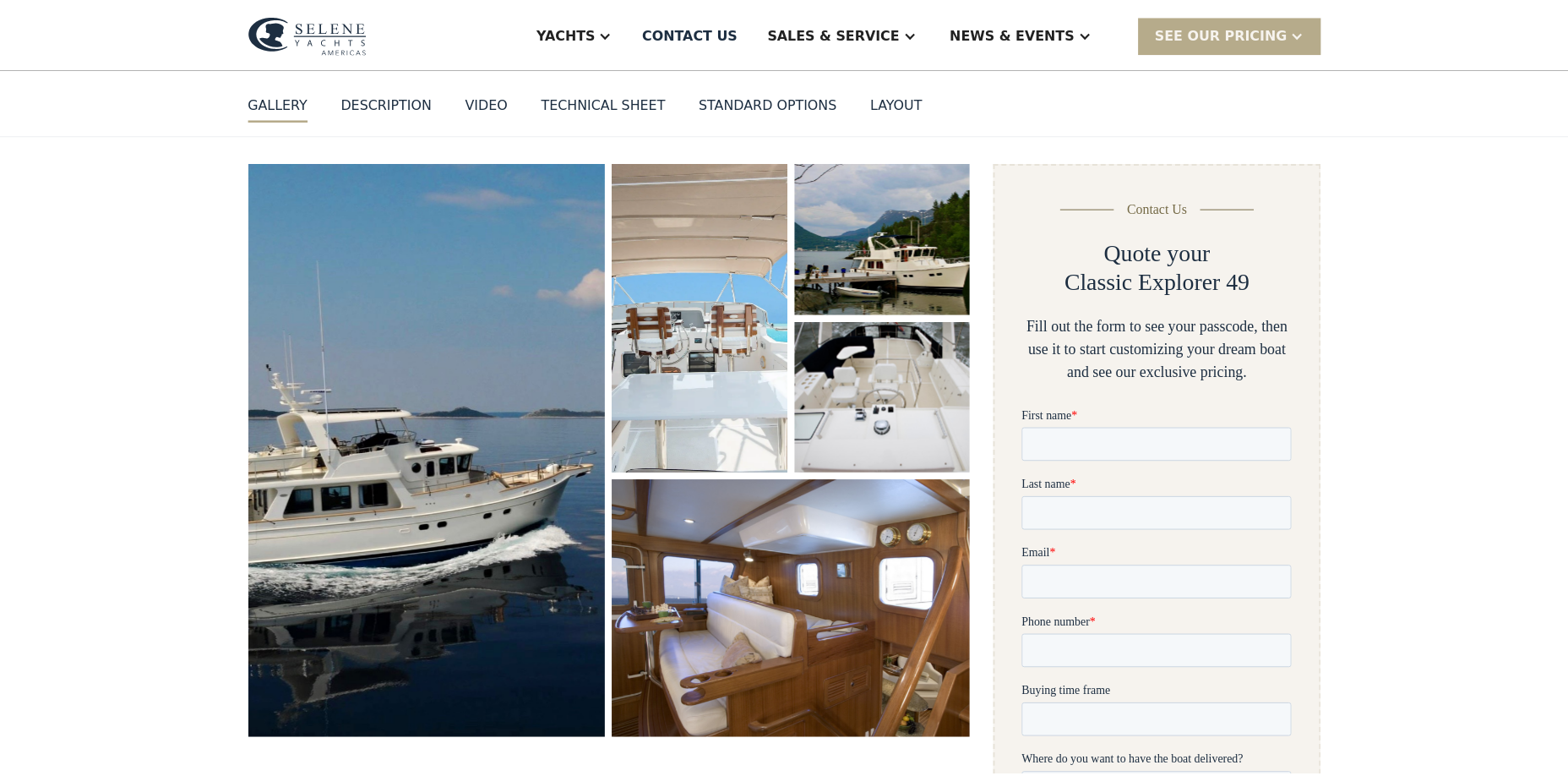
scroll to position [0, 0]
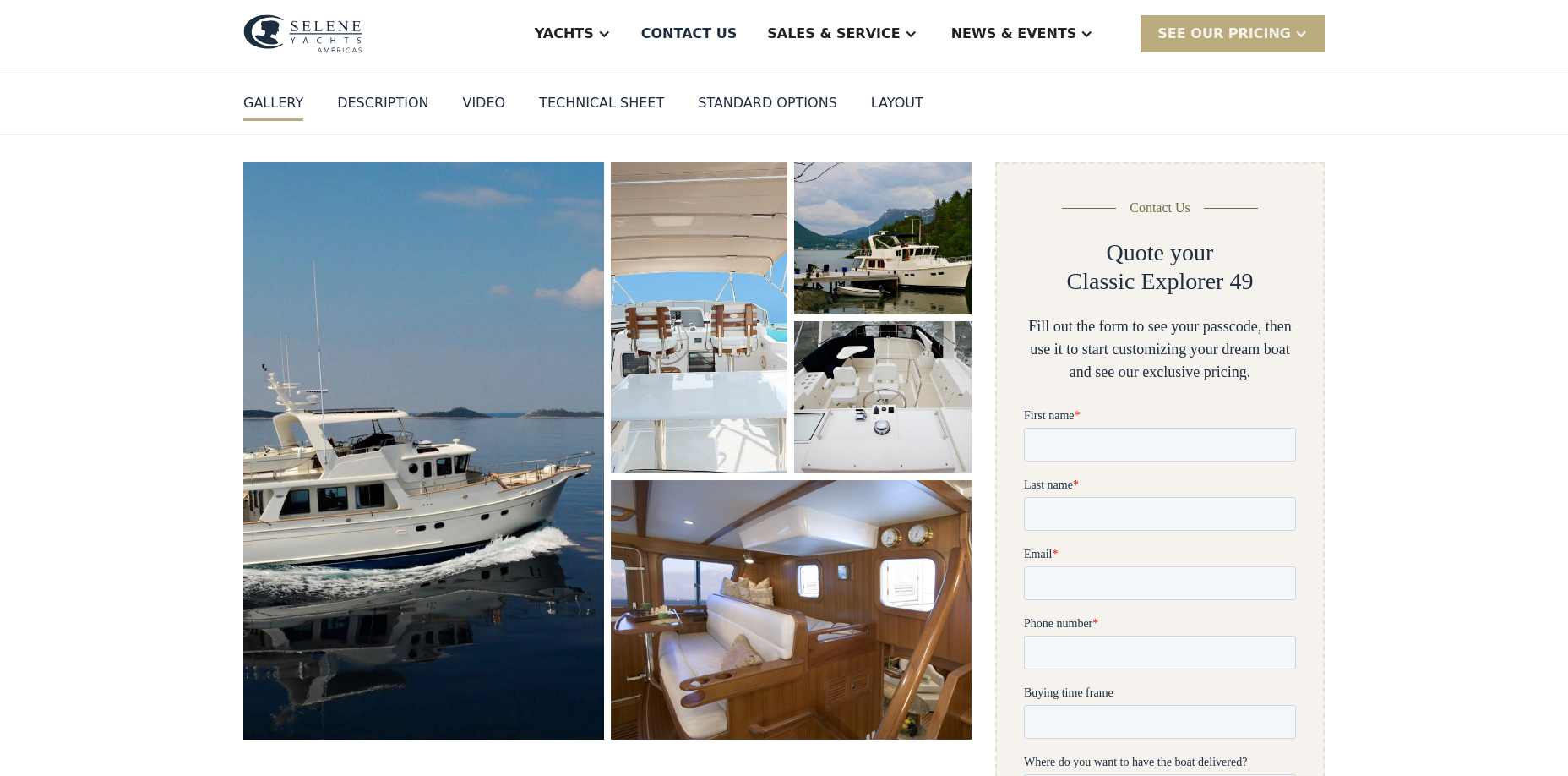
click at [1223, 35] on div "SEE Our Pricing" at bounding box center [1224, 34] width 133 height 20
click at [1427, 108] on div "Yachts > Classic Explorer 49 Classic Explorer 49 GALLERY GALLERY VIRTUAL TOUR D…" at bounding box center [784, 27] width 1568 height 216
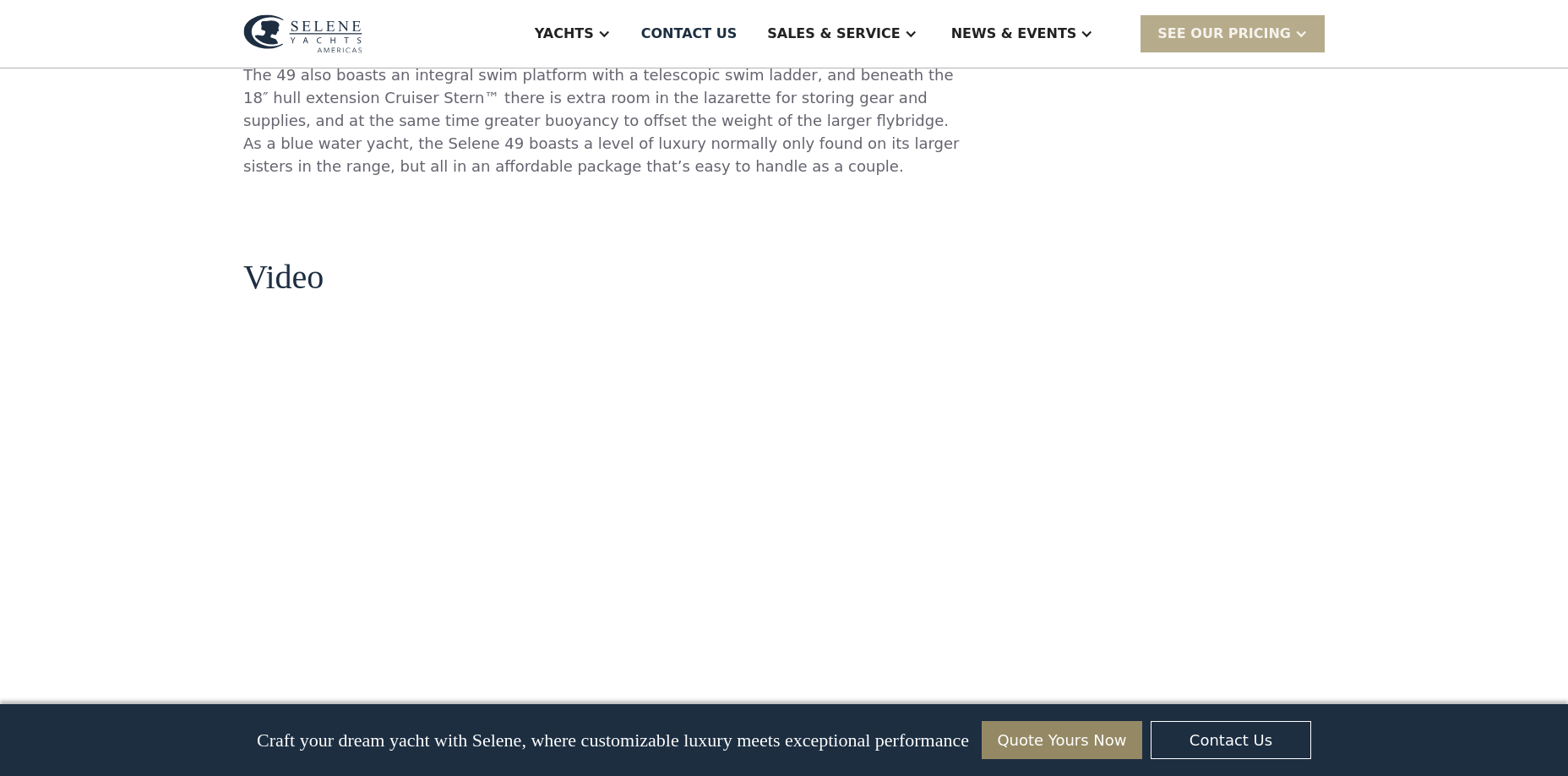
scroll to position [1626, 0]
